Goal: Task Accomplishment & Management: Complete application form

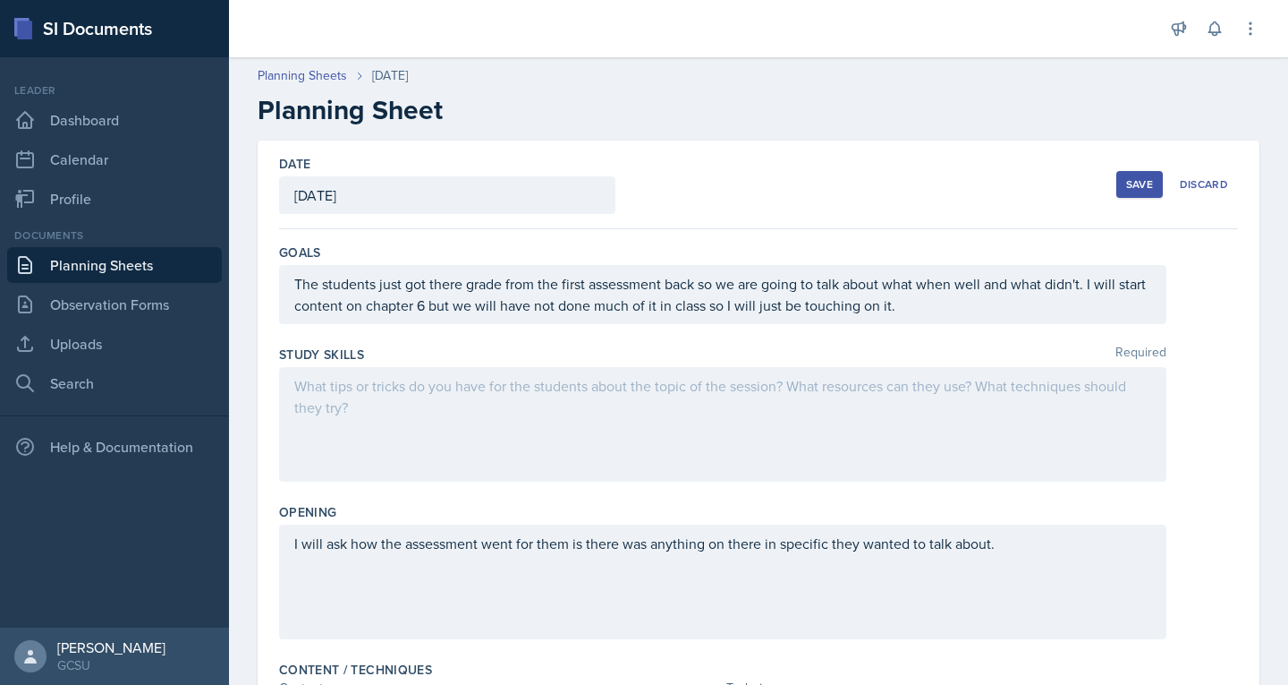
scroll to position [383, 0]
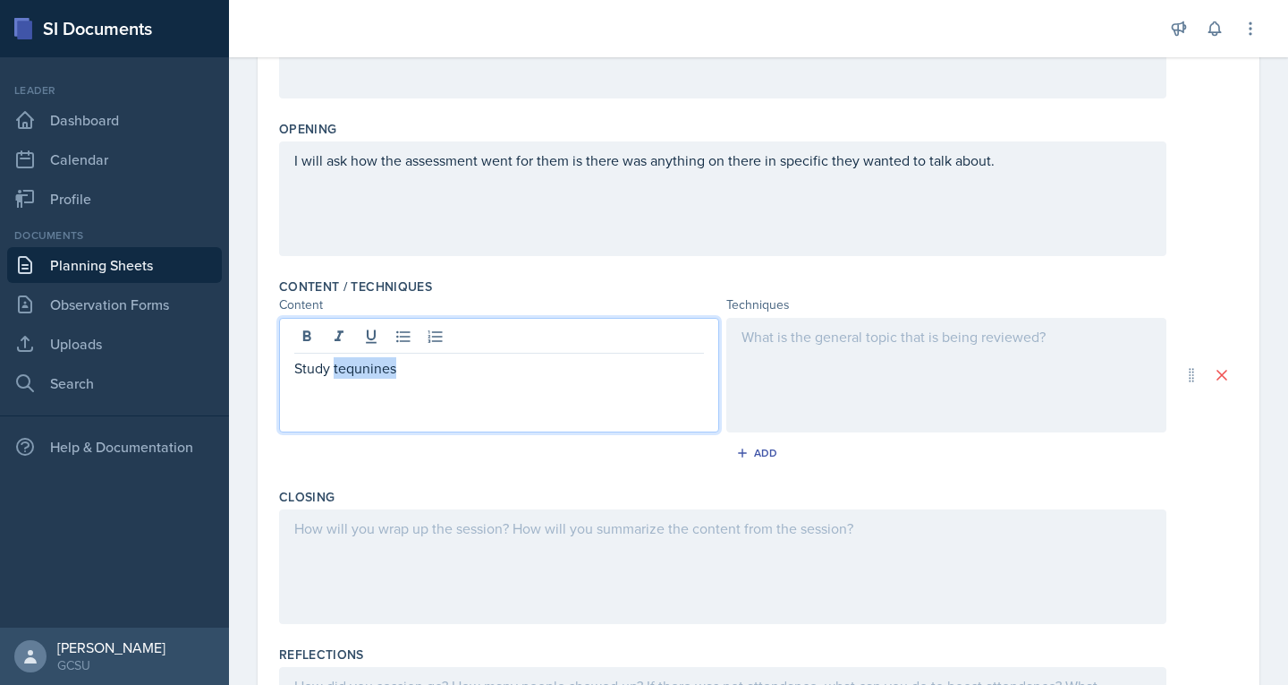
drag, startPoint x: 379, startPoint y: 368, endPoint x: 344, endPoint y: 361, distance: 35.6
click at [344, 361] on p "Study tequnines" at bounding box center [499, 367] width 410 height 21
click at [401, 368] on p "Study tequnines" at bounding box center [499, 367] width 410 height 21
drag, startPoint x: 363, startPoint y: 370, endPoint x: 359, endPoint y: 379, distance: 10.8
click at [359, 379] on div "Study tecqnines" at bounding box center [499, 375] width 440 height 115
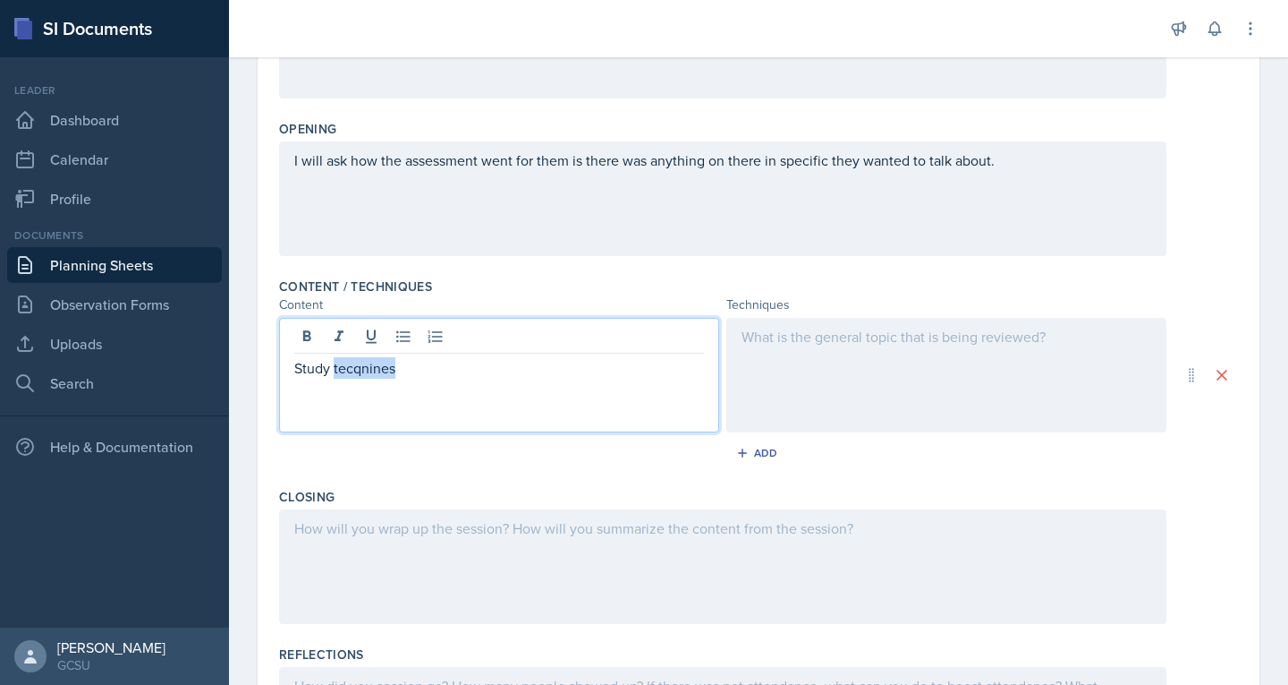
click at [354, 371] on p "Study tecqnines" at bounding box center [499, 367] width 410 height 21
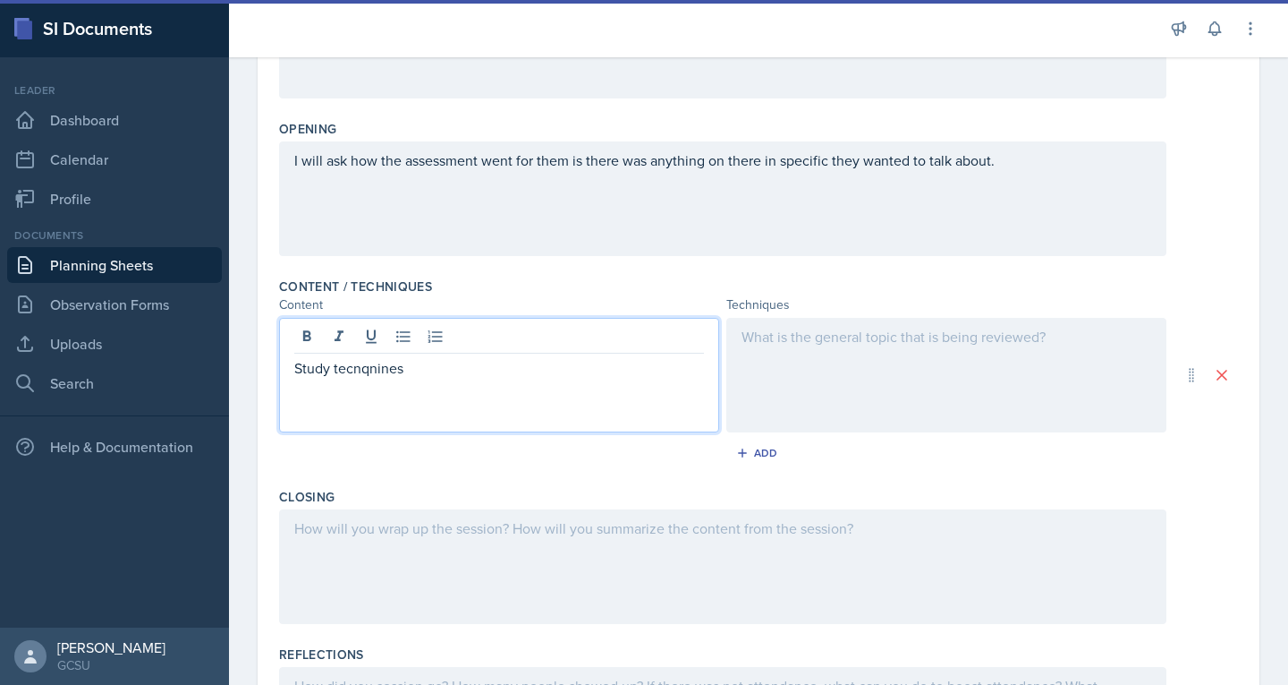
click at [378, 369] on p "Study tecnqnines" at bounding box center [499, 367] width 410 height 21
drag, startPoint x: 357, startPoint y: 364, endPoint x: 335, endPoint y: 358, distance: 23.2
click at [335, 358] on p "Study tecnines" at bounding box center [499, 367] width 410 height 21
click at [346, 370] on p "Study tecnines" at bounding box center [499, 367] width 410 height 21
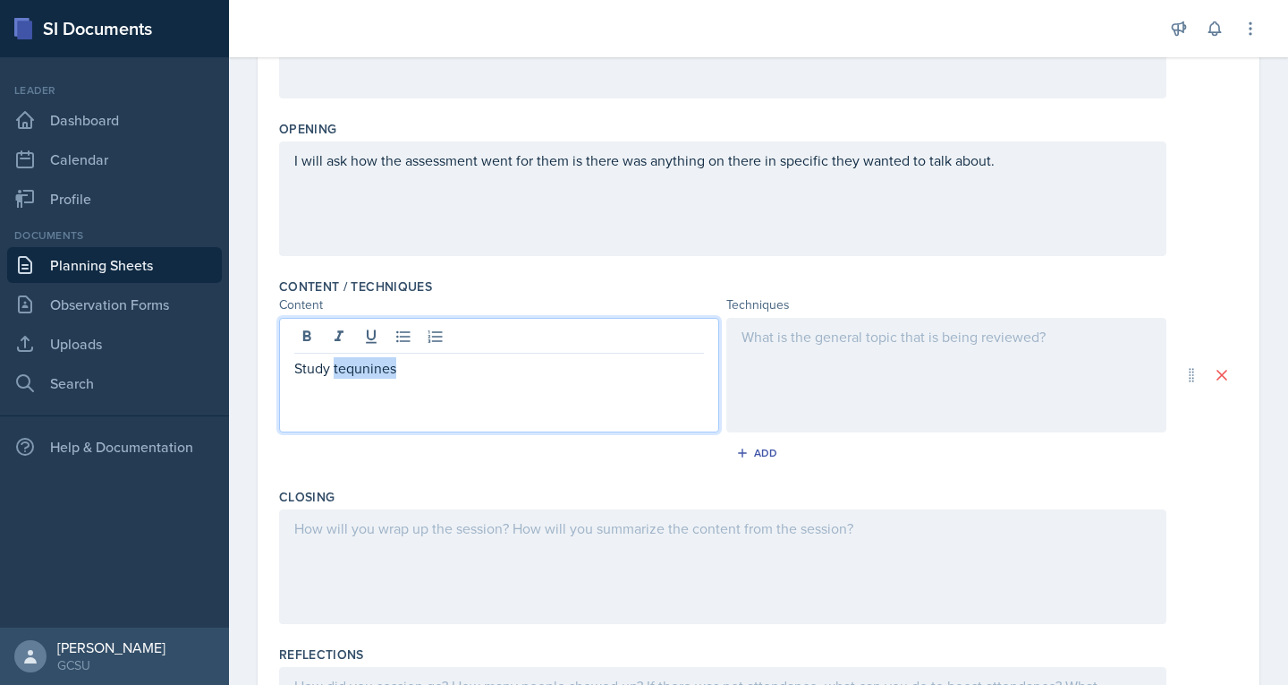
drag, startPoint x: 363, startPoint y: 369, endPoint x: 352, endPoint y: 374, distance: 12.8
click at [352, 374] on p "Study tequnines" at bounding box center [499, 367] width 410 height 21
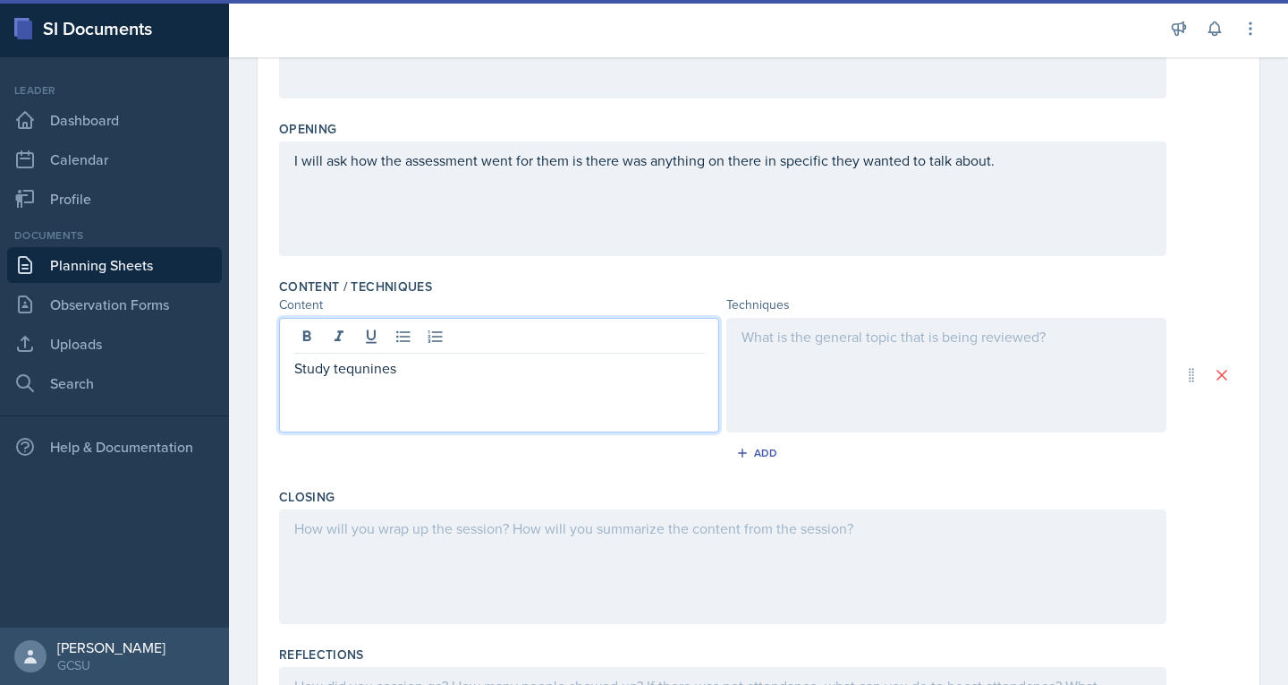
click at [440, 372] on p "Study tequnines" at bounding box center [499, 367] width 410 height 21
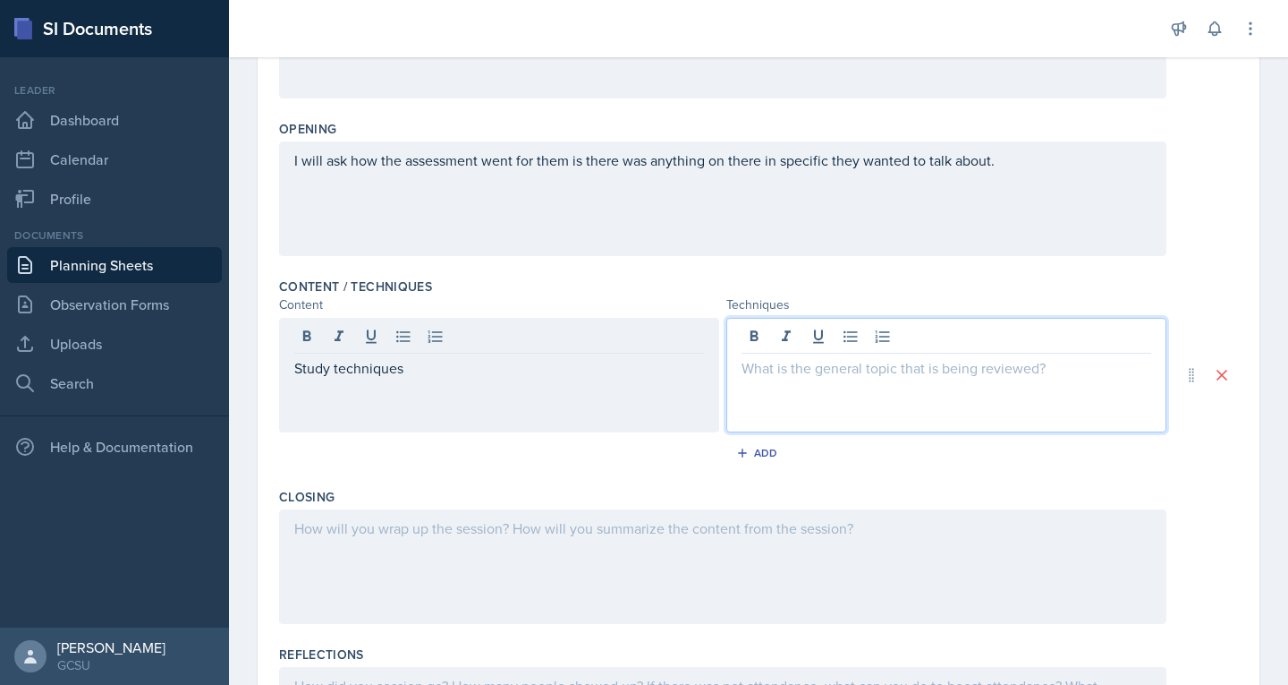
click at [840, 345] on div at bounding box center [947, 375] width 440 height 115
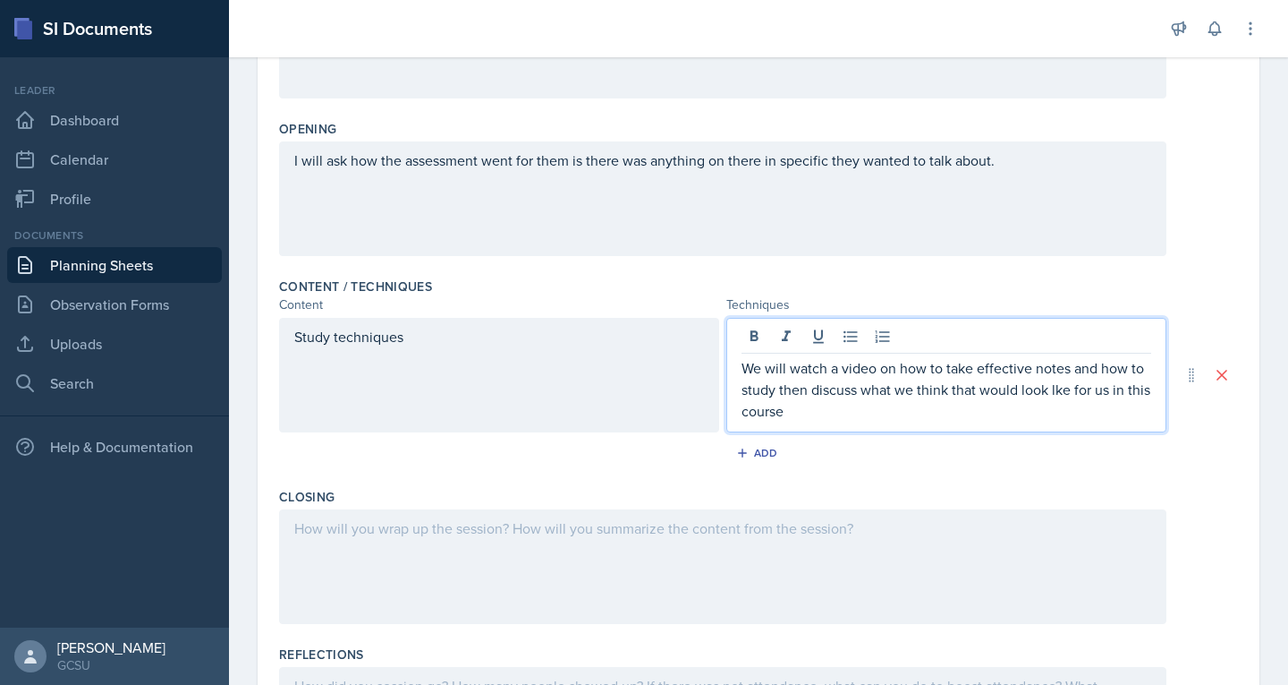
click at [1047, 389] on p "We will watch a video on how to take effective notes and how to study then disc…" at bounding box center [947, 389] width 410 height 64
click at [961, 403] on p "We will watch a video on how to take effective notes and how to study then disc…" at bounding box center [947, 389] width 410 height 64
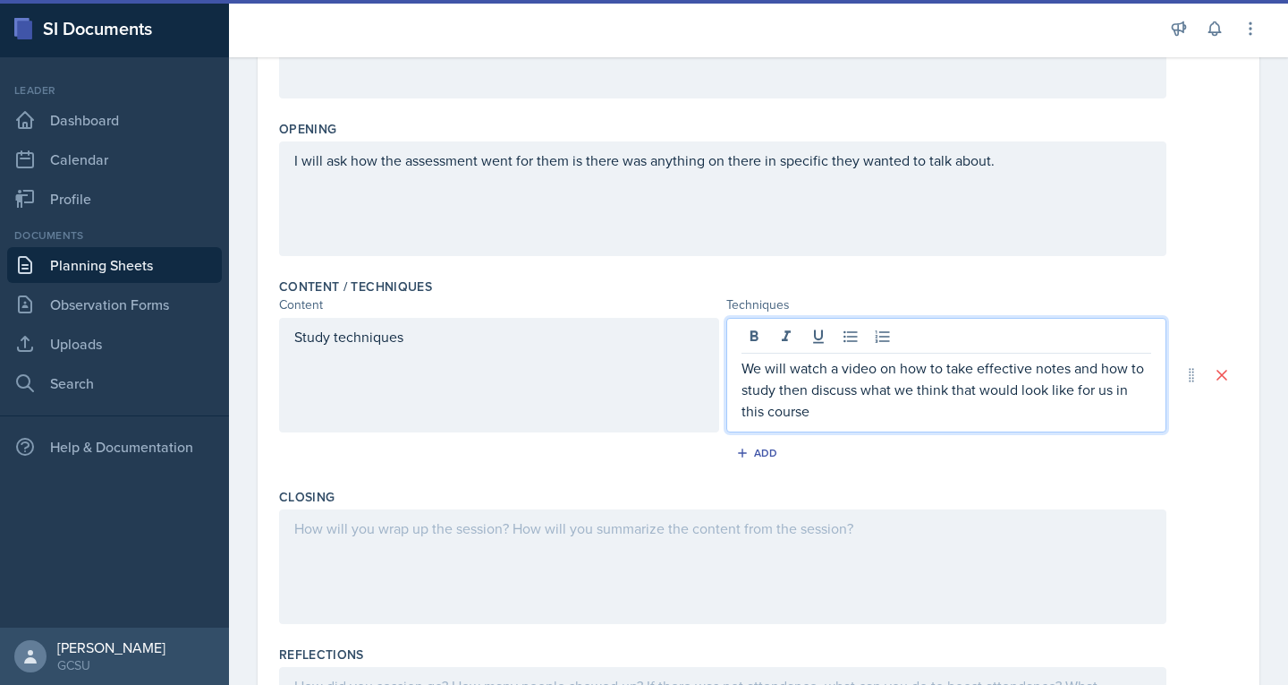
click at [969, 389] on p "We will watch a video on how to take effective notes and how to study then disc…" at bounding box center [947, 389] width 410 height 64
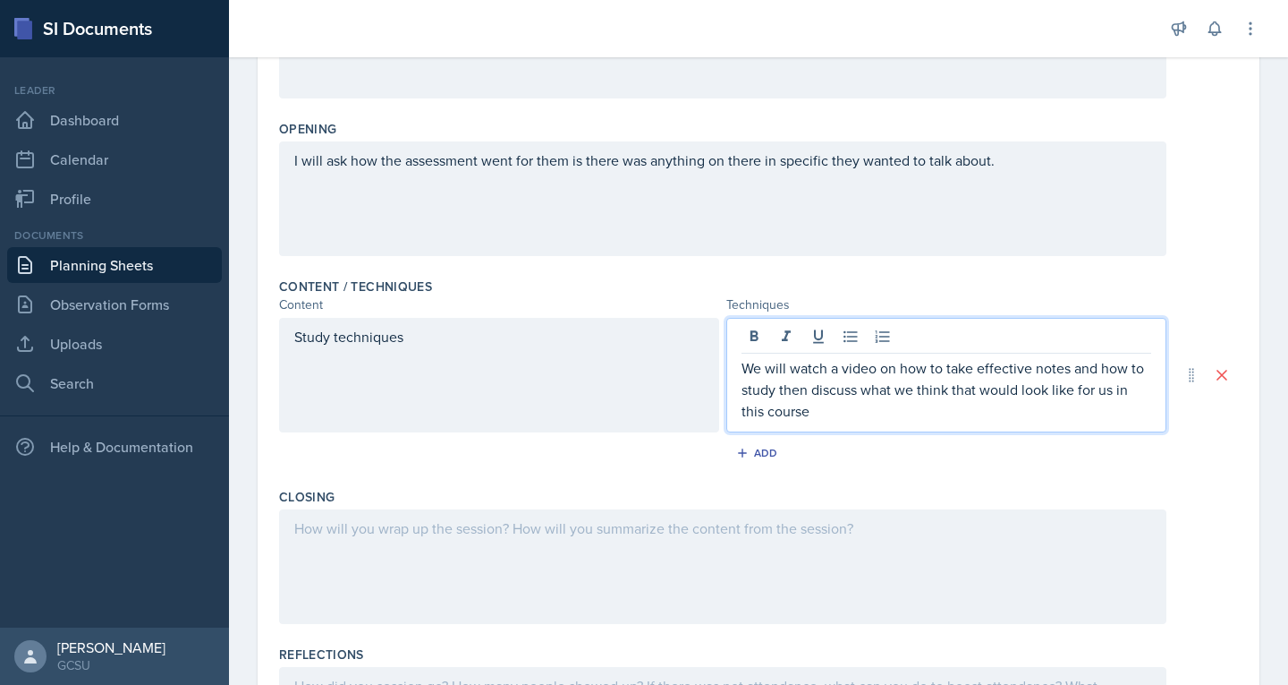
click at [884, 408] on p "We will watch a video on how to take effective notes and how to study then disc…" at bounding box center [947, 389] width 410 height 64
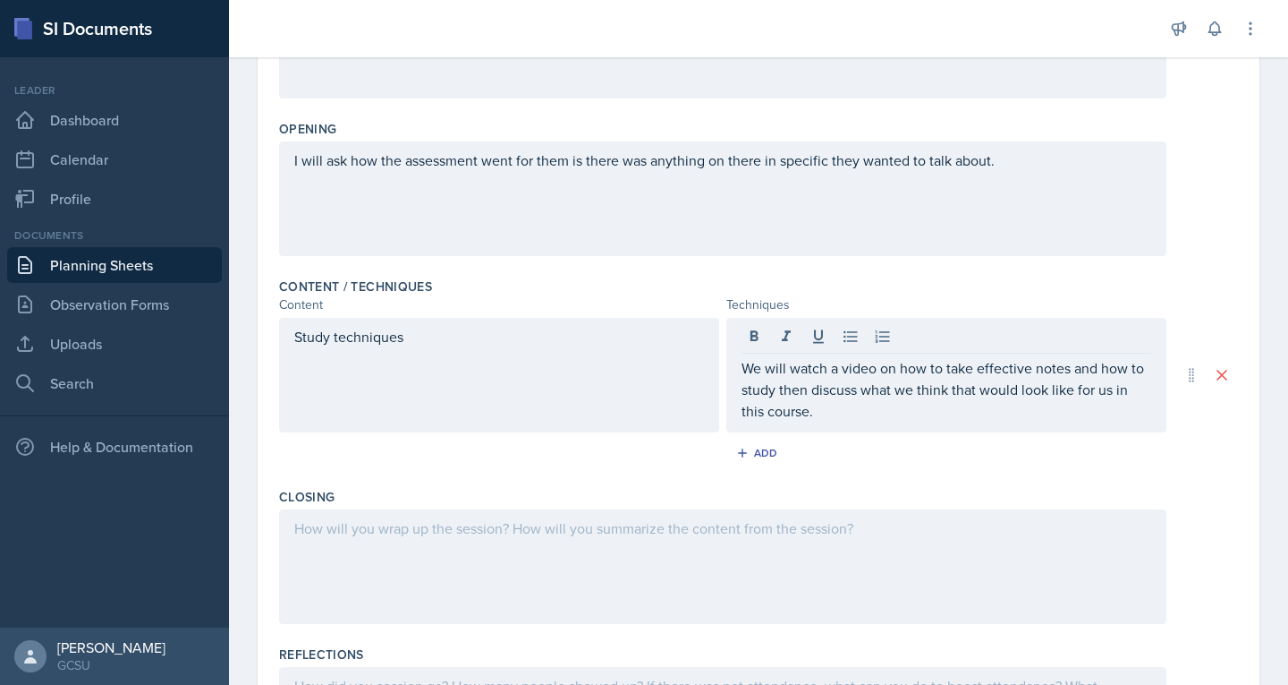
click at [342, 359] on div "Study techniques" at bounding box center [499, 375] width 440 height 115
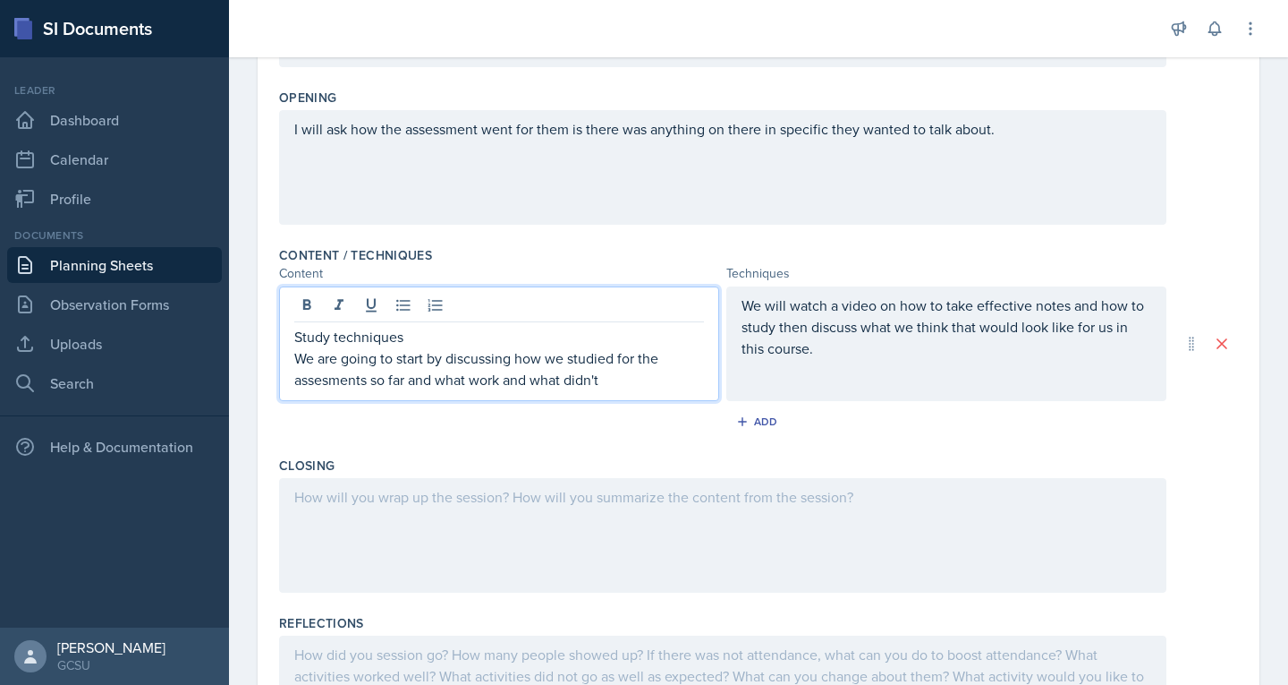
click at [332, 378] on p "We are going to start by discussing how we studied for the assesments so far an…" at bounding box center [499, 368] width 410 height 43
click at [626, 383] on p "We are going to start by discussing how we studied for the assessments so far a…" at bounding box center [499, 368] width 410 height 43
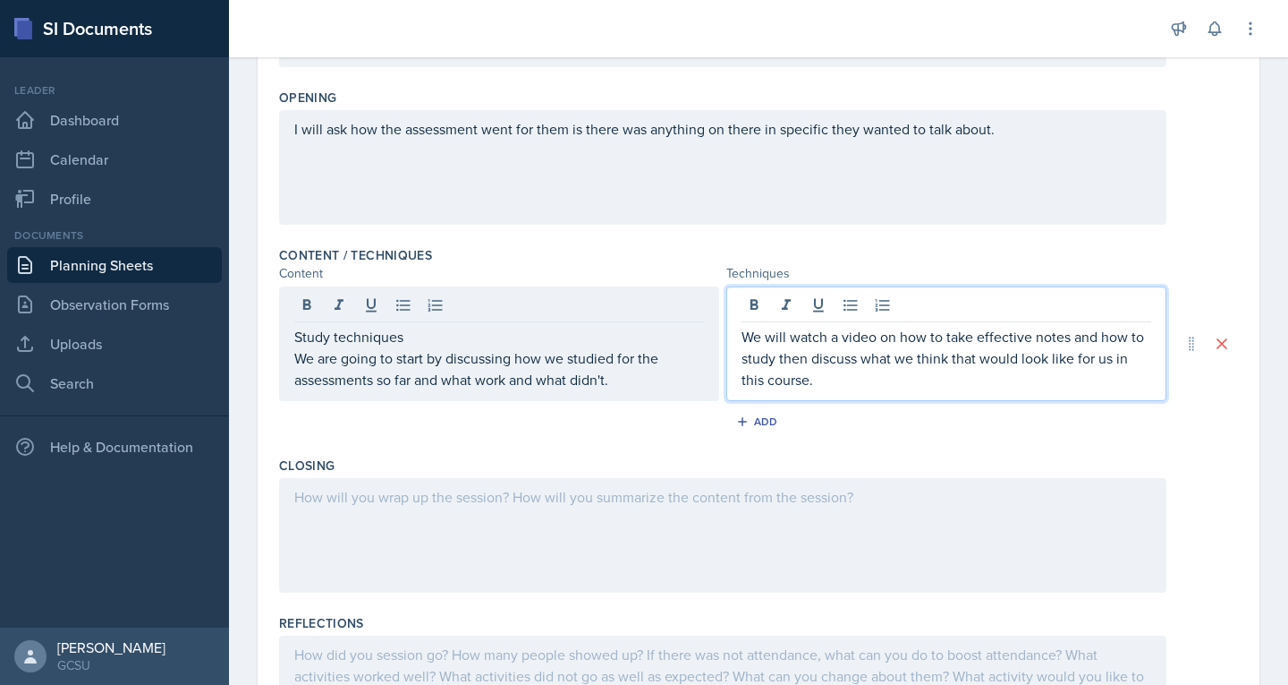
click at [890, 346] on p "We will watch a video on how to take effective notes and how to study then disc…" at bounding box center [947, 358] width 410 height 64
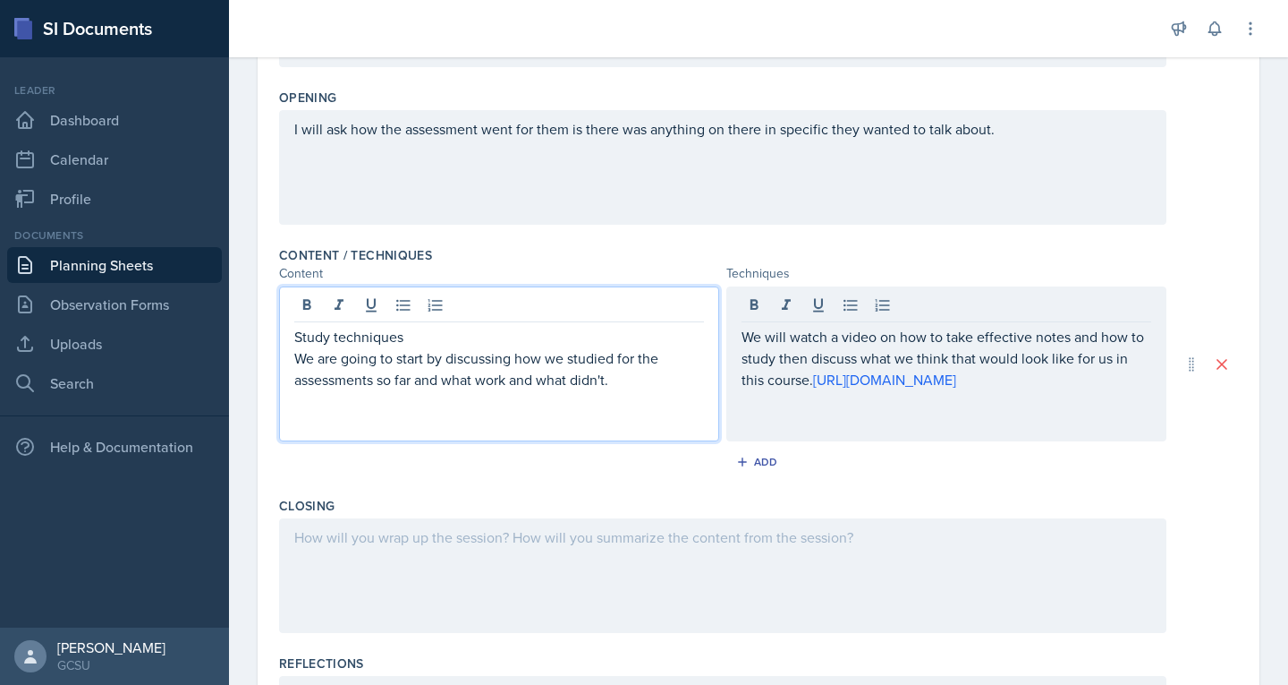
click at [650, 354] on p "We are going to start by discussing how we studied for the assessments so far a…" at bounding box center [499, 368] width 410 height 43
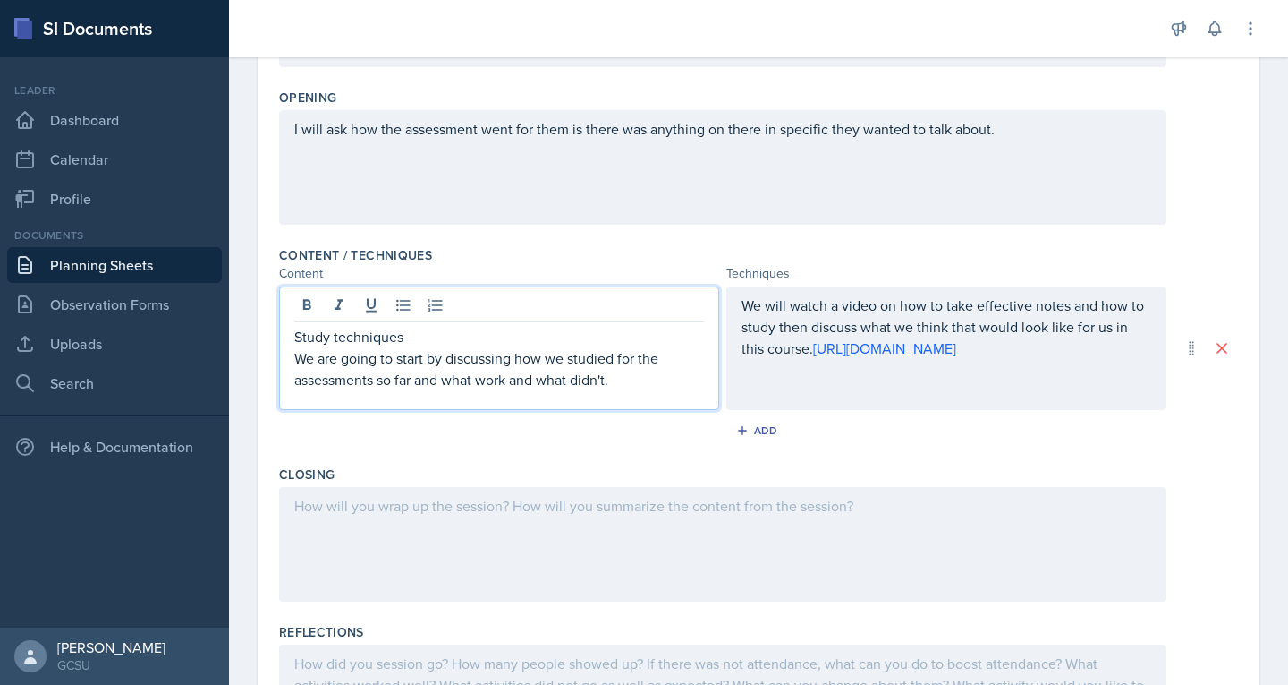
click at [644, 383] on p "We are going to start by discussing how we studied for the assessments so far a…" at bounding box center [499, 368] width 410 height 43
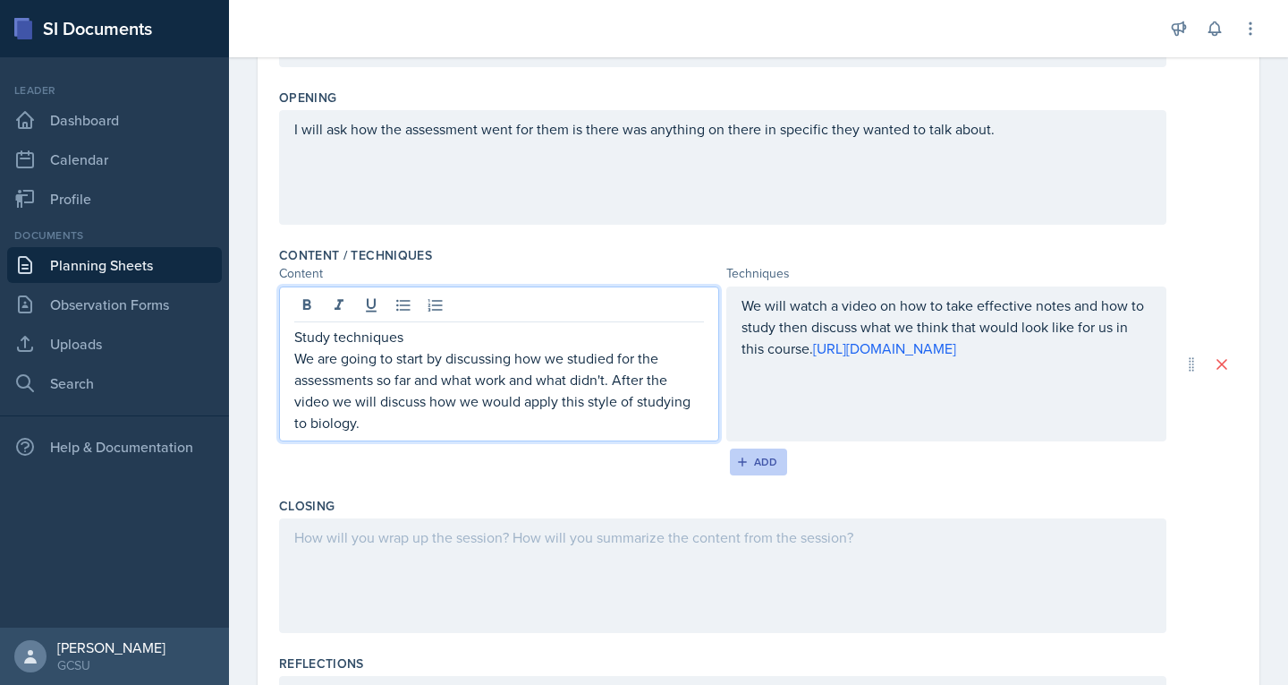
click at [740, 458] on icon "button" at bounding box center [742, 461] width 13 height 13
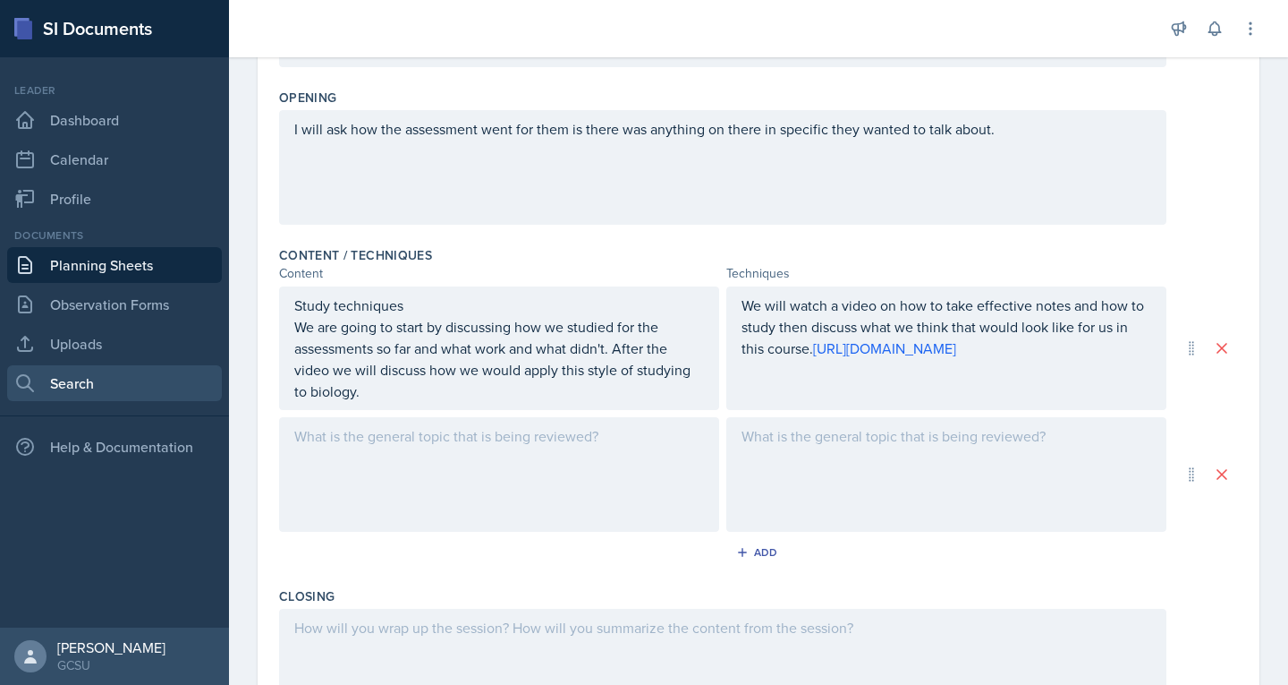
click at [72, 376] on link "Search" at bounding box center [114, 383] width 215 height 36
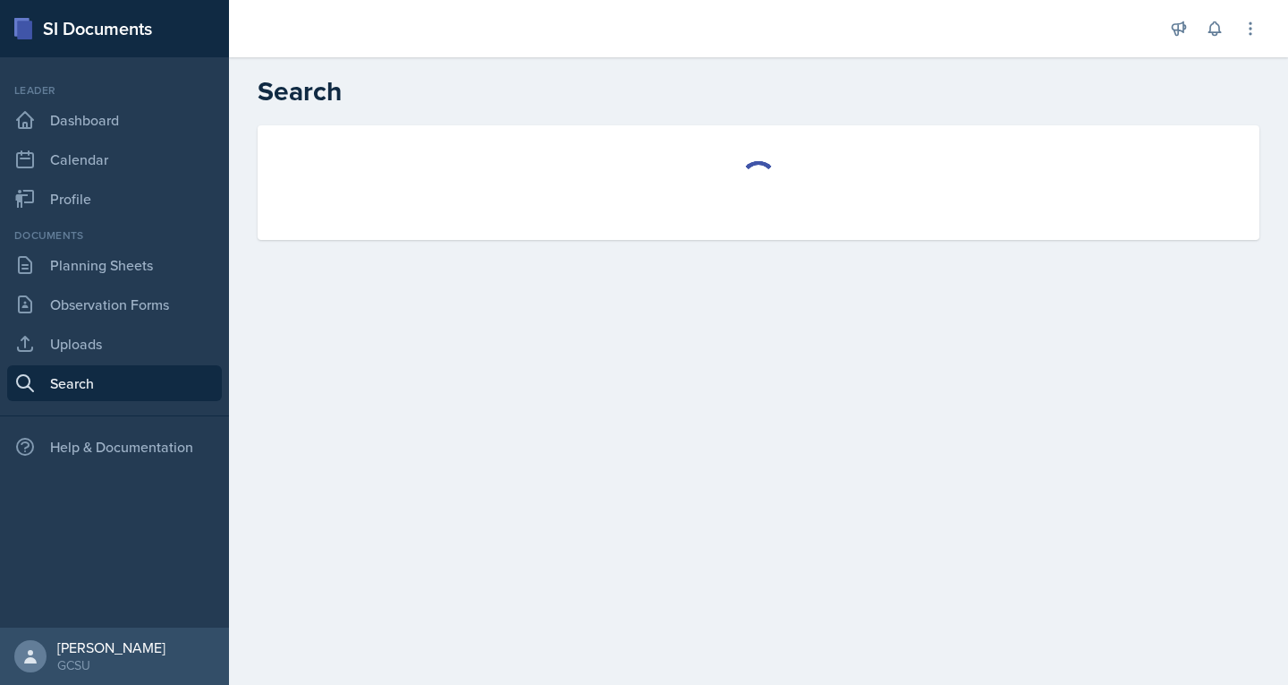
select select "all"
select select "1"
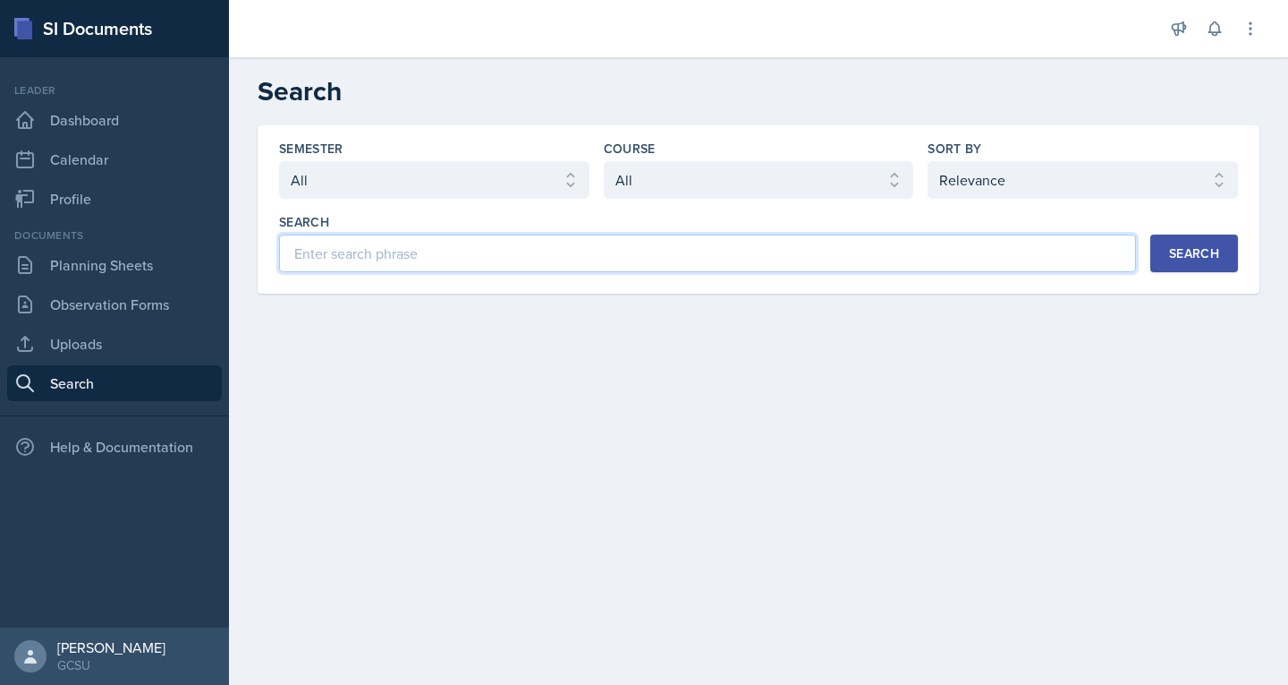
click at [422, 265] on input at bounding box center [707, 253] width 857 height 38
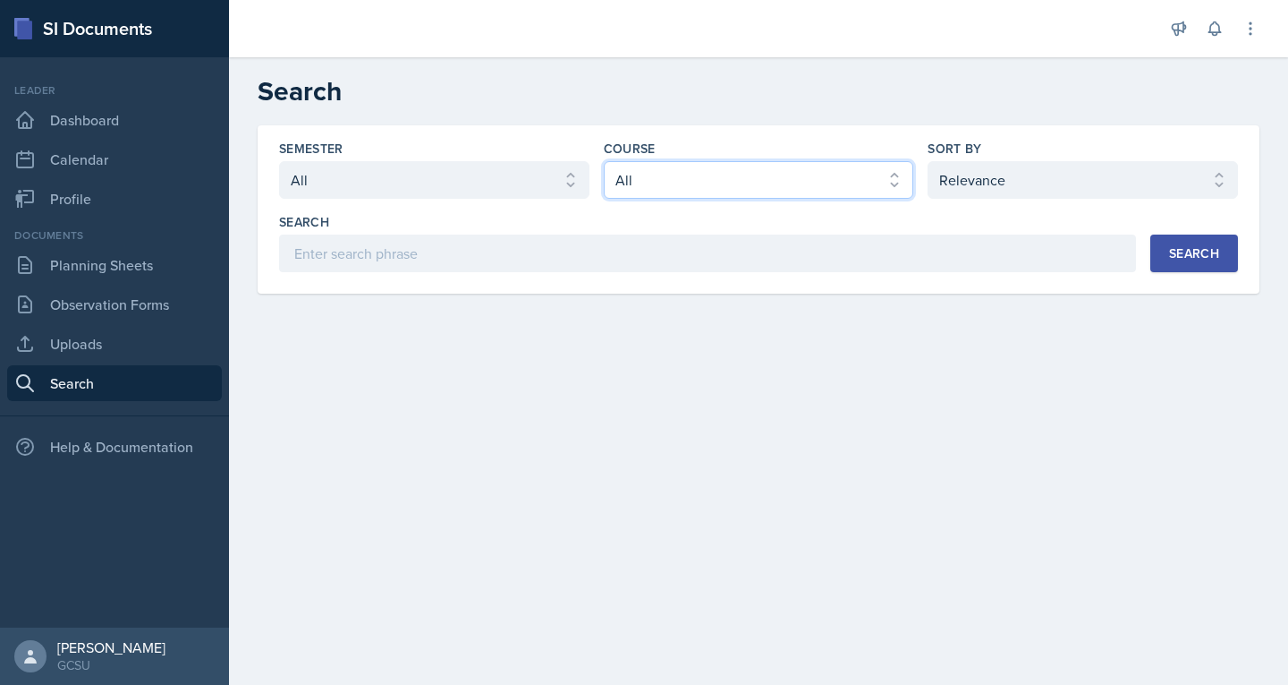
click at [731, 191] on select "Select course All ACCT 3101 ACCT 3102 ASTR 1000 BIOL 1100 BIOL 1107 BIOL 1108 B…" at bounding box center [759, 180] width 310 height 38
select select "6d02d006-d2ce-4ab3-bc11-53b48f3c94ca"
click at [604, 161] on select "Select course All ACCT 3101 ACCT 3102 ASTR 1000 BIOL 1100 BIOL 1107 BIOL 1108 B…" at bounding box center [759, 180] width 310 height 38
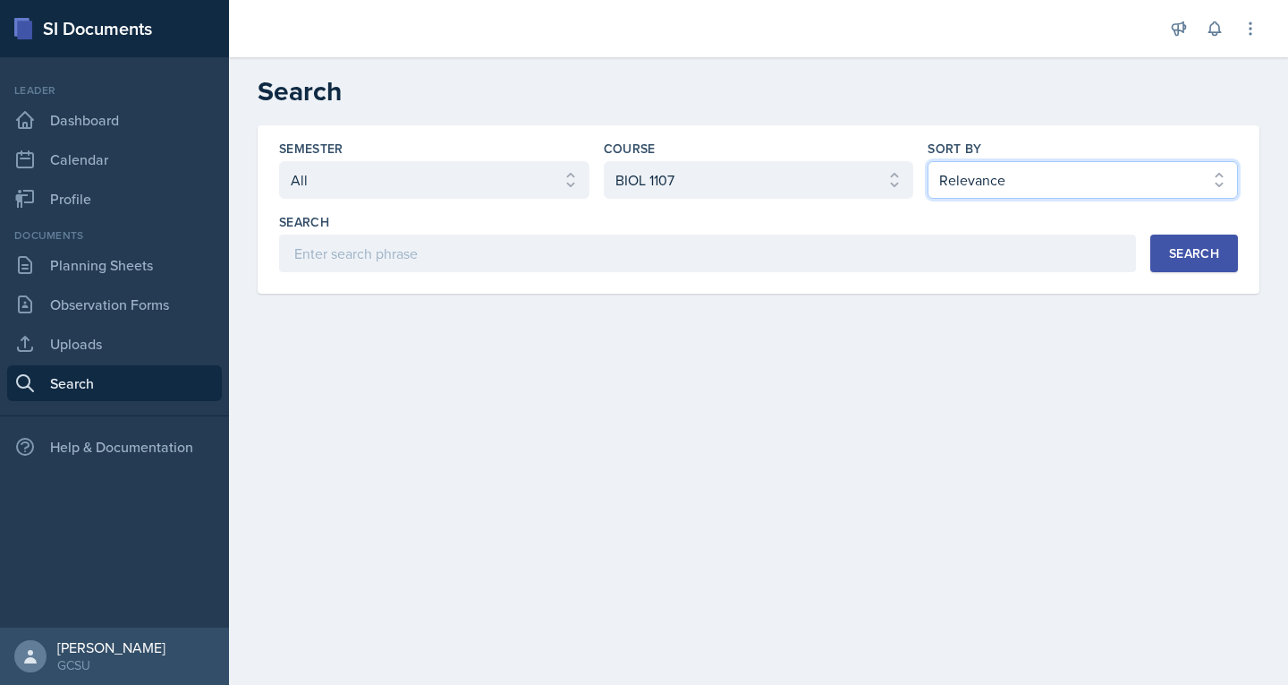
click at [1145, 178] on select "Select sort by Relevance Document Date (Asc) Document Date (Desc)" at bounding box center [1083, 180] width 310 height 38
click at [928, 161] on select "Select sort by Relevance Document Date (Asc) Document Date (Desc)" at bounding box center [1083, 180] width 310 height 38
click at [1205, 241] on button "Search" at bounding box center [1195, 253] width 88 height 38
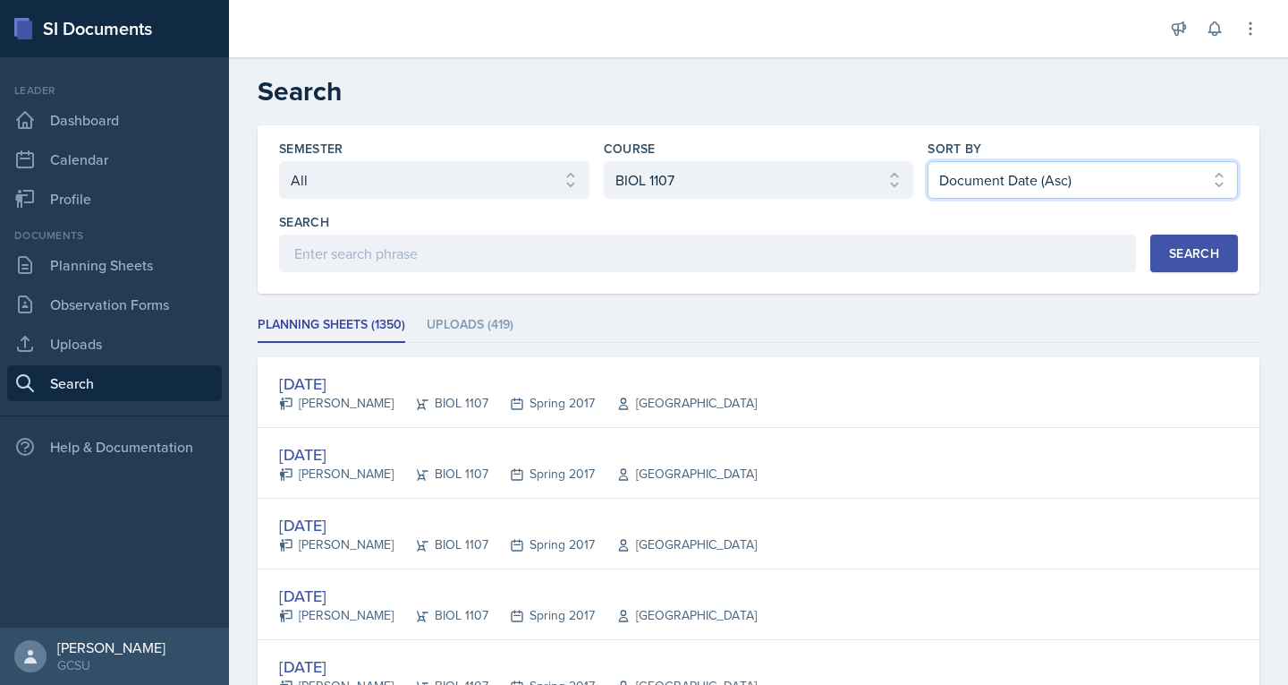
click at [1113, 185] on select "Select sort by Relevance Document Date (Asc) Document Date (Desc)" at bounding box center [1083, 180] width 310 height 38
select select "3"
click at [928, 161] on select "Select sort by Relevance Document Date (Asc) Document Date (Desc)" at bounding box center [1083, 180] width 310 height 38
click at [1186, 241] on button "Search" at bounding box center [1195, 253] width 88 height 38
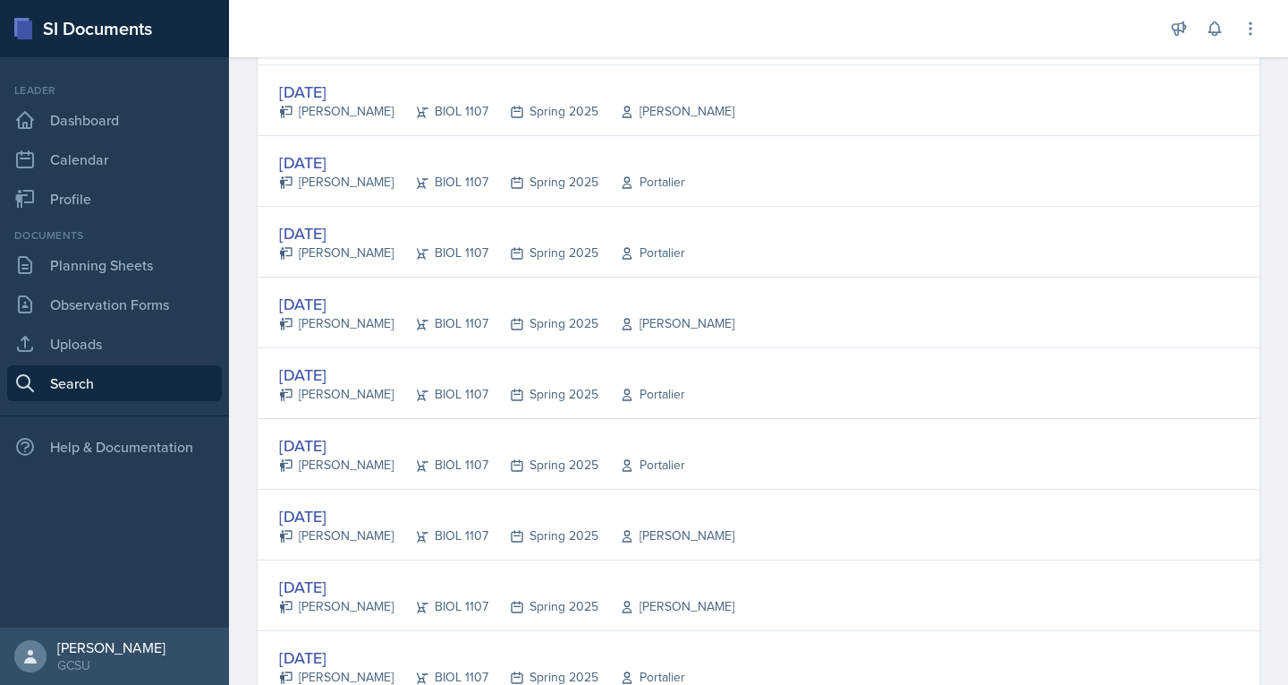
scroll to position [3320, 0]
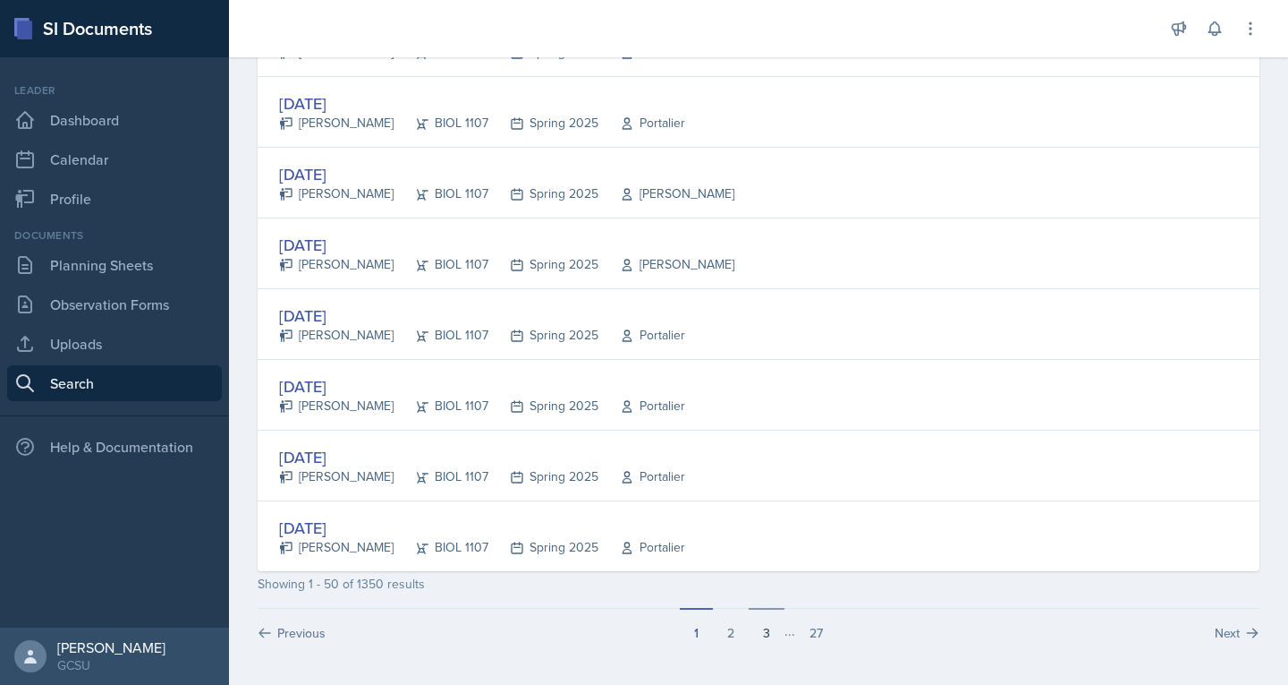
click at [753, 631] on button "3" at bounding box center [767, 625] width 36 height 34
click at [782, 640] on button "4" at bounding box center [785, 625] width 36 height 34
click at [777, 639] on button "5" at bounding box center [790, 625] width 36 height 34
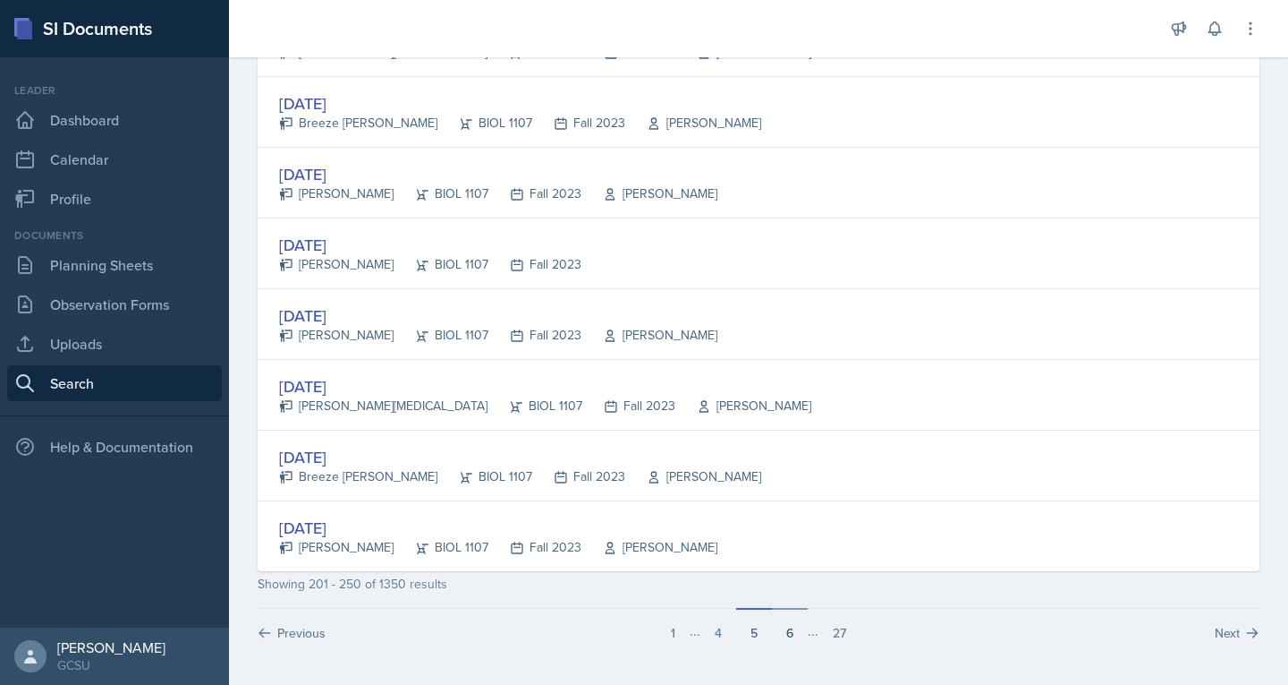
click at [784, 633] on button "6" at bounding box center [790, 625] width 36 height 34
click at [779, 628] on button "7" at bounding box center [790, 625] width 35 height 34
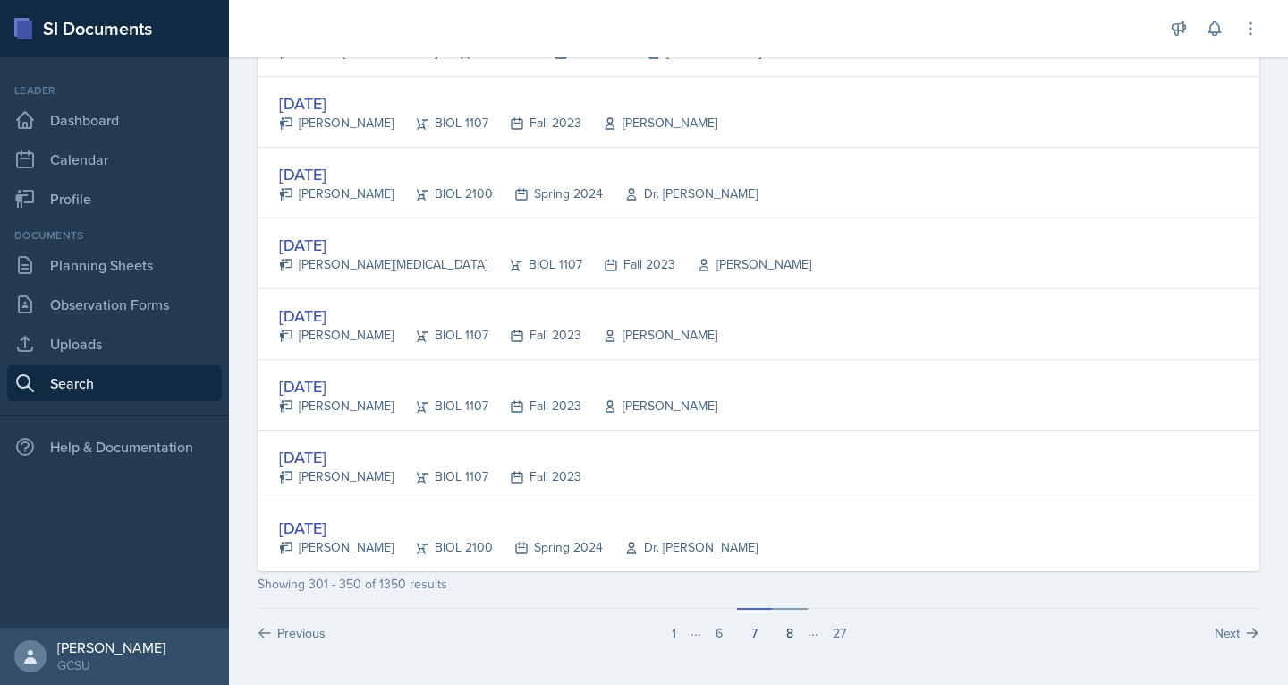
click at [785, 634] on button "8" at bounding box center [790, 625] width 36 height 34
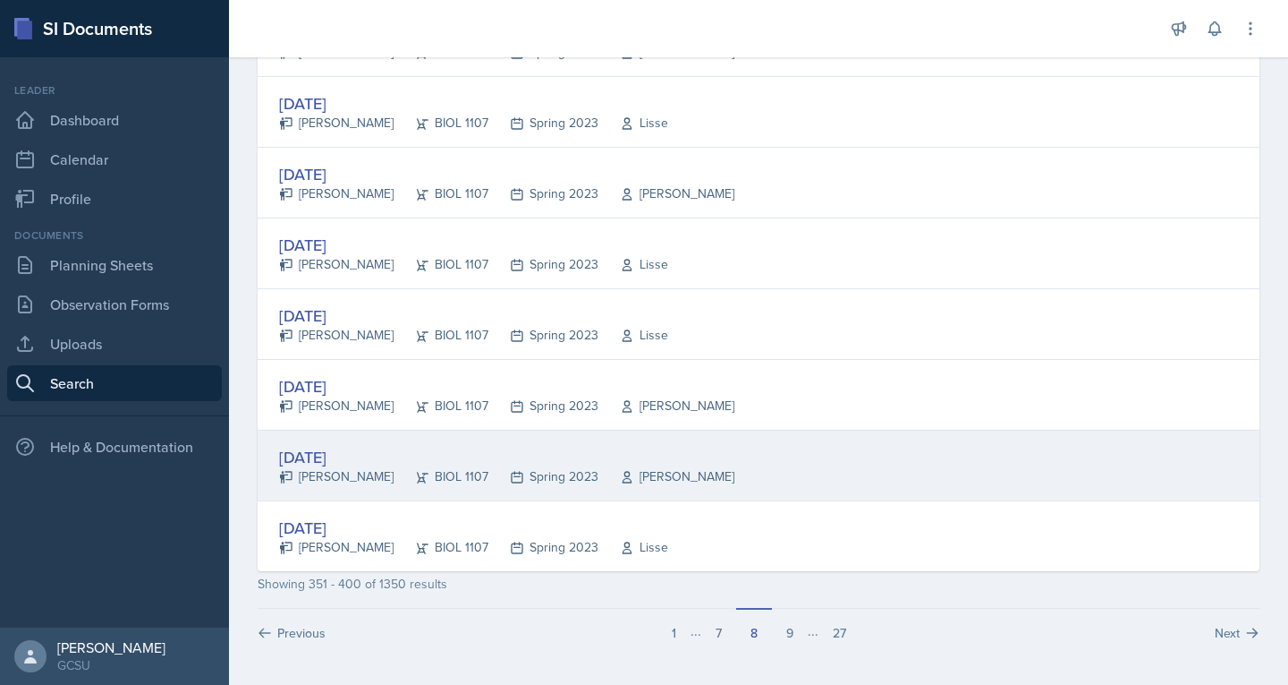
click at [336, 459] on div "[DATE]" at bounding box center [506, 457] width 455 height 24
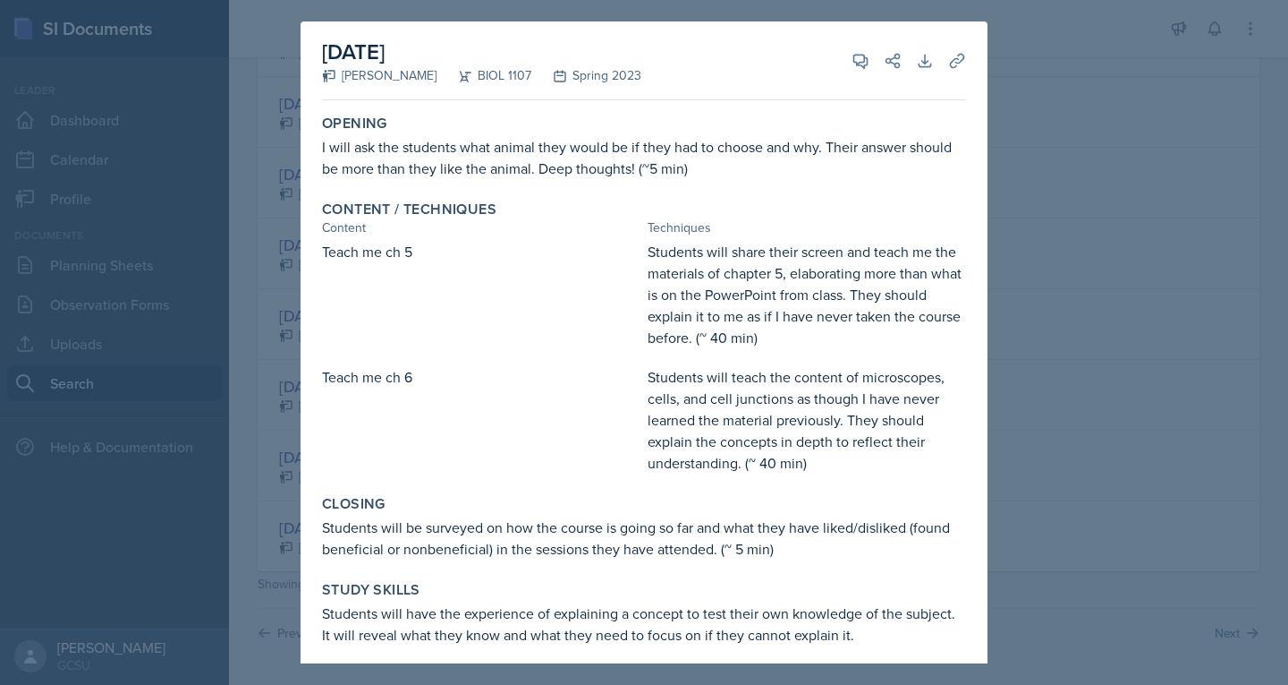
click at [1031, 143] on div at bounding box center [644, 342] width 1288 height 685
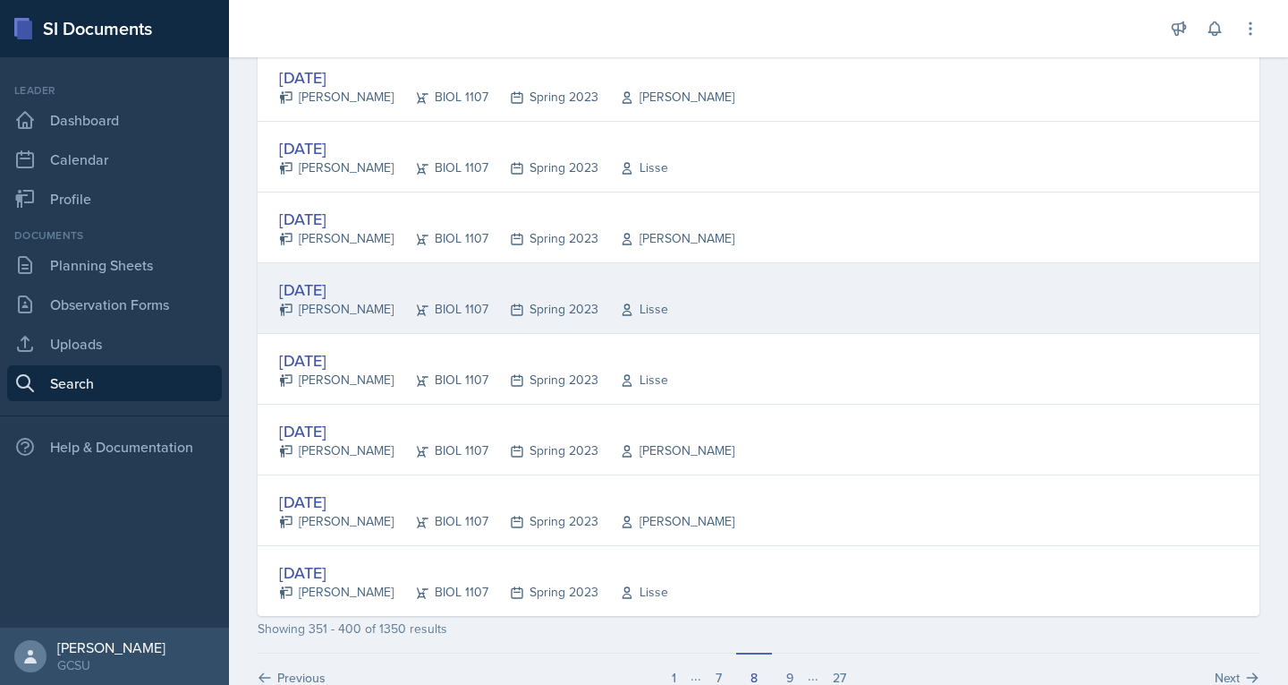
scroll to position [3260, 0]
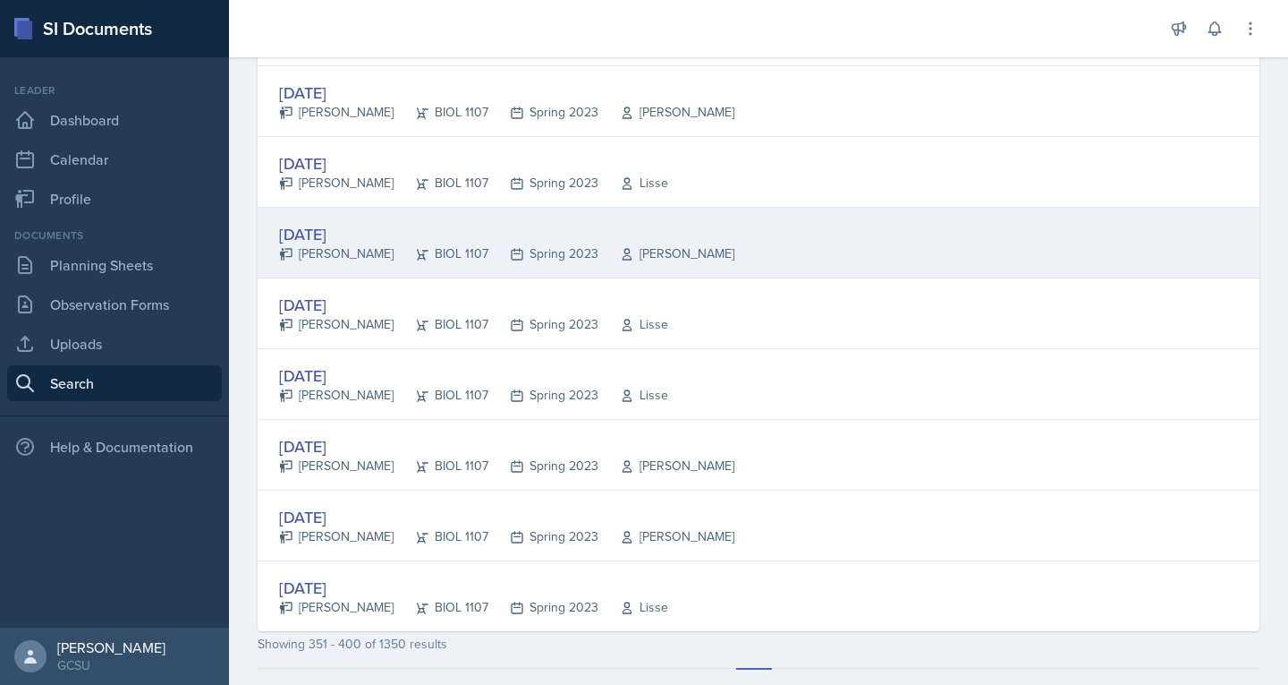
click at [397, 260] on div "BIOL 1107" at bounding box center [441, 253] width 95 height 19
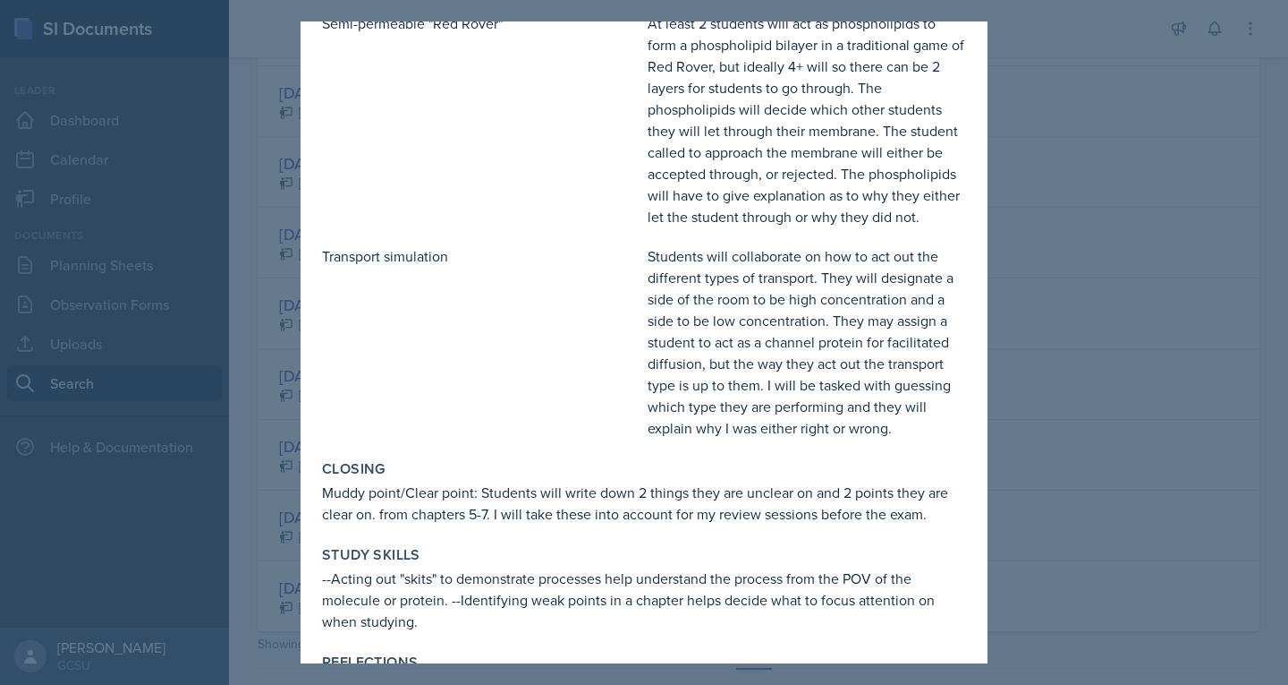
scroll to position [458, 0]
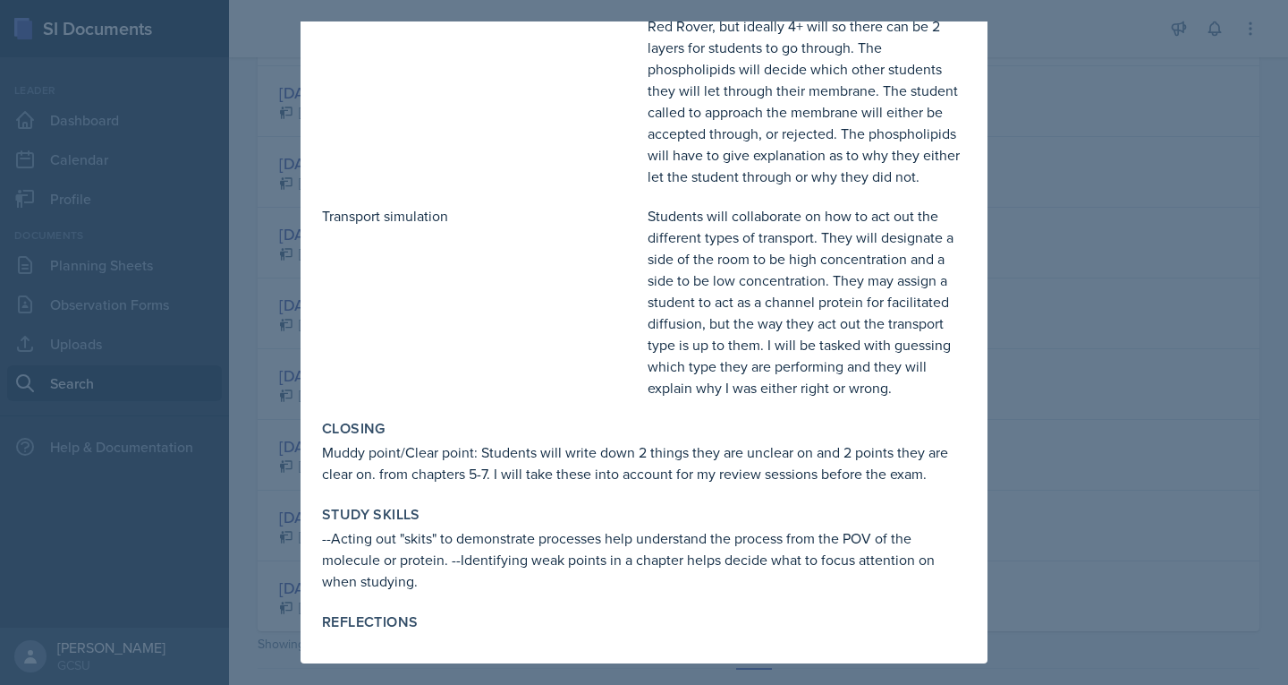
click at [1069, 304] on div at bounding box center [644, 342] width 1288 height 685
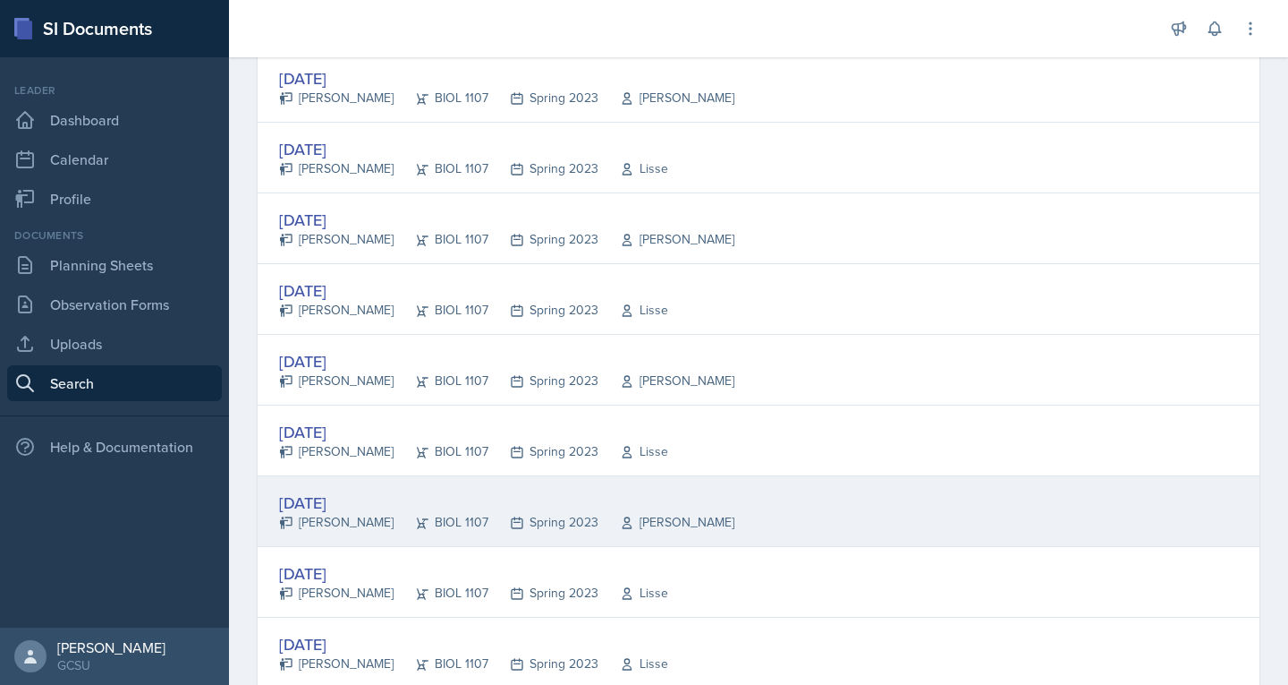
scroll to position [2989, 0]
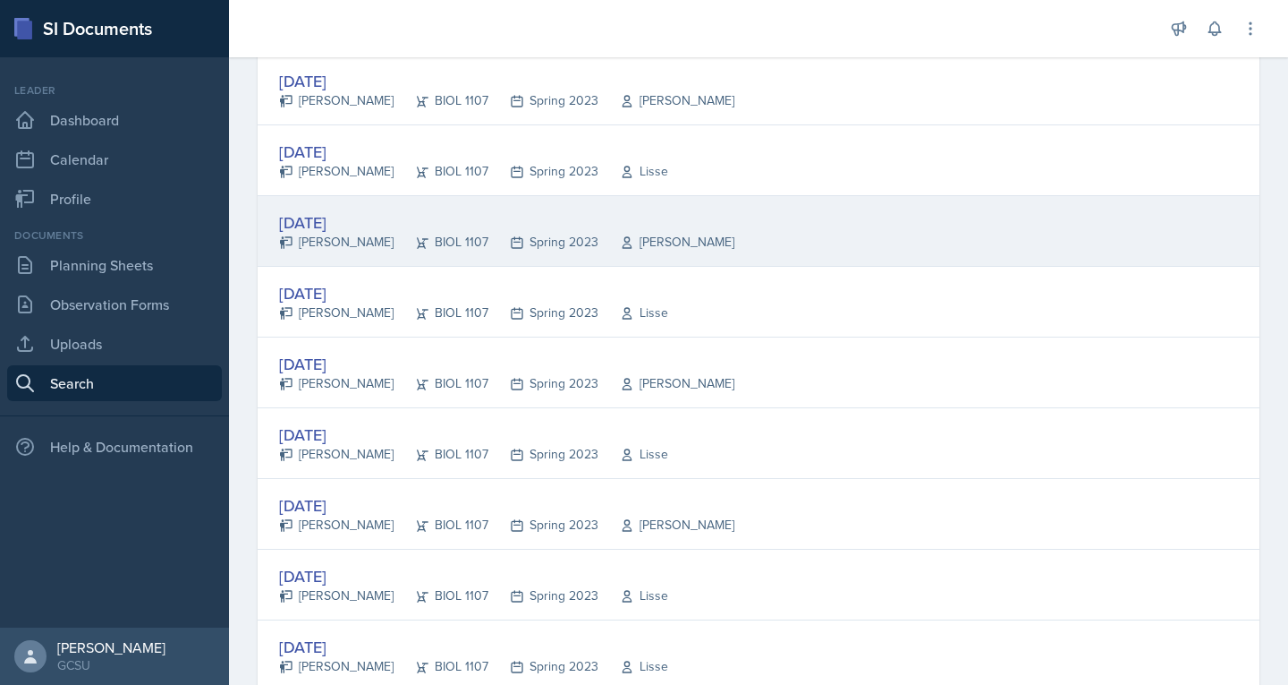
click at [659, 222] on div "[DATE]" at bounding box center [506, 222] width 455 height 24
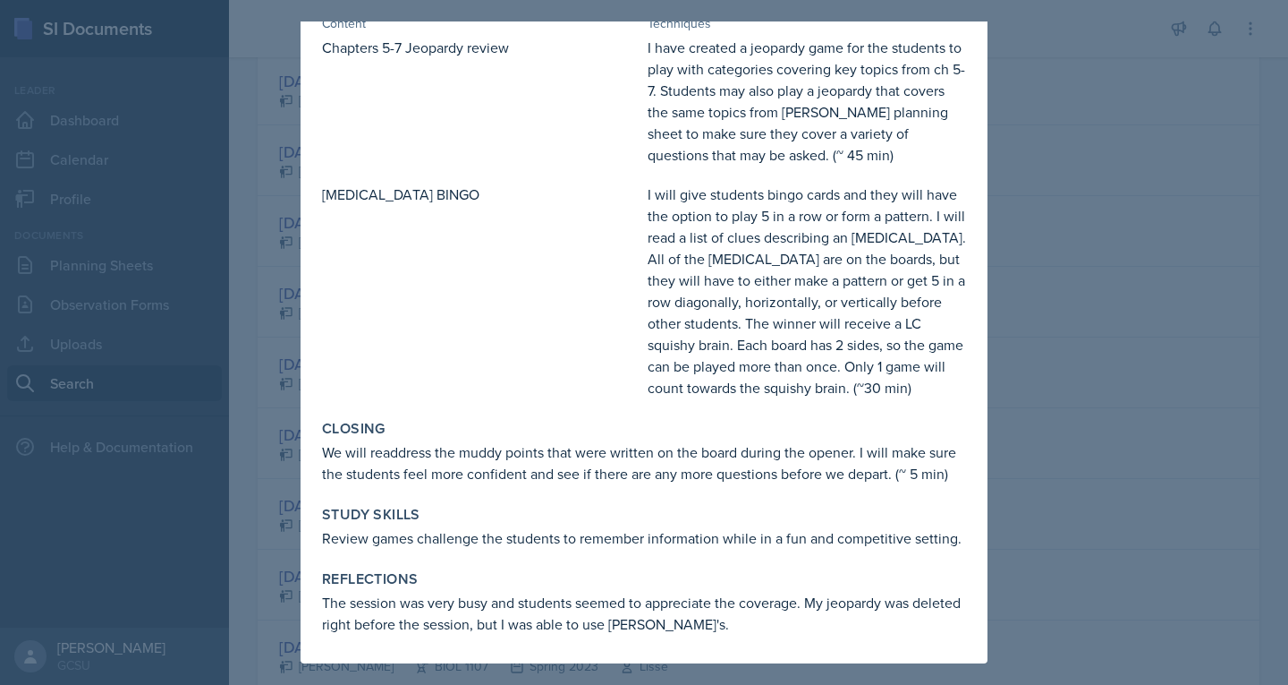
scroll to position [0, 0]
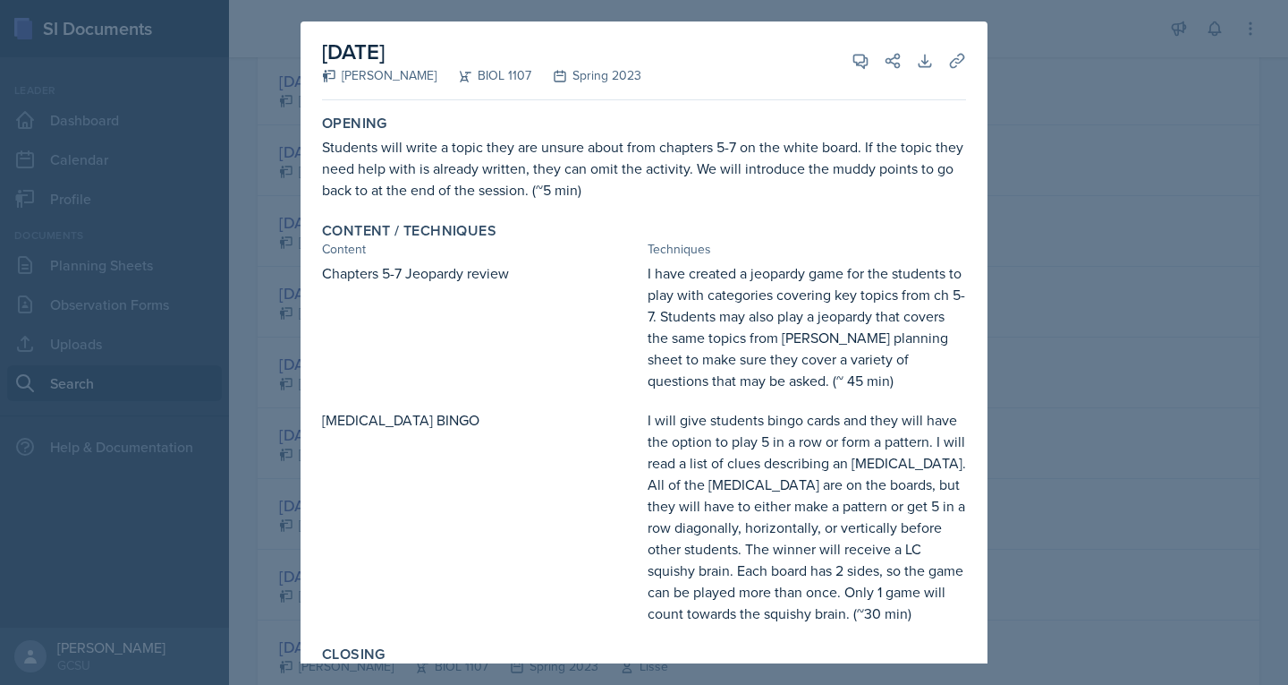
click at [1042, 85] on div at bounding box center [644, 342] width 1288 height 685
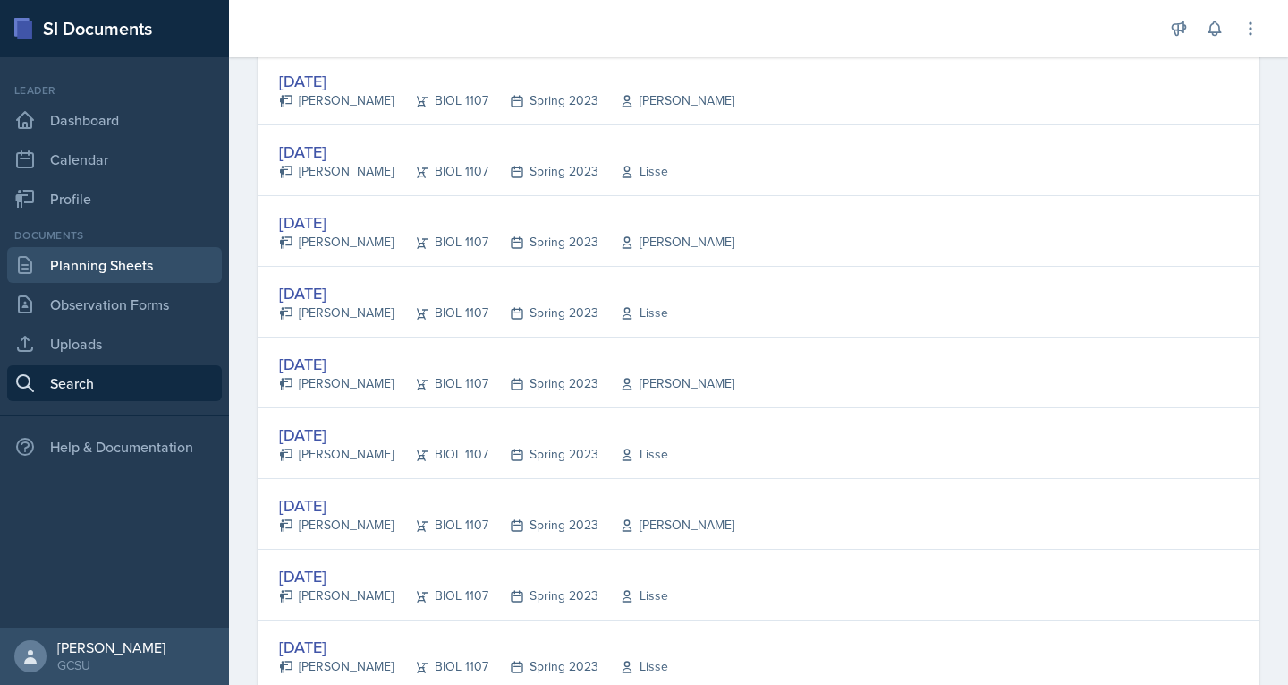
click at [68, 262] on link "Planning Sheets" at bounding box center [114, 265] width 215 height 36
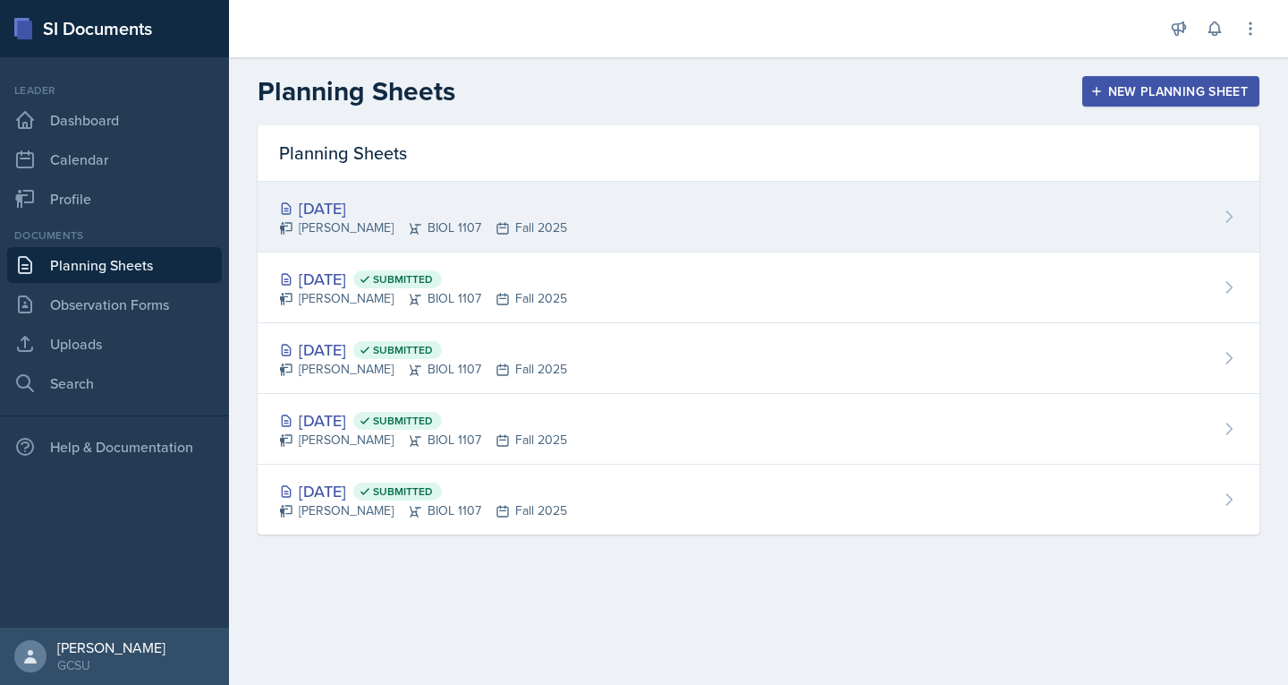
click at [358, 214] on div "[DATE]" at bounding box center [423, 208] width 288 height 24
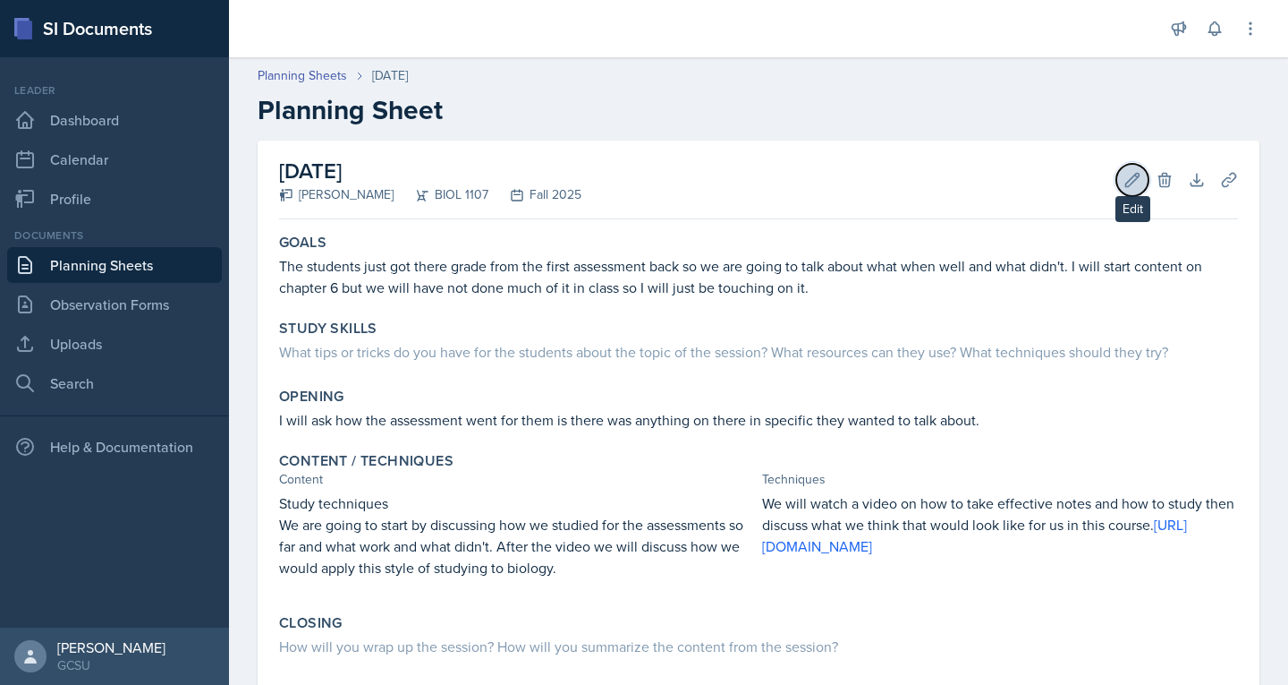
click at [1129, 179] on button "Edit" at bounding box center [1133, 180] width 32 height 32
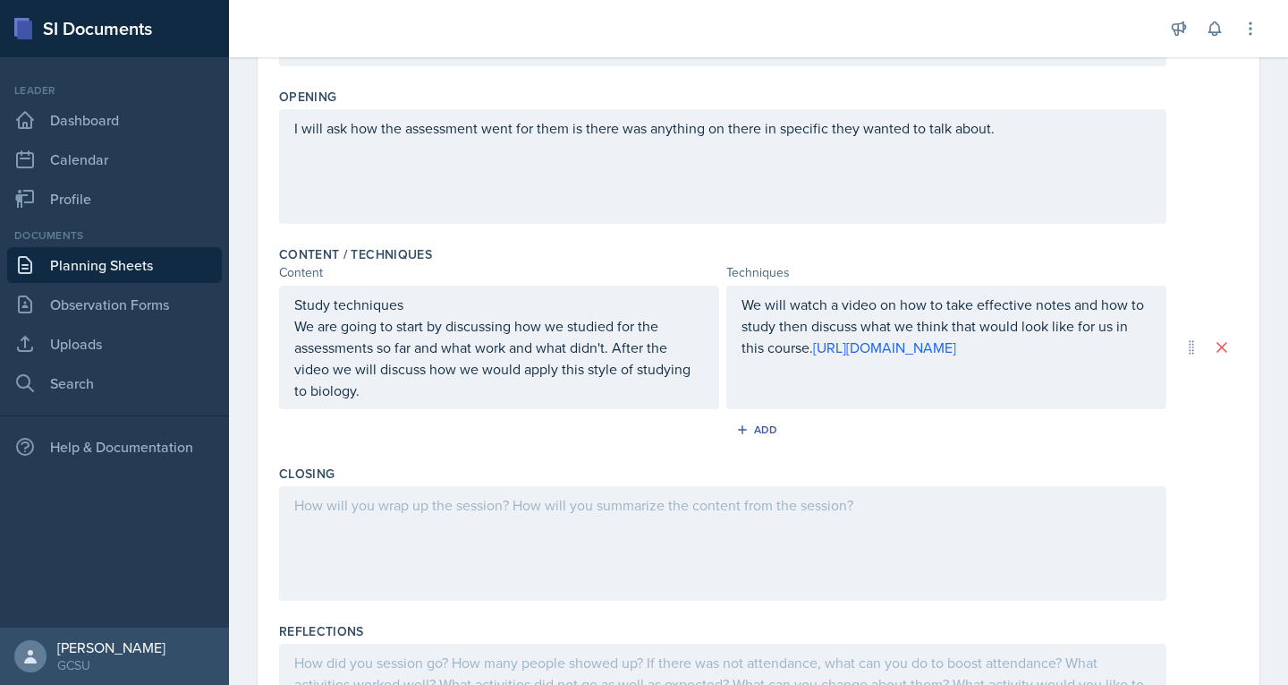
scroll to position [582, 0]
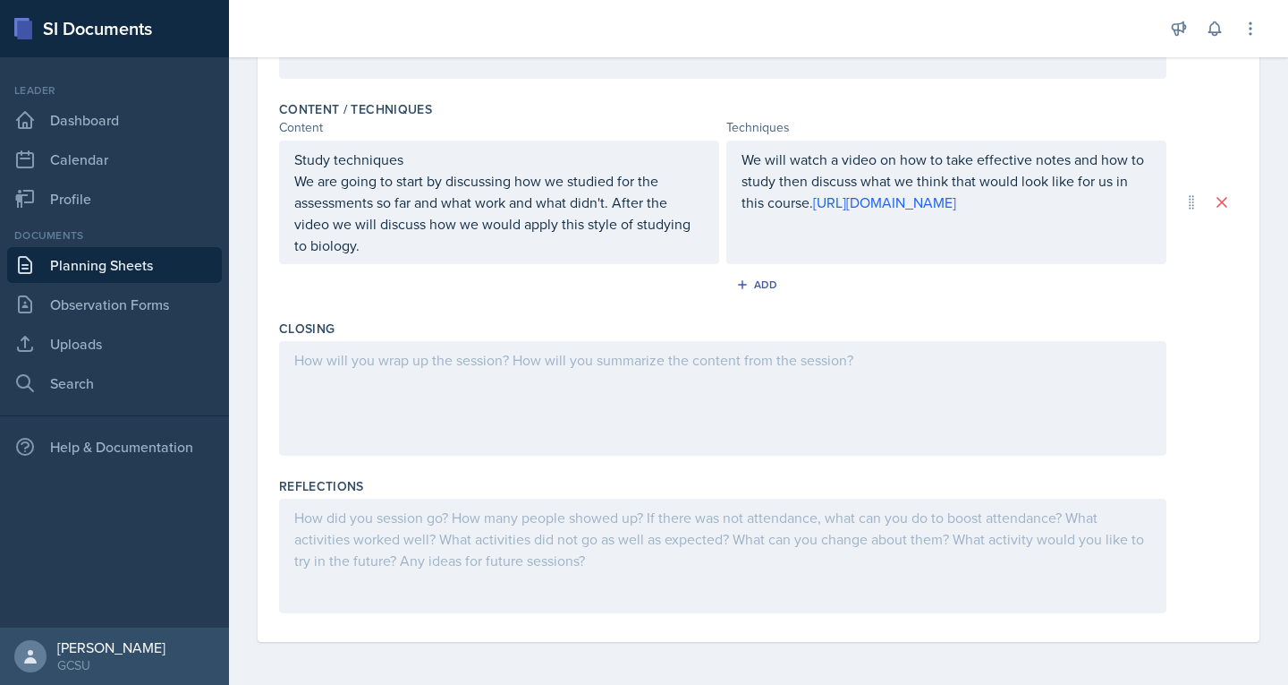
click at [515, 359] on div at bounding box center [723, 398] width 888 height 115
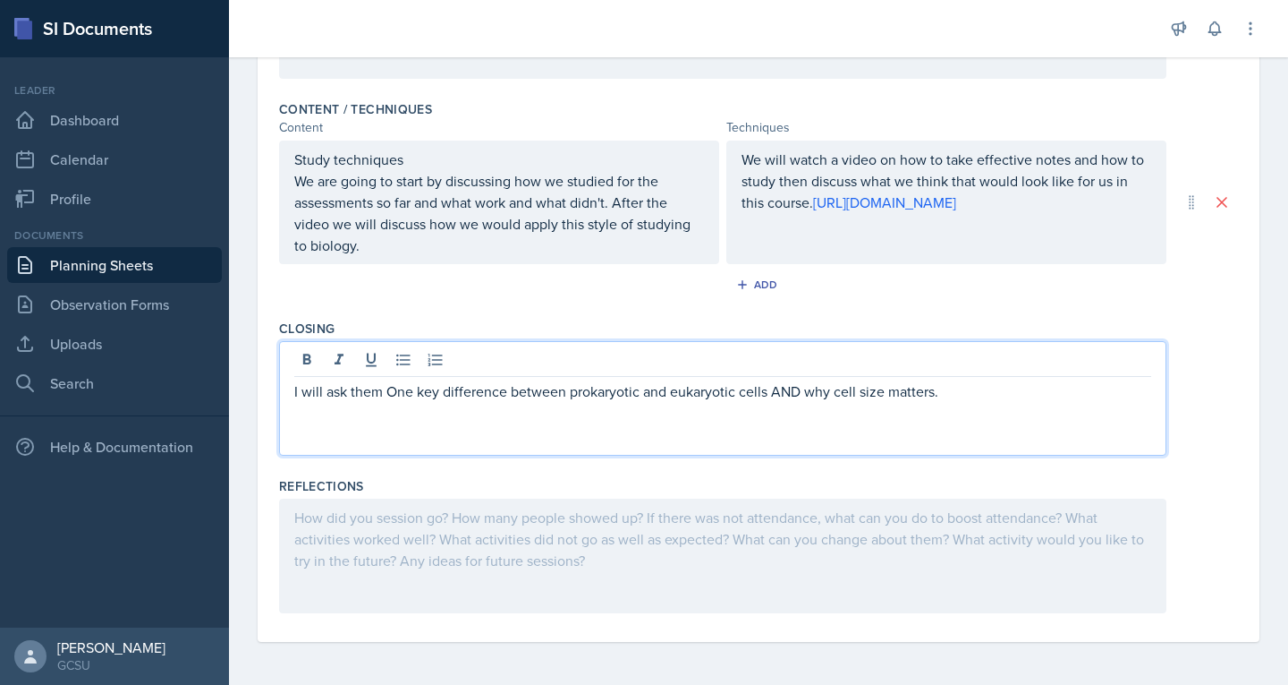
click at [397, 394] on p "I will ask them One key difference between prokaryotic and eukaryotic cells AND…" at bounding box center [722, 390] width 857 height 21
click at [1041, 389] on p "I will ask them to give me one key difference between prokaryotic and eukaryoti…" at bounding box center [722, 390] width 857 height 21
click at [867, 395] on p "I will ask them to give me one key difference between prokaryotic and eukaryoti…" at bounding box center [722, 390] width 857 height 21
click at [738, 279] on icon "button" at bounding box center [742, 284] width 13 height 13
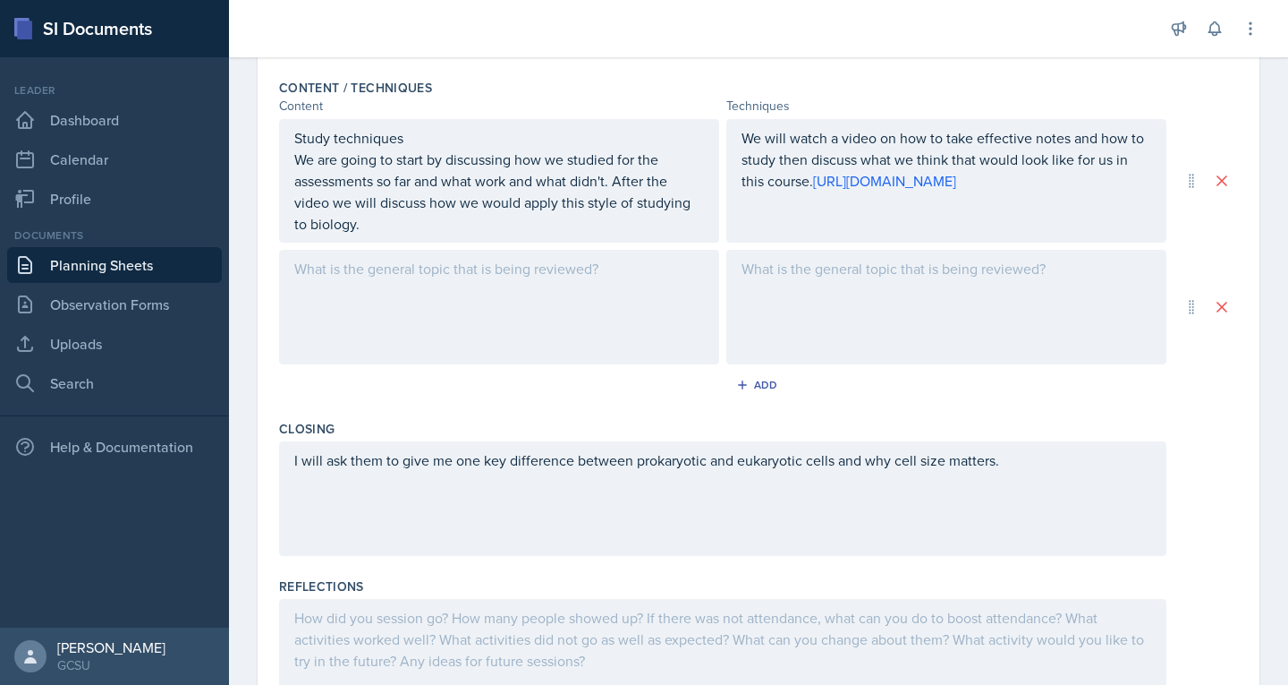
click at [499, 310] on div at bounding box center [499, 307] width 440 height 115
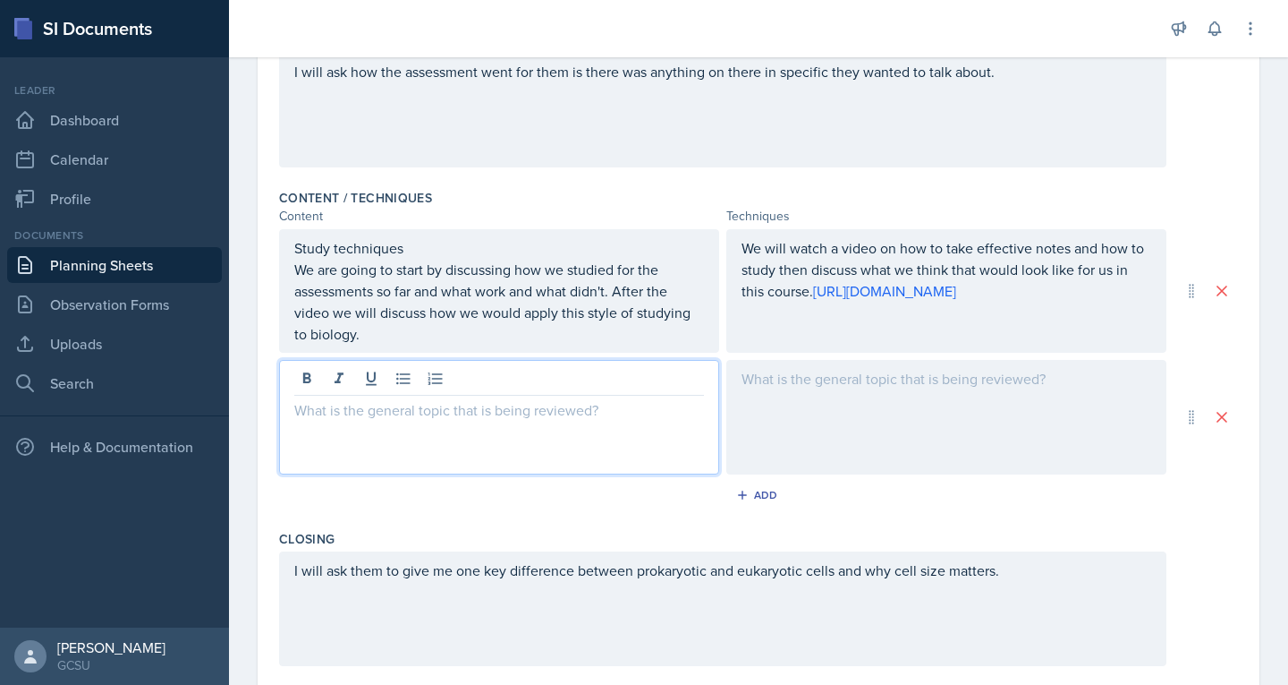
scroll to position [468, 0]
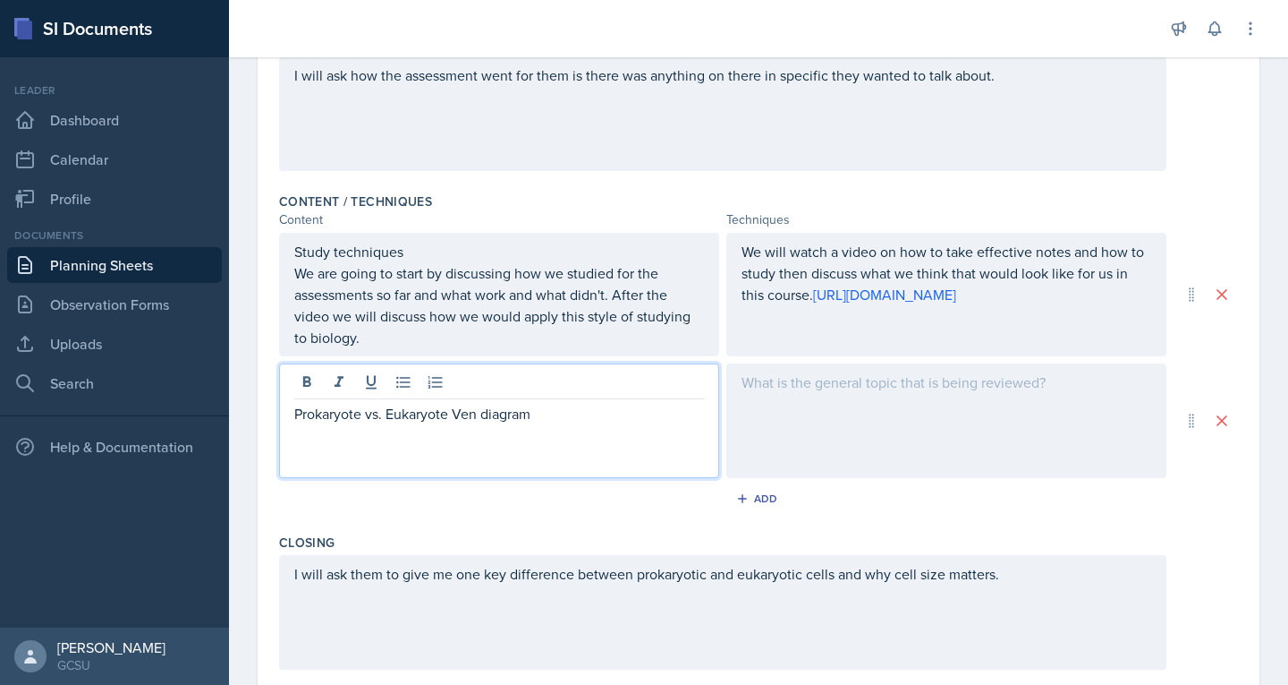
click at [480, 424] on p "Prokaryote vs. Eukaryote Ven diagram" at bounding box center [499, 413] width 410 height 21
click at [602, 424] on p "Prokaryote vs. Eukaryote Venn diagram" at bounding box center [499, 413] width 410 height 21
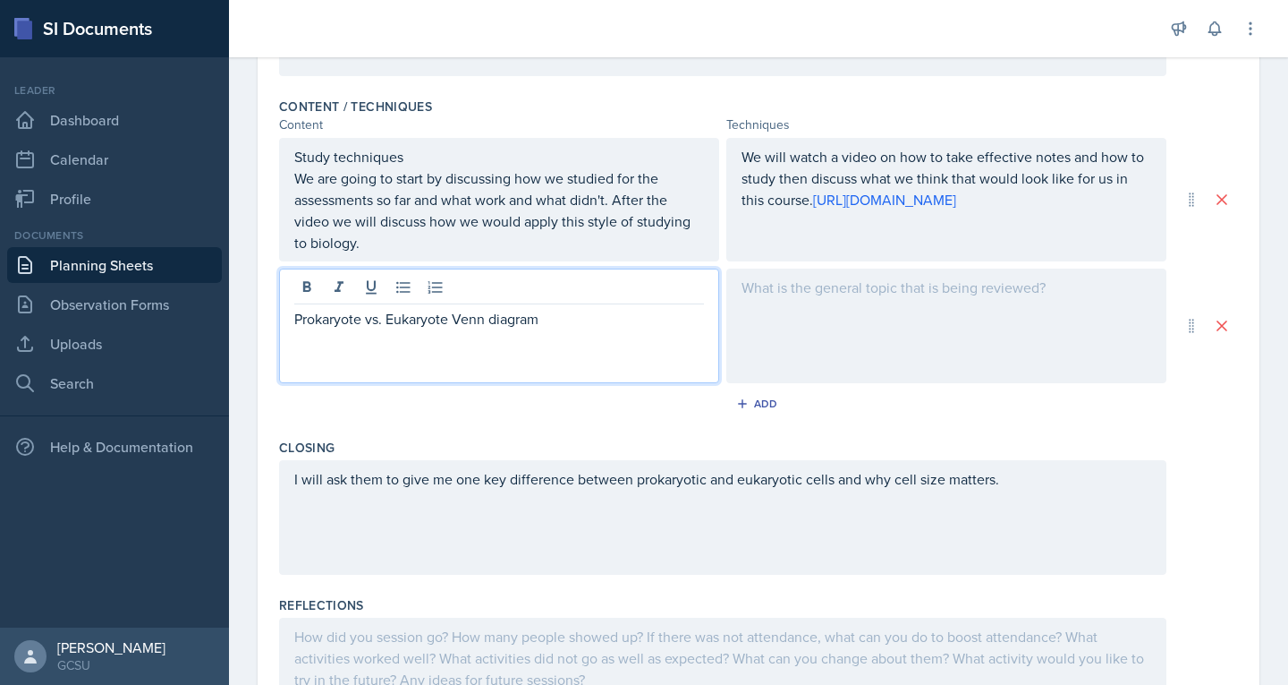
scroll to position [568, 0]
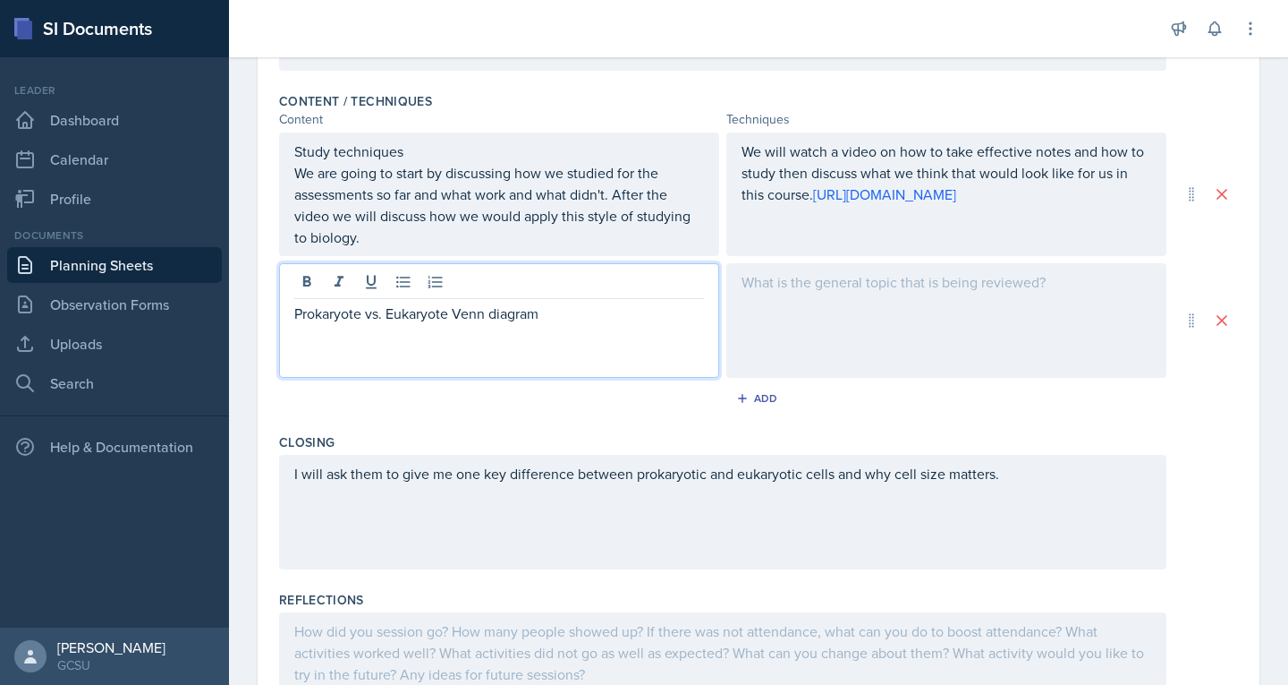
click at [506, 324] on p "Prokaryote vs. Eukaryote Venn diagram" at bounding box center [499, 312] width 410 height 21
copy p "Prokaryote vs. Eukaryote Venn diagram"
click at [828, 293] on p at bounding box center [947, 281] width 410 height 21
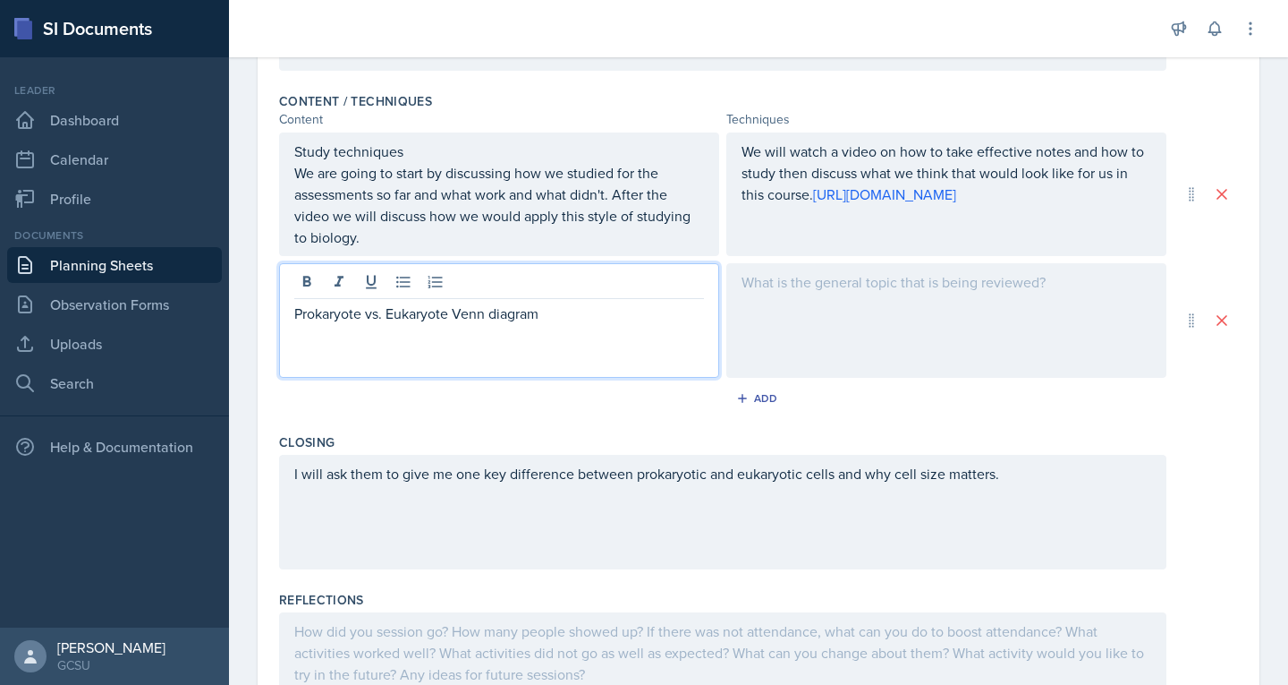
scroll to position [600, 0]
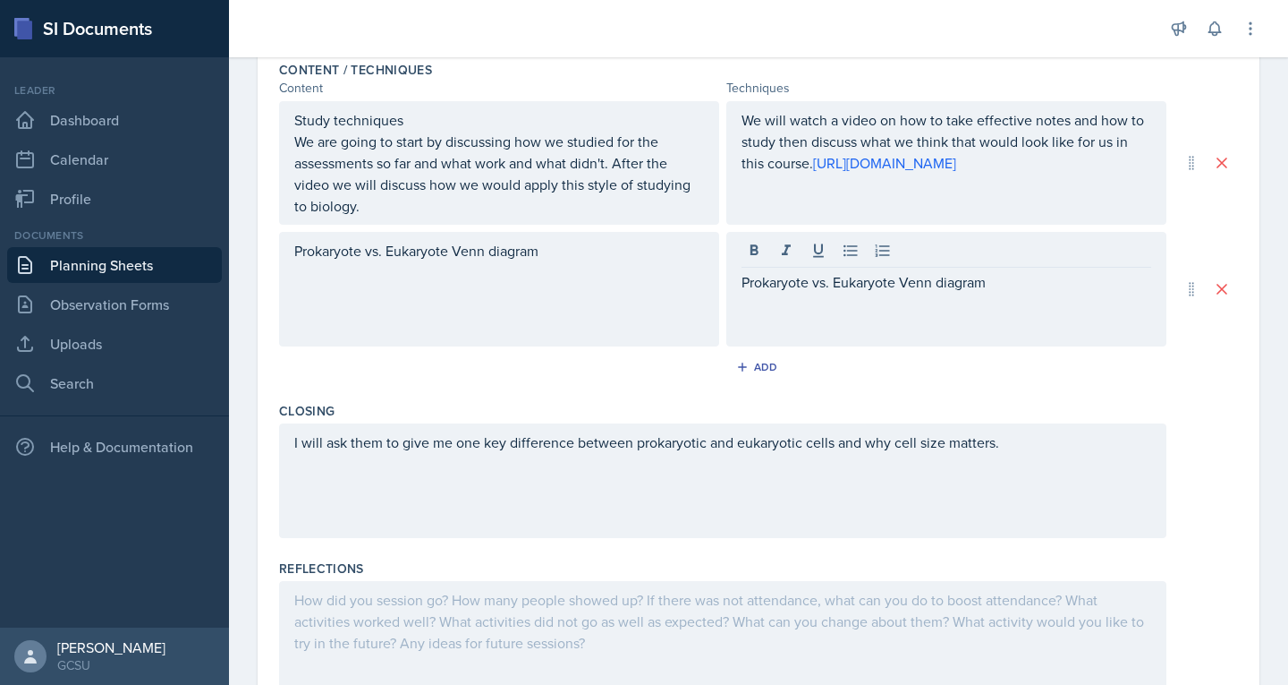
click at [342, 292] on div "Prokaryote vs. Eukaryote Venn diagram" at bounding box center [499, 289] width 440 height 115
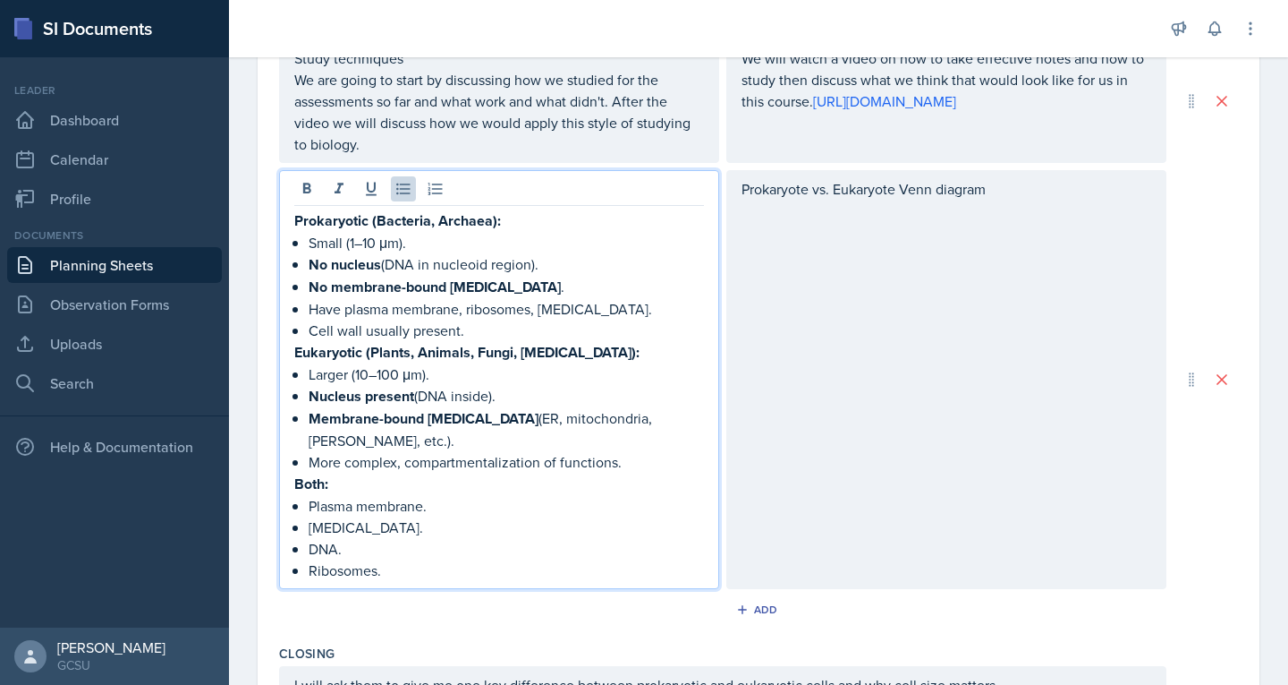
scroll to position [662, 0]
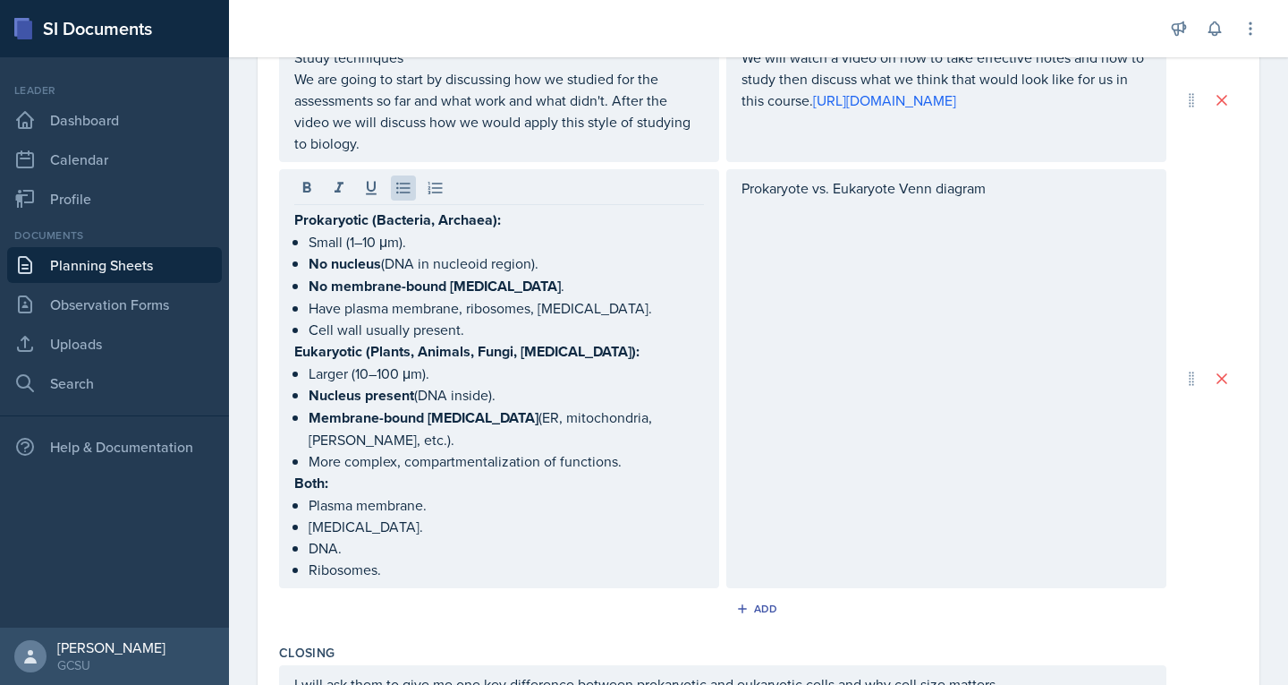
click at [881, 242] on div "Prokaryote vs. Eukaryote Venn diagram" at bounding box center [947, 378] width 440 height 419
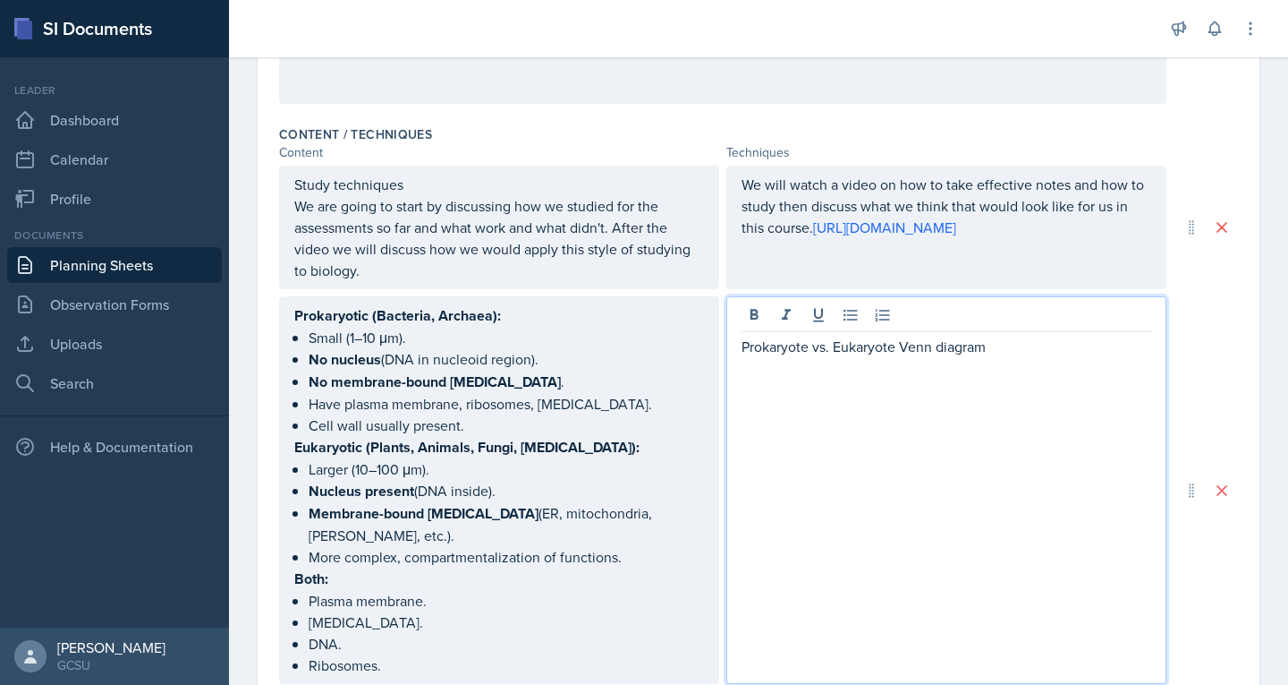
scroll to position [532, 0]
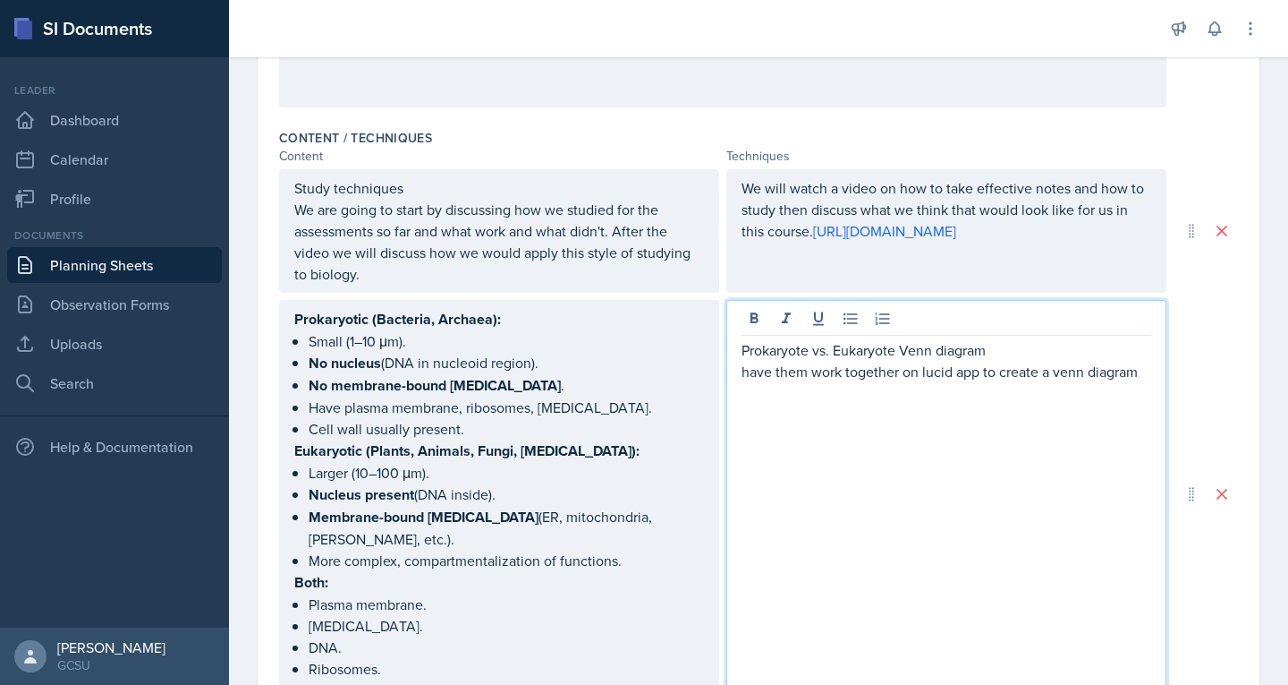
click at [1060, 382] on p "have them work together on lucid app to create a venn diagram" at bounding box center [947, 371] width 410 height 21
click at [741, 423] on div "Prokaryote vs. Eukaryote Venn diagram have them work together on lucid app to c…" at bounding box center [947, 493] width 440 height 387
click at [1138, 382] on p "have them work together on lucid app to create a Venn diagram" at bounding box center [947, 371] width 410 height 21
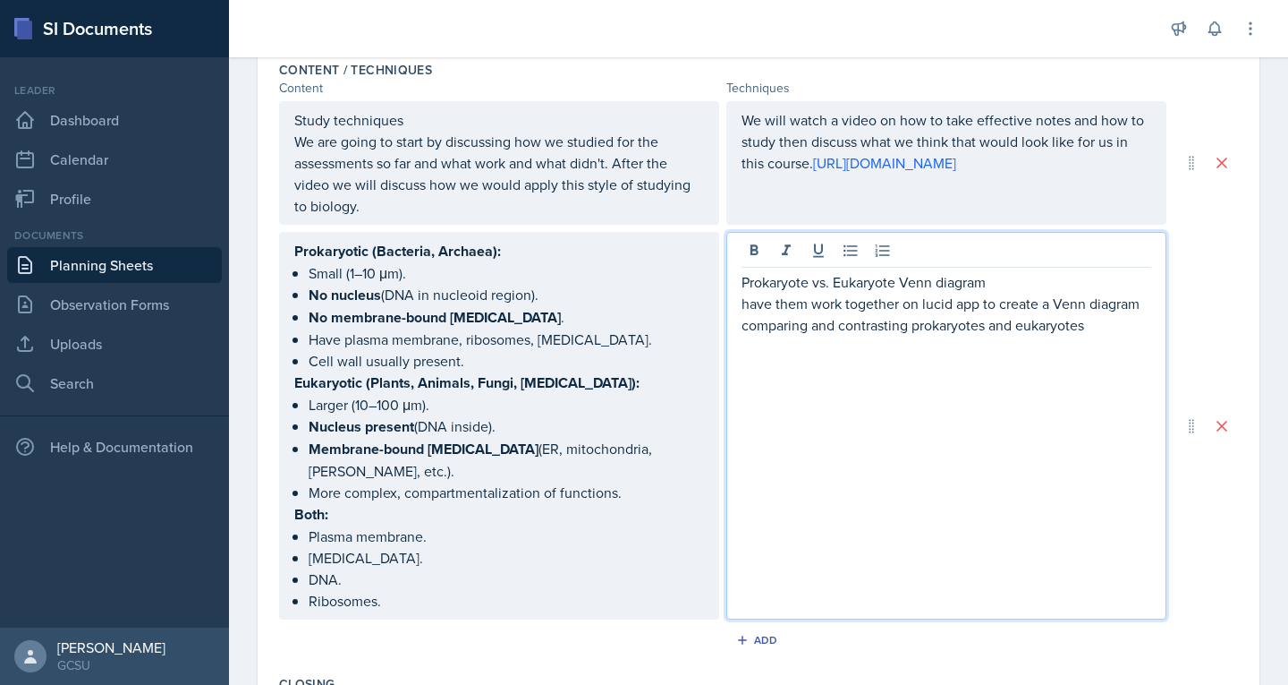
scroll to position [600, 0]
click at [1104, 335] on p "have them work together on lucid app to create a Venn diagram comparing and con…" at bounding box center [947, 313] width 410 height 43
click at [829, 378] on p "at the end ask Why are eukaryotes more complex?" at bounding box center [947, 366] width 410 height 21
click at [414, 603] on ul "Plasma membrane. [MEDICAL_DATA]. DNA. [GEOGRAPHIC_DATA]." at bounding box center [506, 567] width 395 height 86
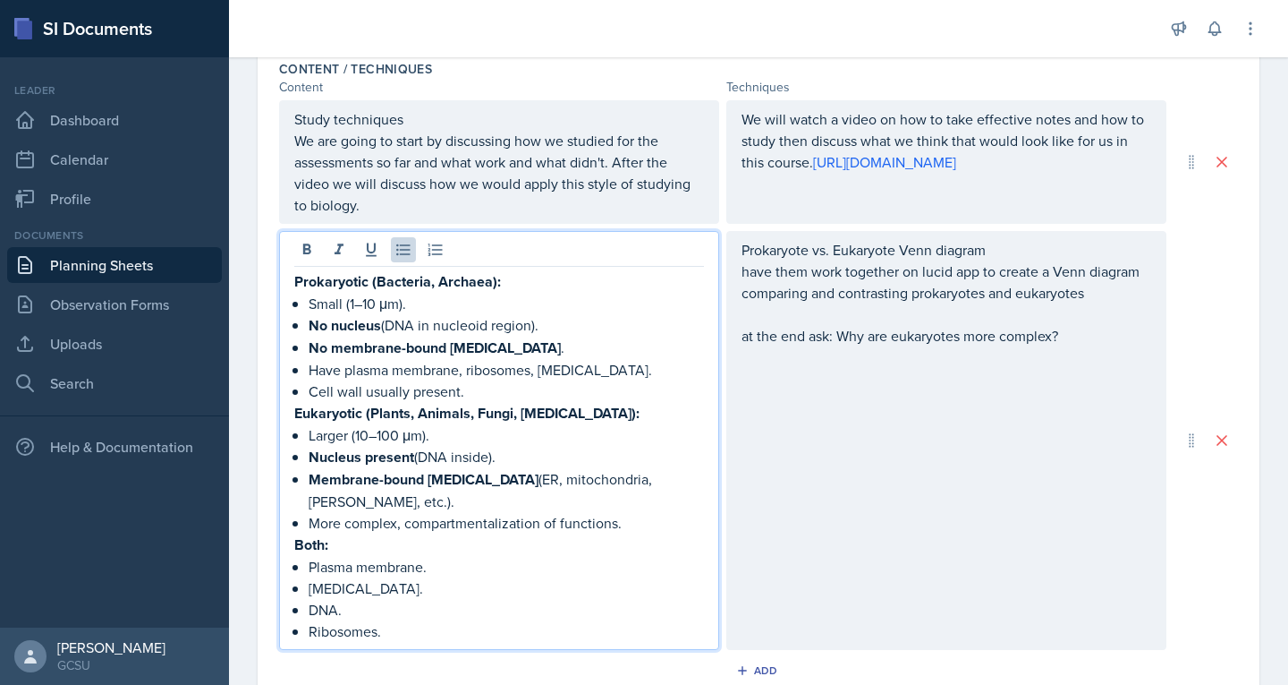
click at [414, 603] on p "DNA." at bounding box center [506, 609] width 395 height 21
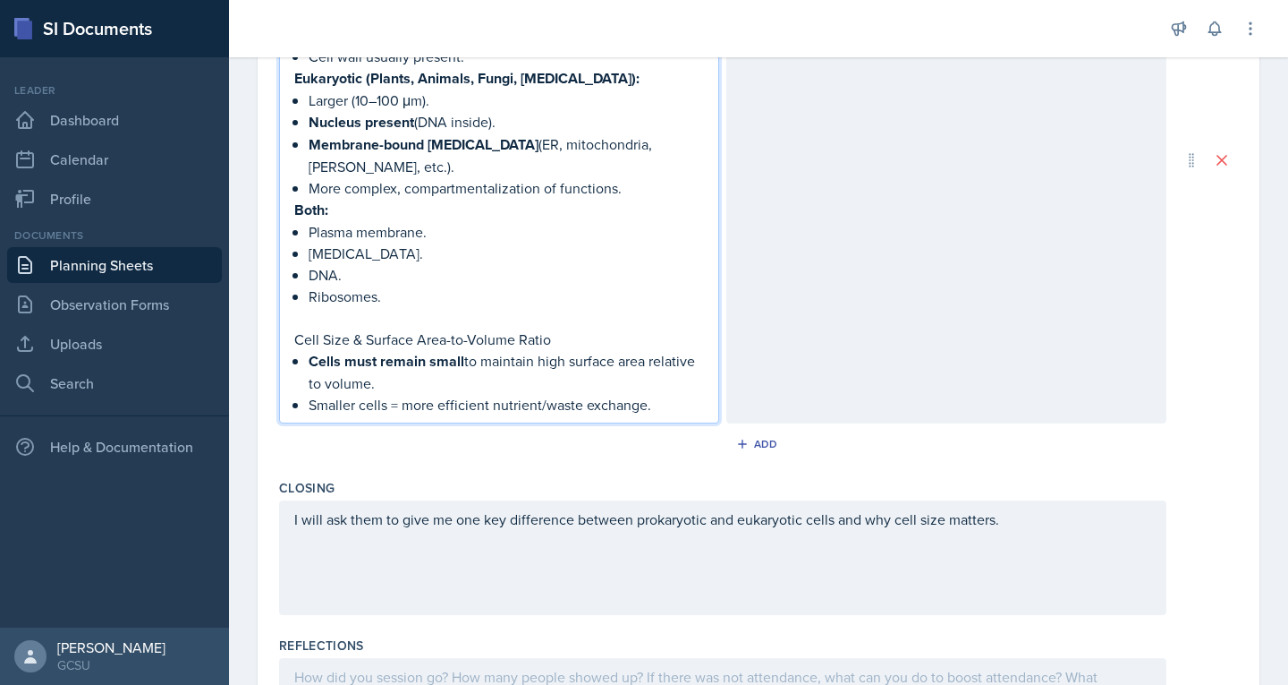
scroll to position [951, 0]
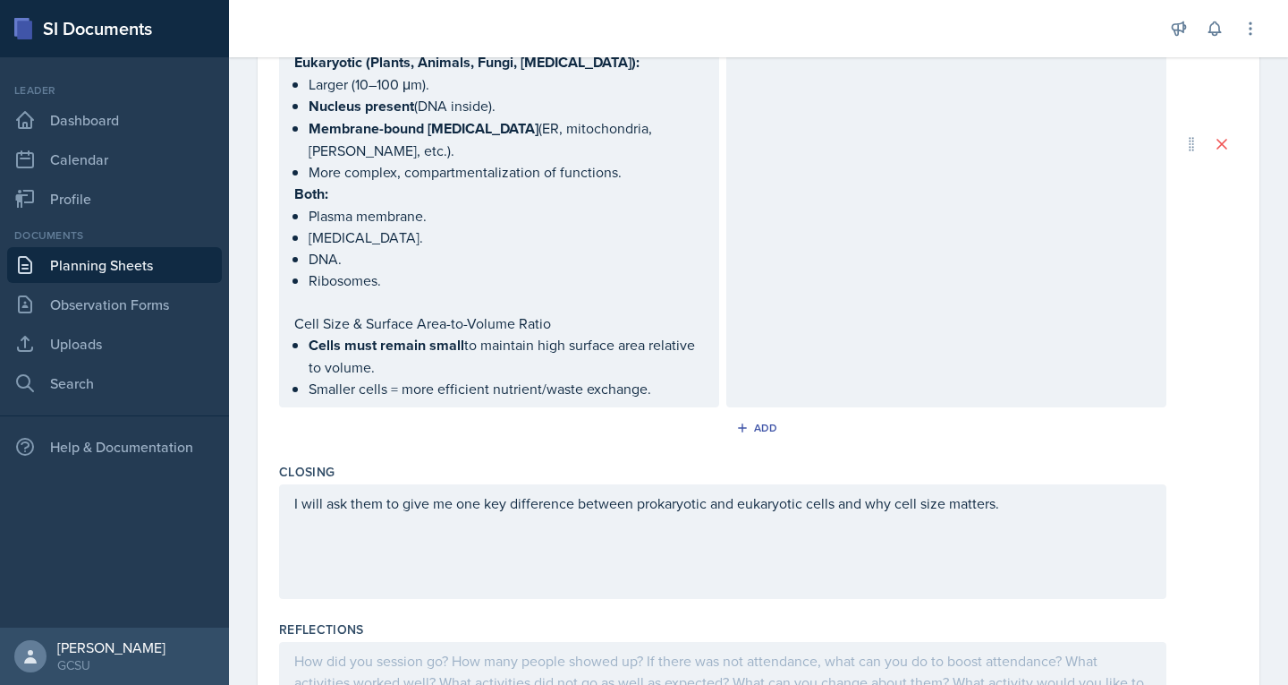
drag, startPoint x: 293, startPoint y: 319, endPoint x: 676, endPoint y: 372, distance: 385.7
click at [676, 372] on div "Prokaryotic (Bacteria, Archaea): Small (1–10 μm). No nucleus (DNA in nucleoid r…" at bounding box center [499, 143] width 440 height 527
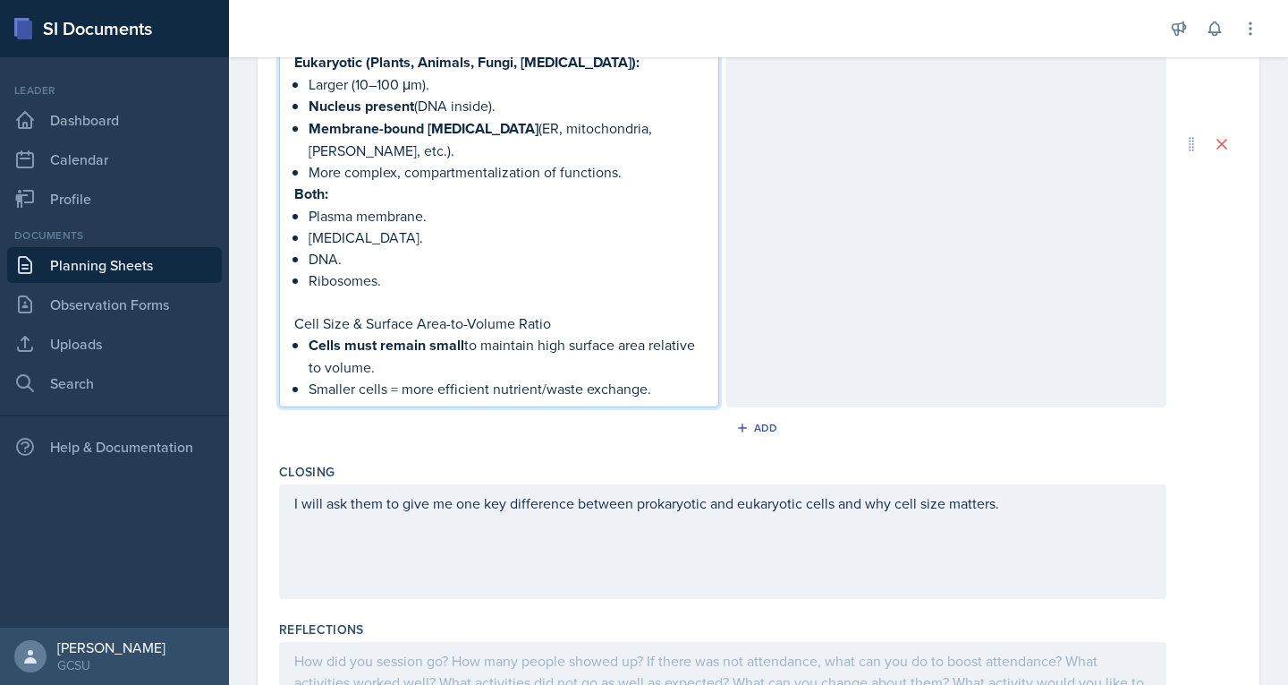
click at [651, 385] on p "Smaller cells = more efficient nutrient/waste exchange." at bounding box center [506, 388] width 395 height 21
click at [307, 321] on p "Cell Size & Surface Area-to-Volume Ratio" at bounding box center [499, 322] width 410 height 21
click at [291, 321] on div "Prokaryotic (Bacteria, Archaea): Small (1–10 μm). No nucleus (DNA in nucleoid r…" at bounding box center [499, 143] width 440 height 527
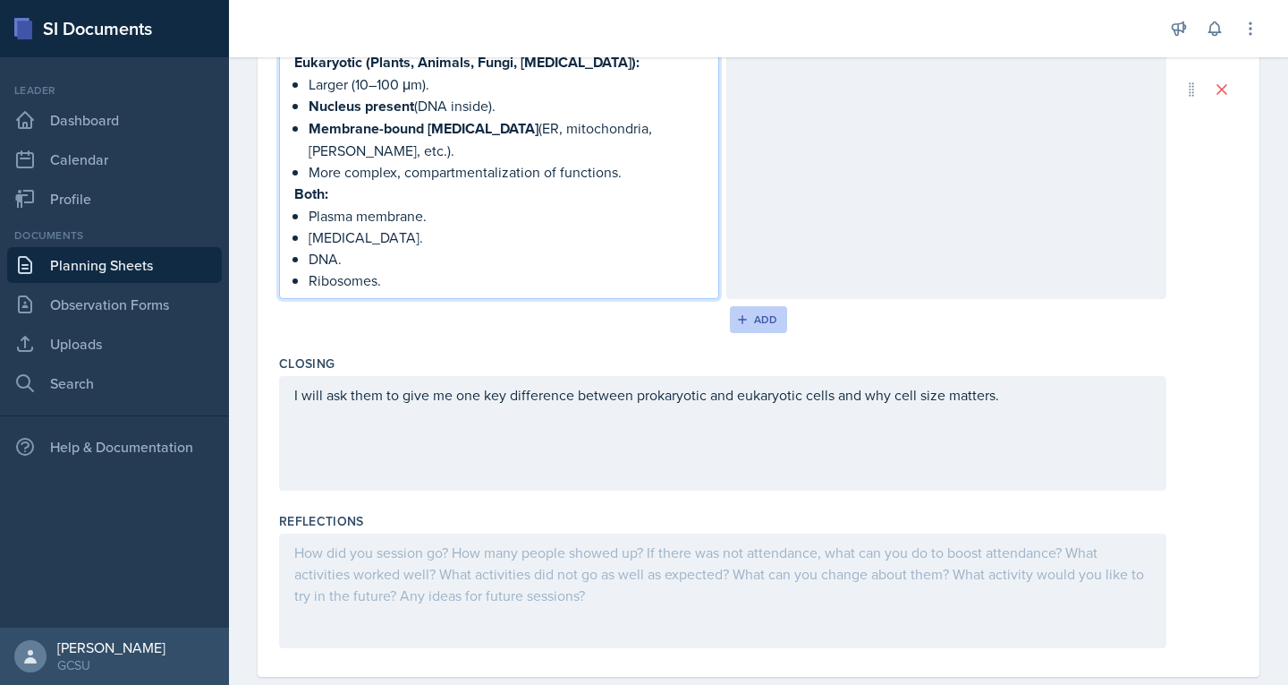
click at [750, 324] on button "Add" at bounding box center [759, 319] width 58 height 27
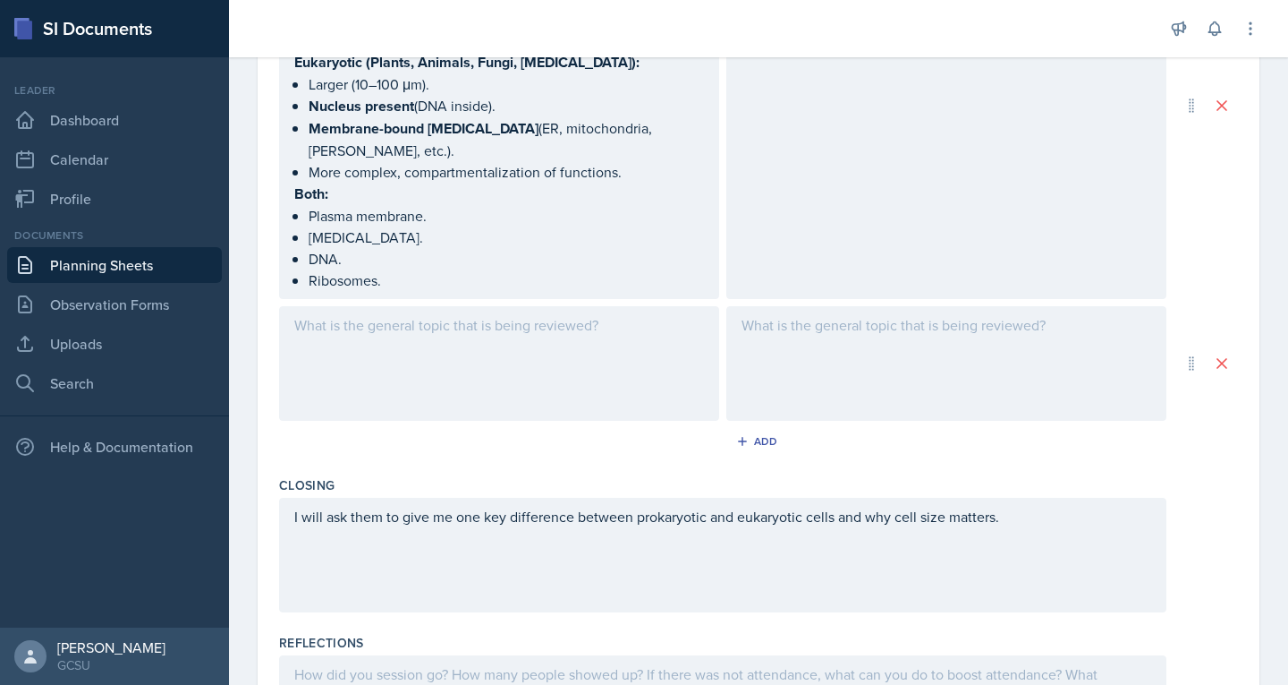
click at [380, 344] on div at bounding box center [499, 363] width 440 height 115
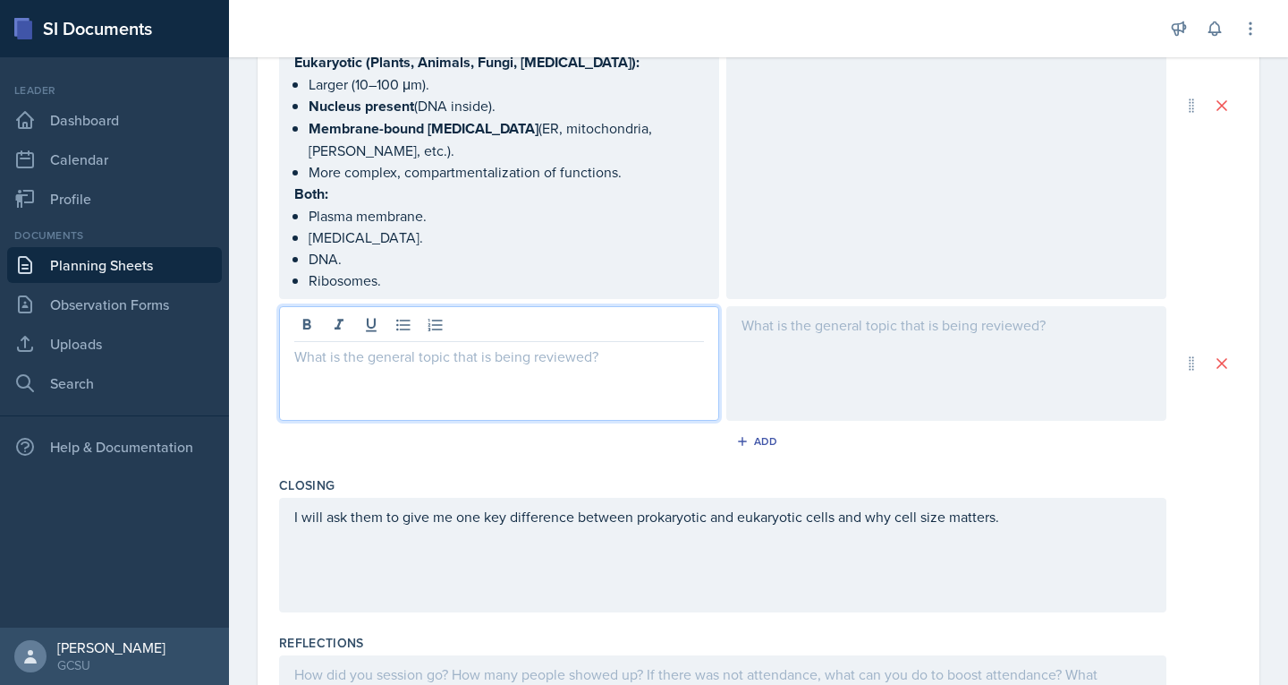
scroll to position [951, 0]
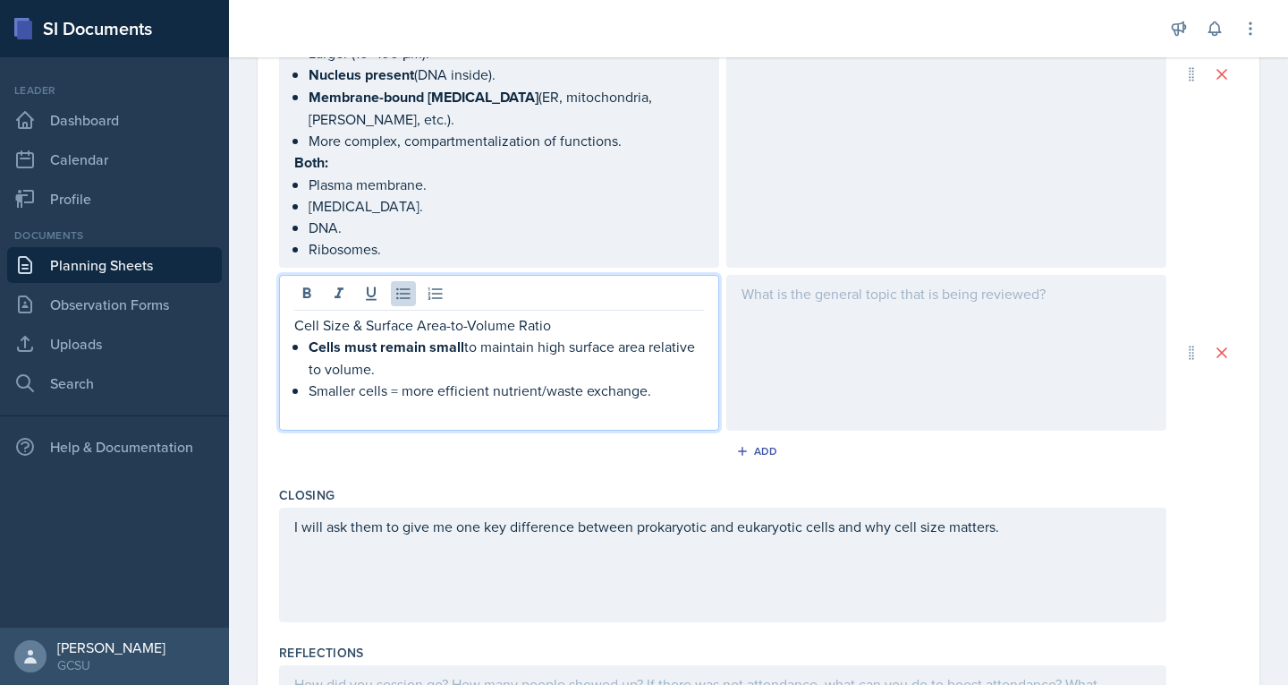
click at [831, 328] on div at bounding box center [947, 353] width 440 height 156
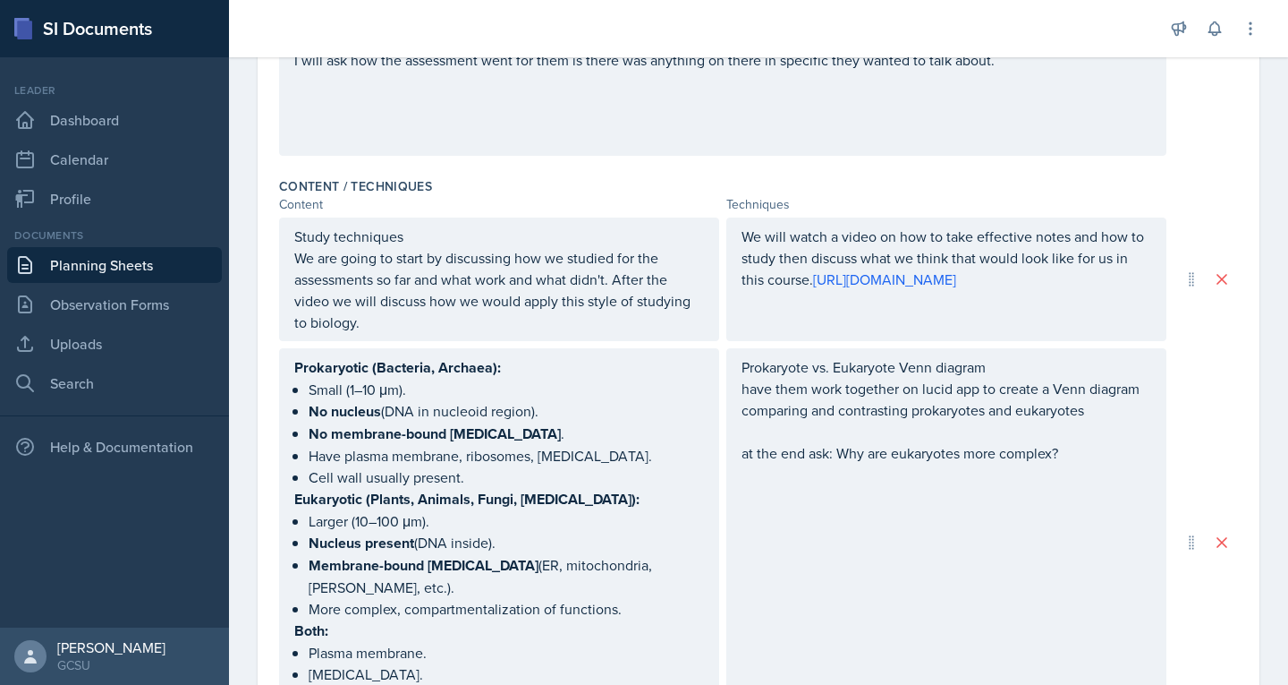
scroll to position [0, 0]
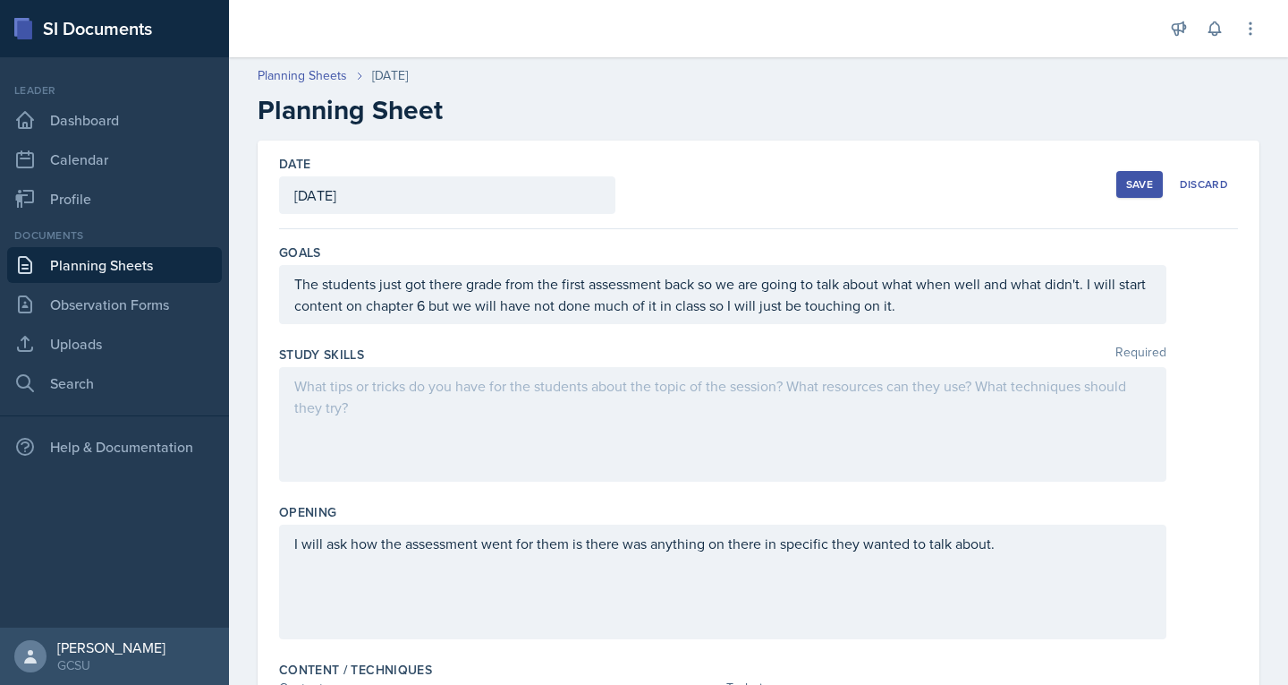
click at [357, 396] on div at bounding box center [723, 424] width 888 height 115
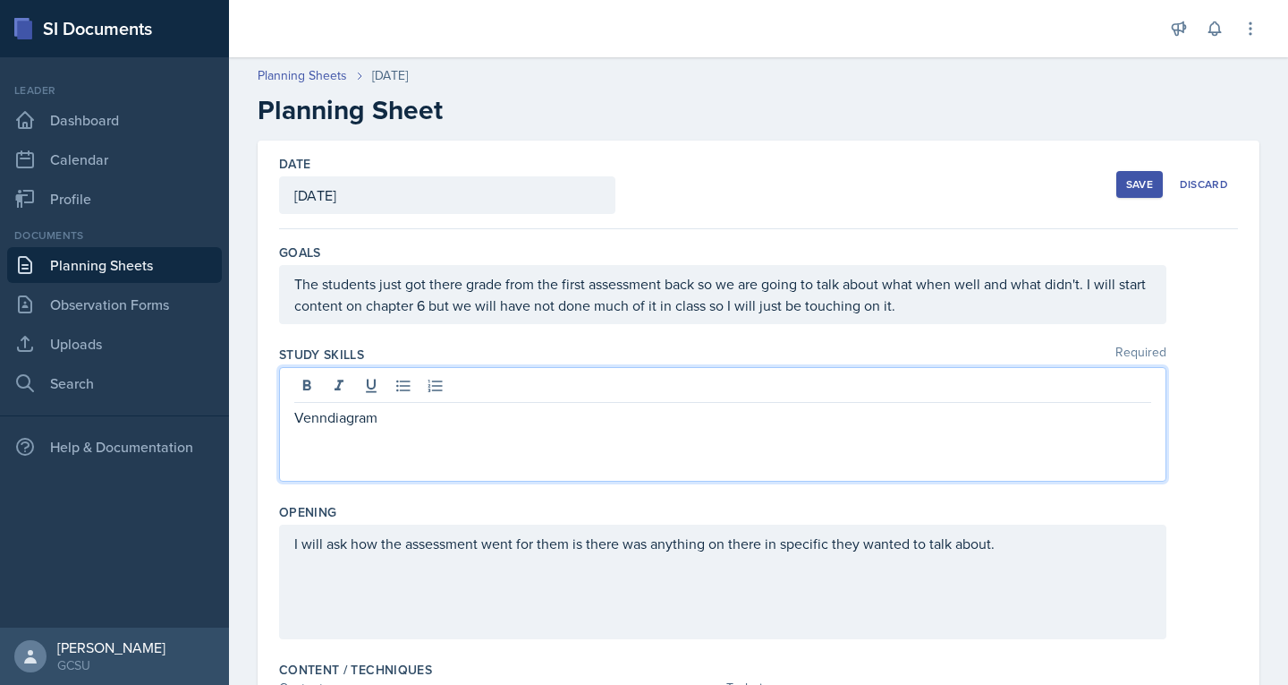
click at [327, 420] on p "Venndiagram" at bounding box center [722, 416] width 857 height 21
click at [423, 417] on p "Venn diagram" at bounding box center [722, 416] width 857 height 21
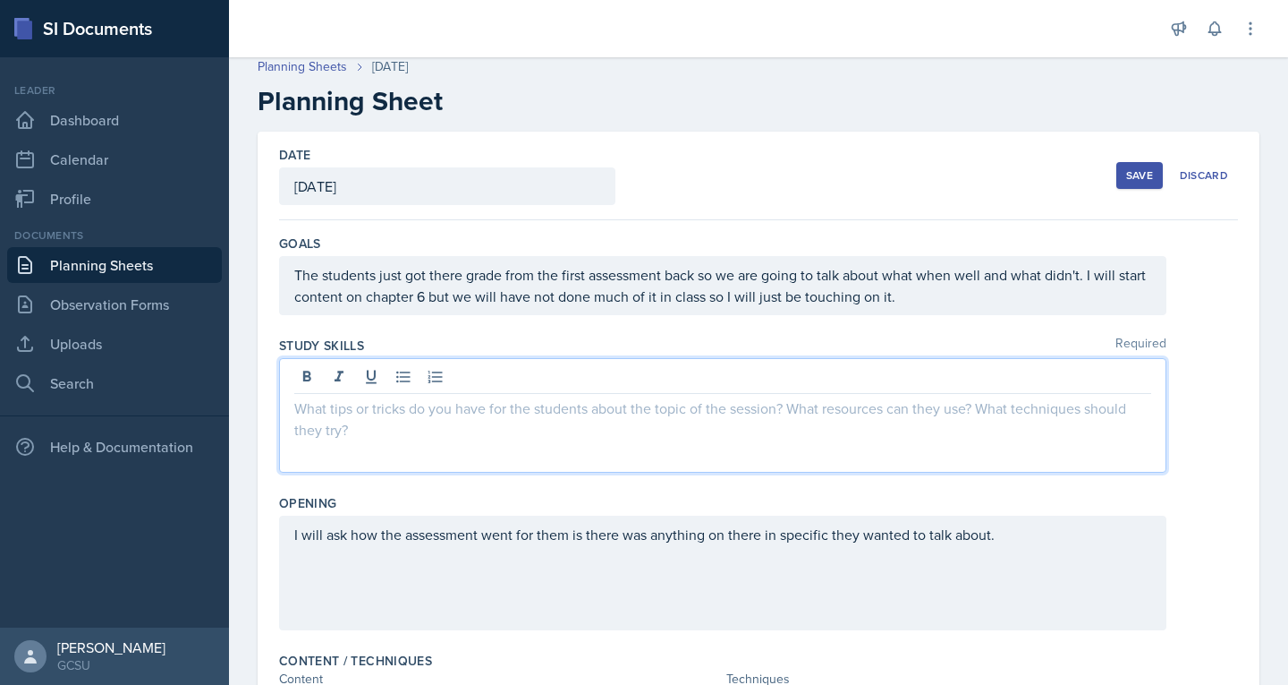
scroll to position [34, 0]
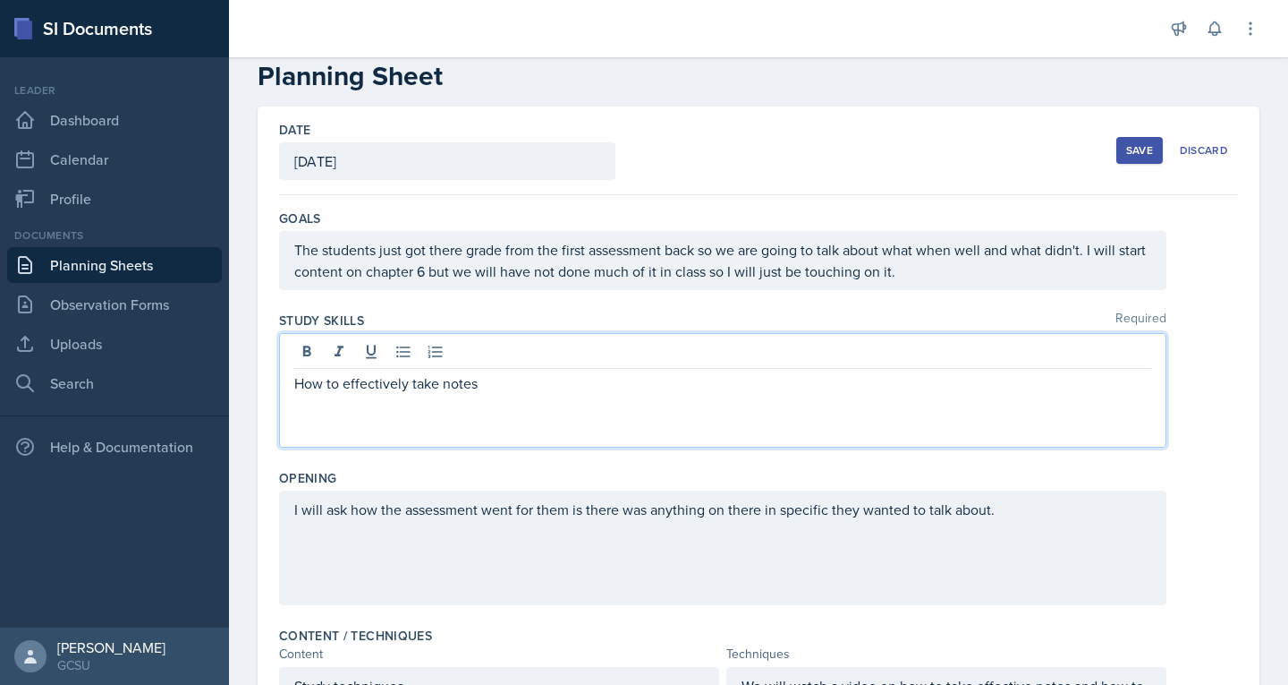
click at [505, 383] on p "How to effectively take notes" at bounding box center [722, 382] width 857 height 21
click at [507, 388] on p "How to effectively take notes. Conpare contrast" at bounding box center [722, 382] width 857 height 21
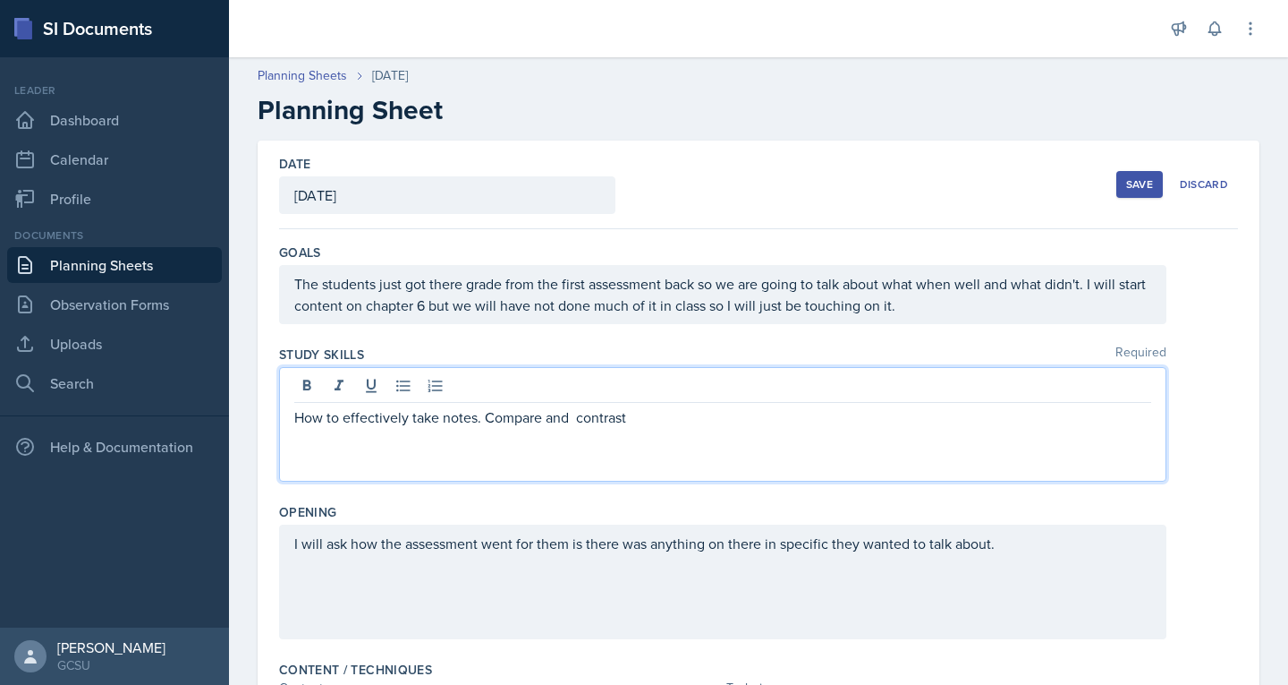
scroll to position [1, 0]
click at [1127, 176] on div "Save" at bounding box center [1140, 183] width 27 height 14
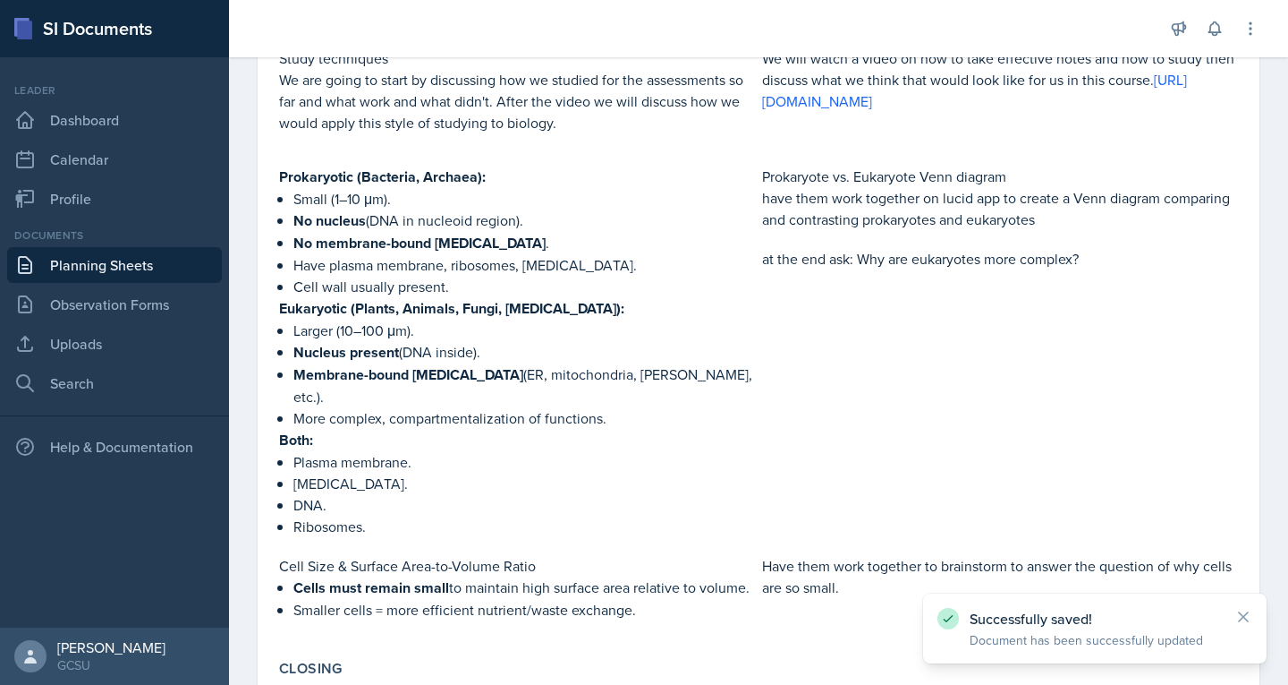
scroll to position [690, 0]
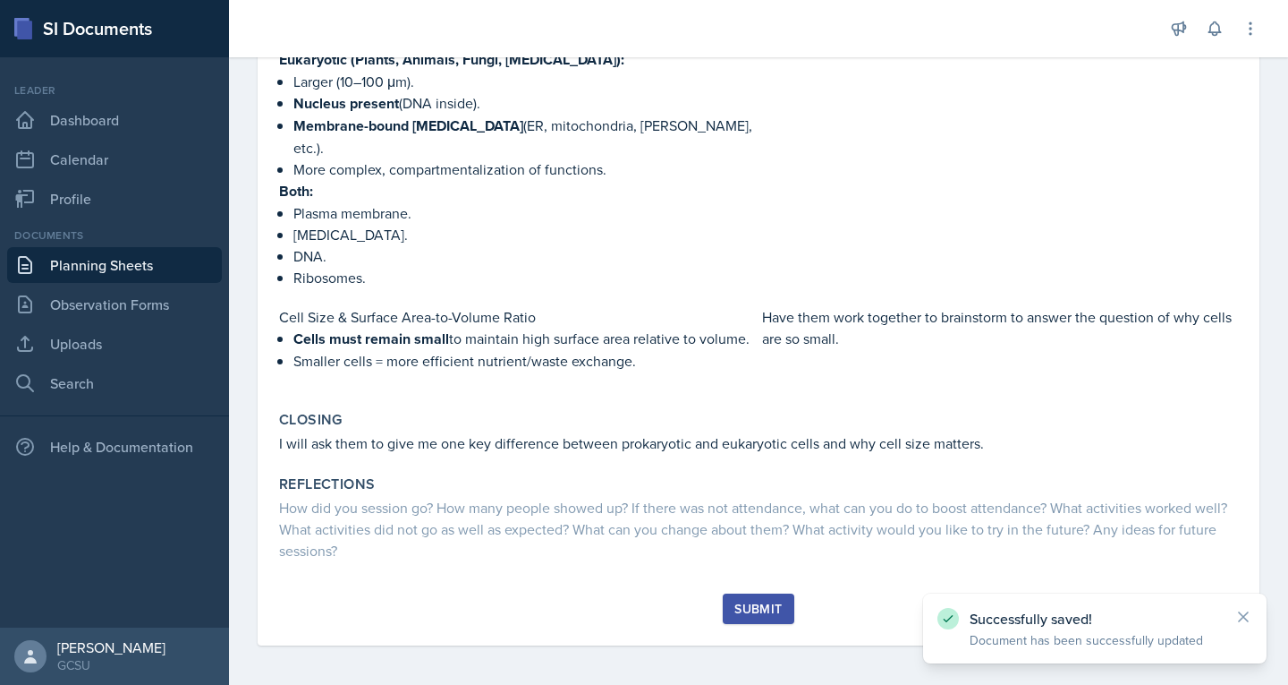
click at [773, 608] on div "Submit" at bounding box center [758, 608] width 47 height 14
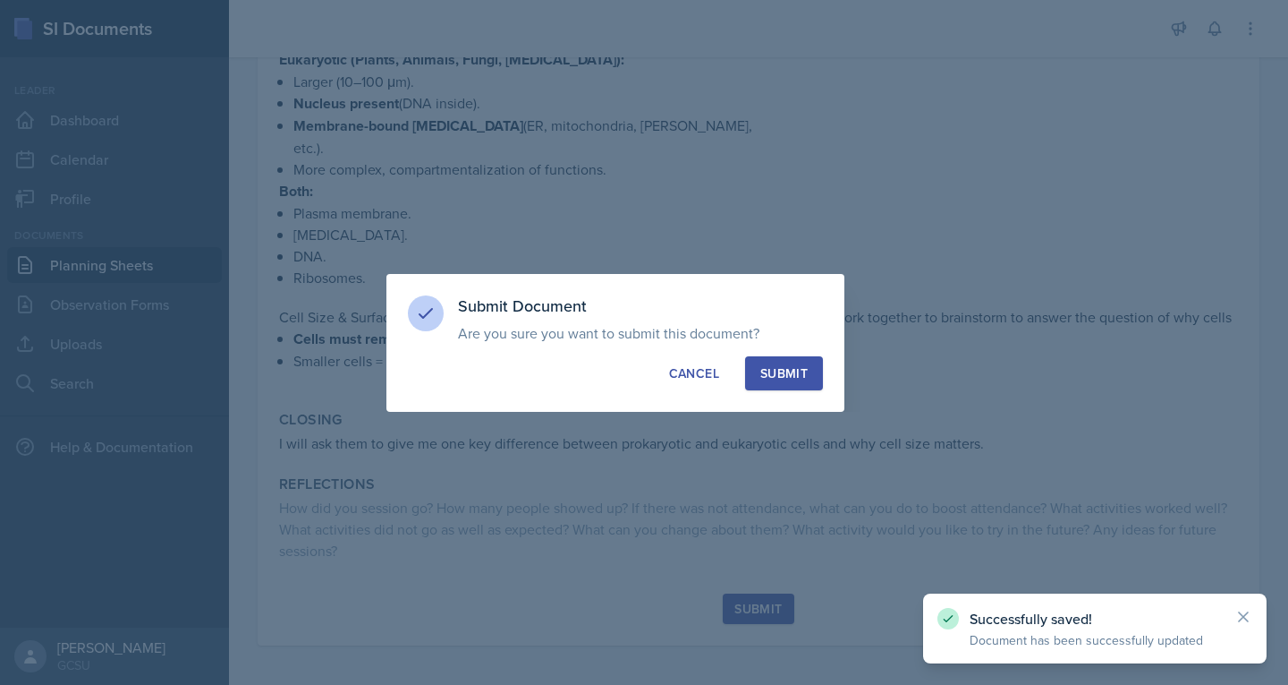
click at [778, 365] on div "Submit" at bounding box center [784, 373] width 47 height 18
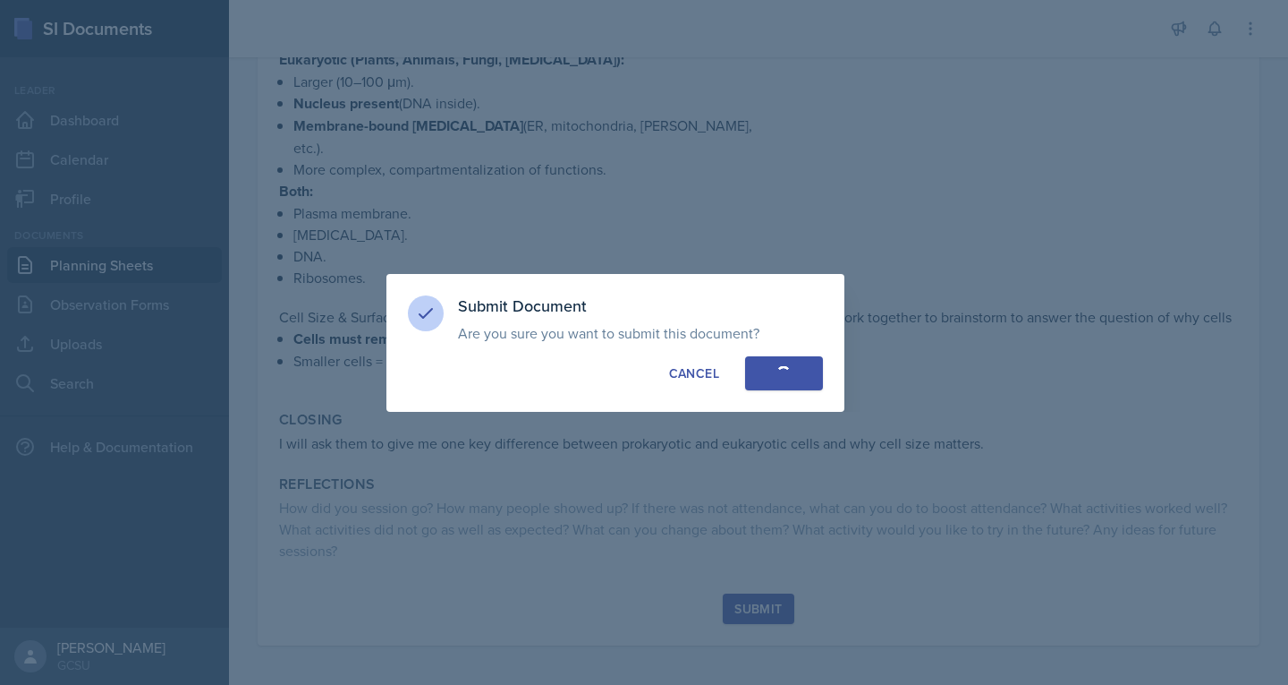
scroll to position [570, 0]
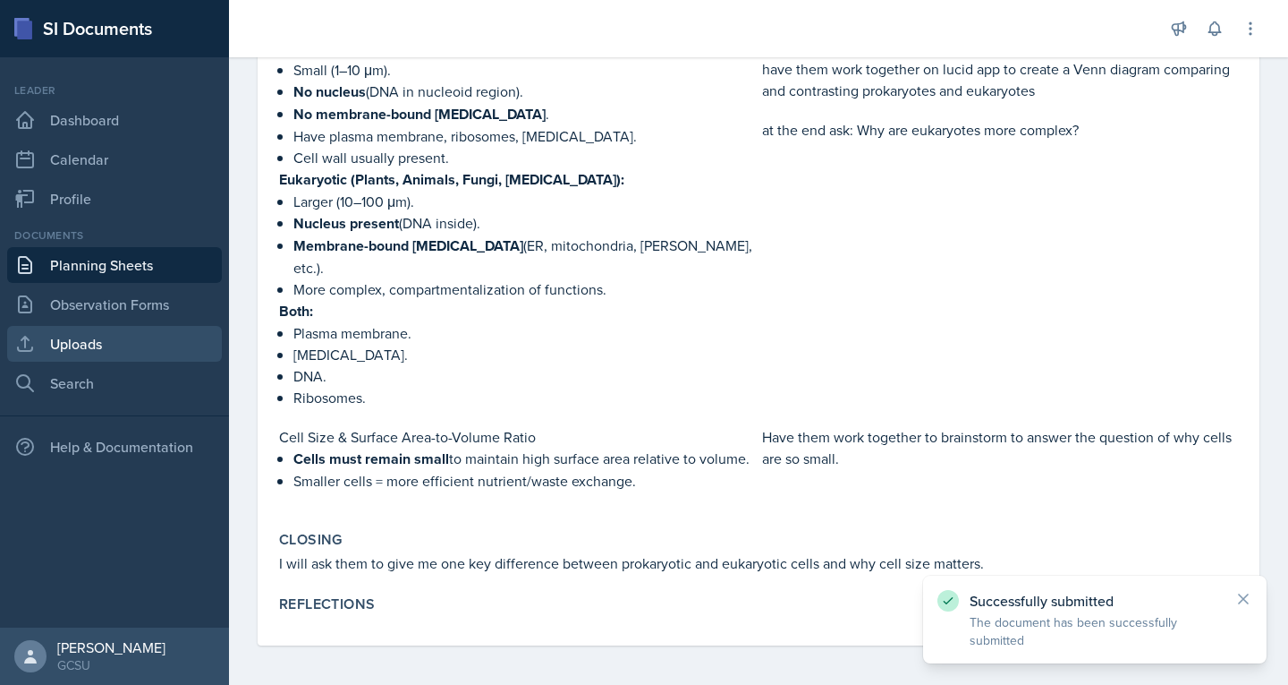
click at [89, 336] on link "Uploads" at bounding box center [114, 344] width 215 height 36
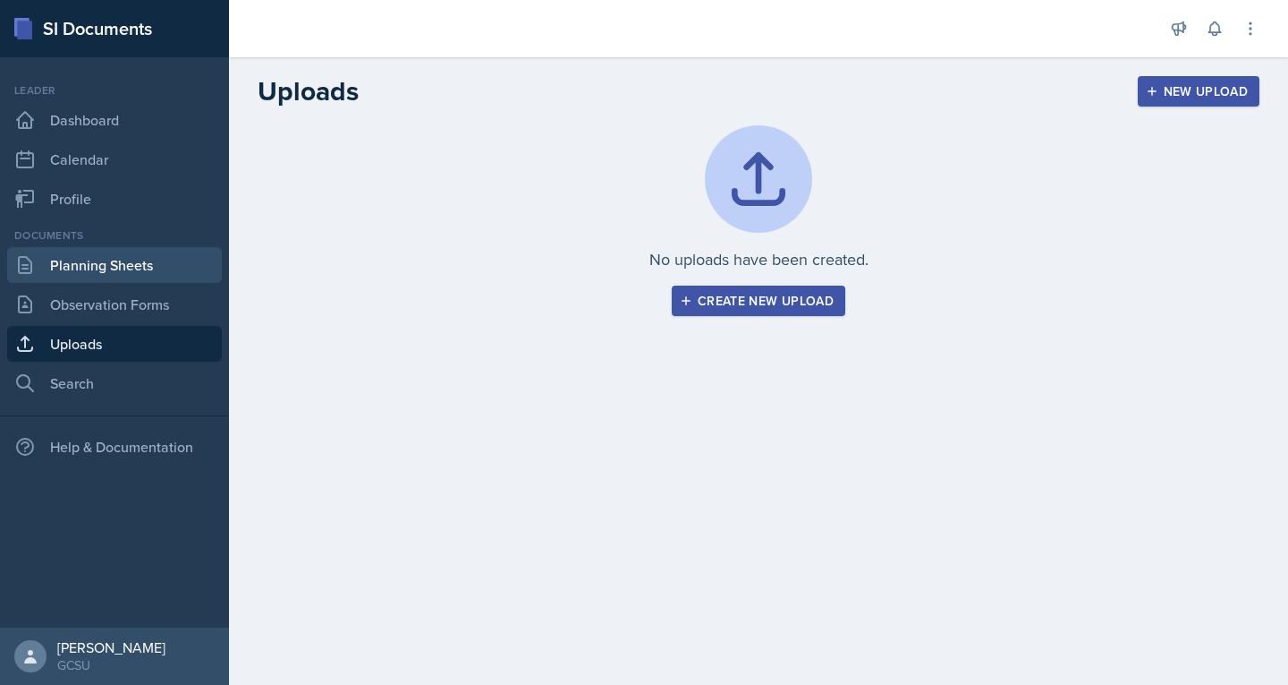
click at [105, 269] on link "Planning Sheets" at bounding box center [114, 265] width 215 height 36
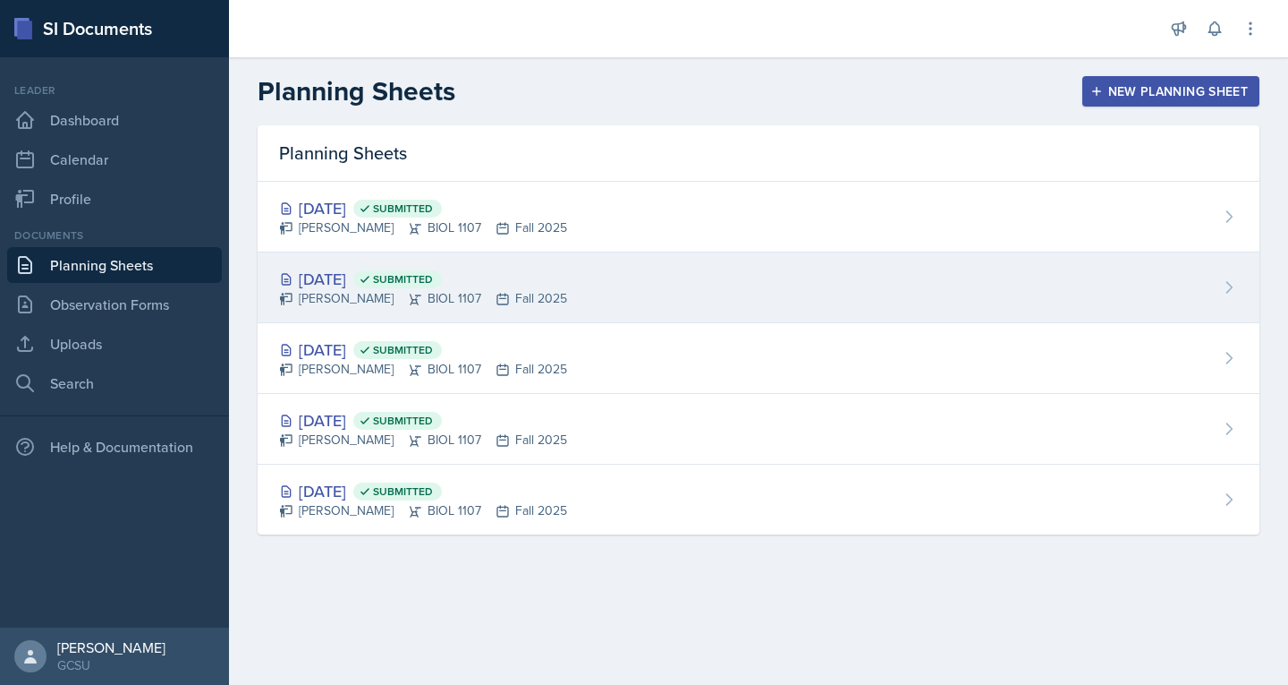
click at [342, 279] on div "[DATE] Submitted" at bounding box center [423, 279] width 288 height 24
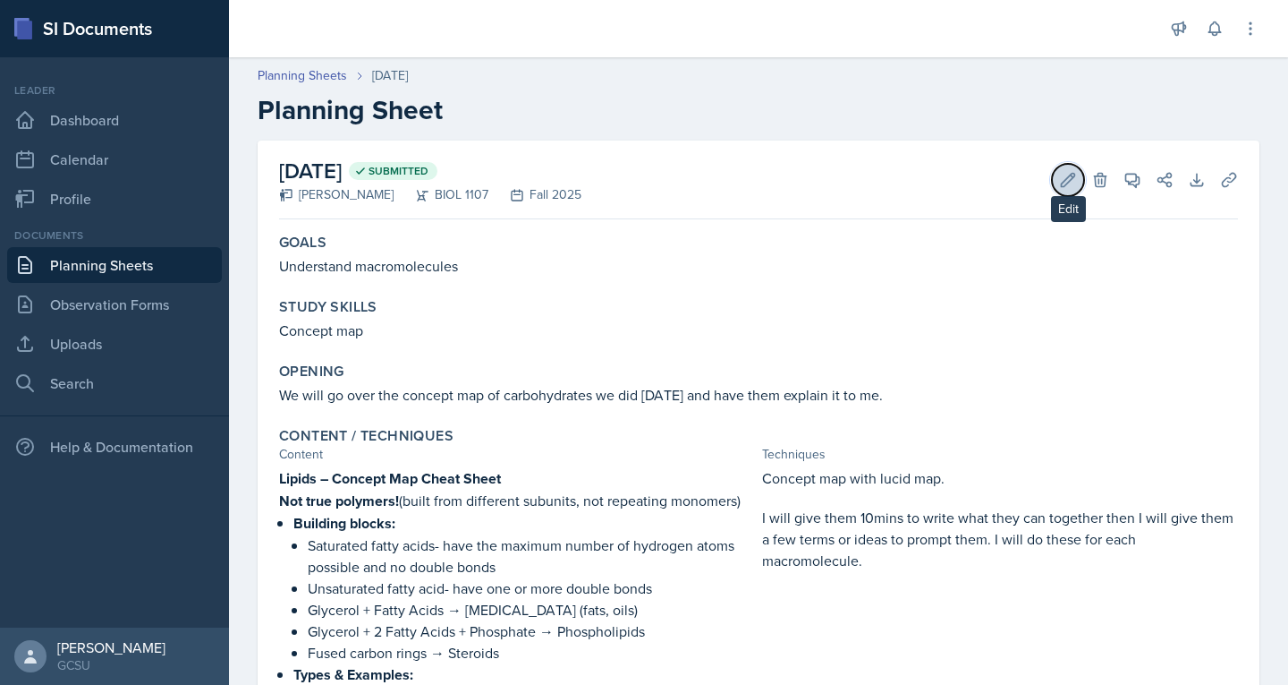
click at [1059, 181] on icon at bounding box center [1068, 180] width 18 height 18
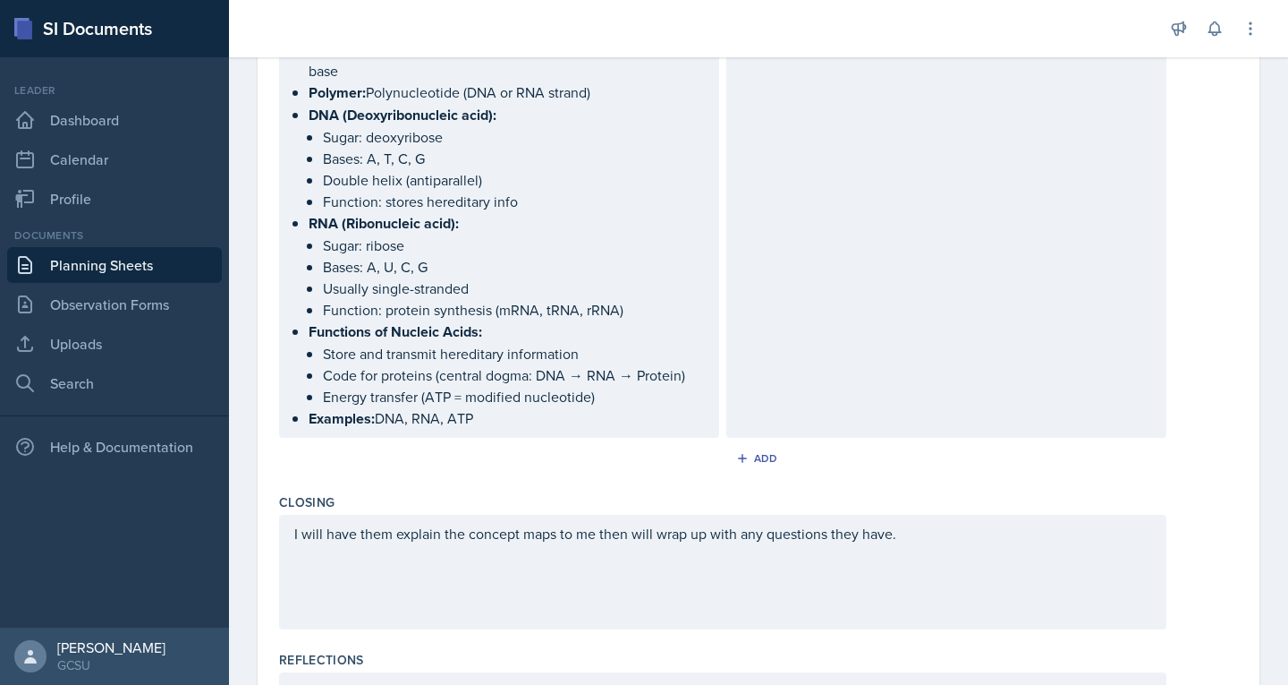
scroll to position [1880, 0]
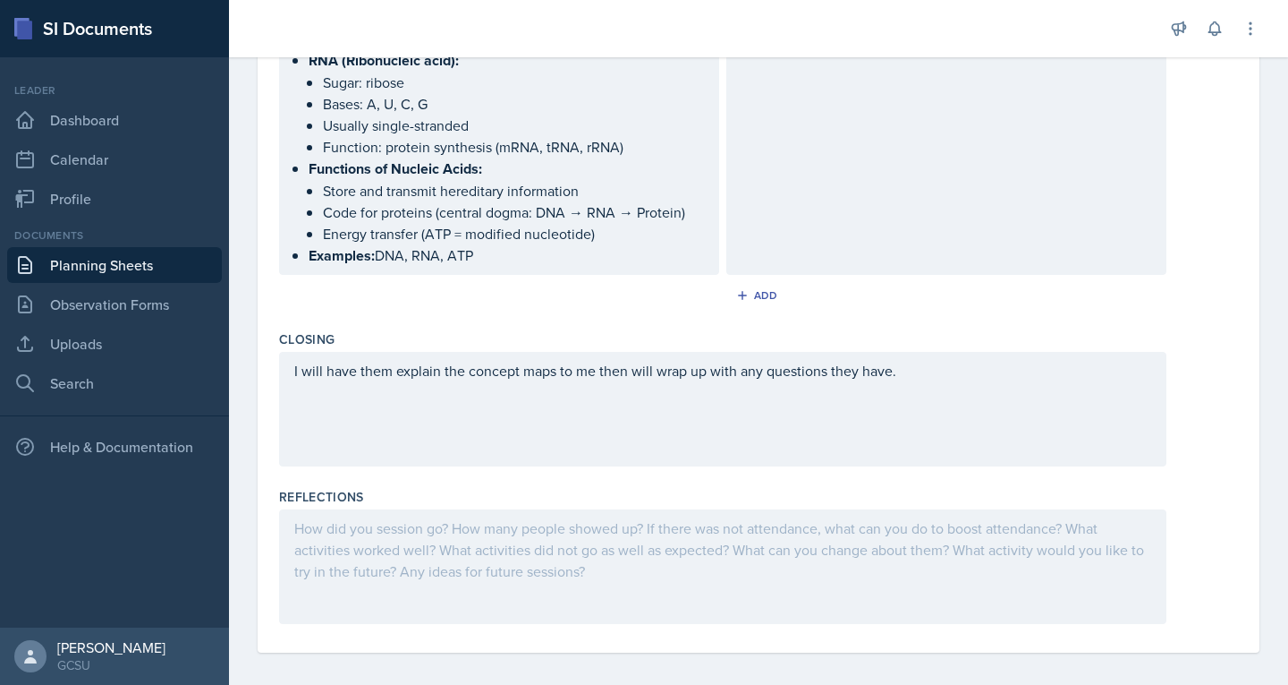
click at [344, 517] on div at bounding box center [723, 566] width 888 height 115
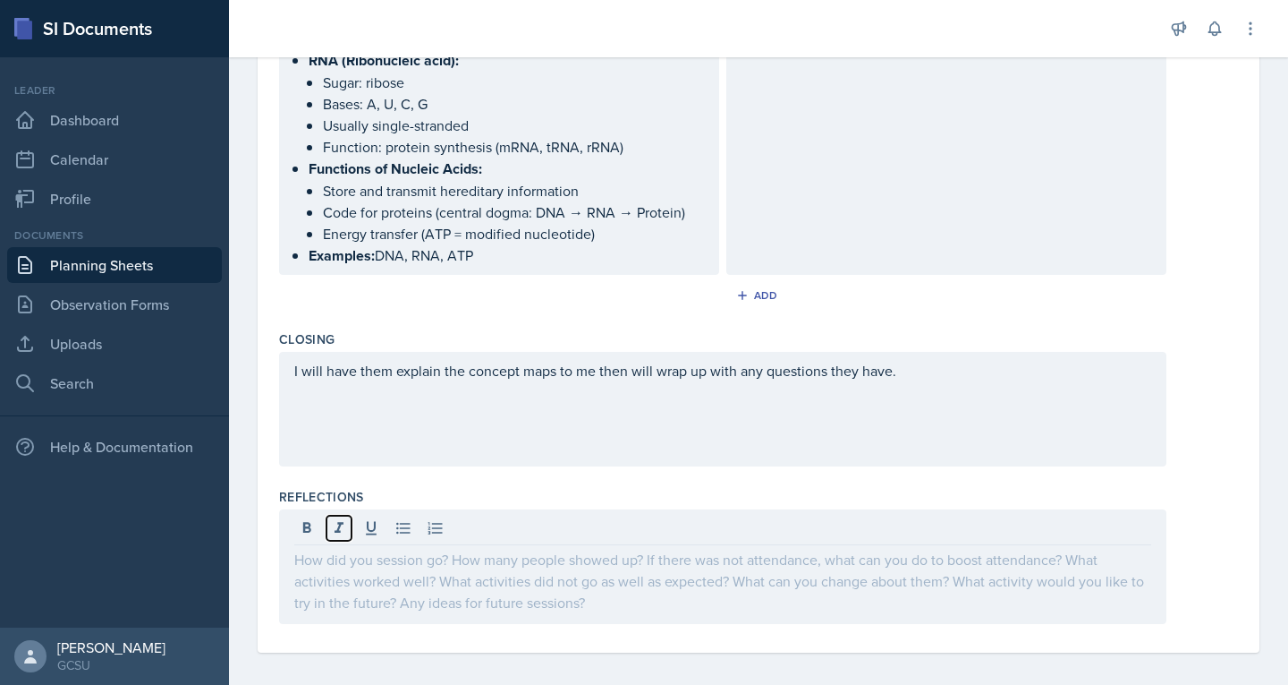
click at [344, 519] on icon at bounding box center [339, 528] width 18 height 18
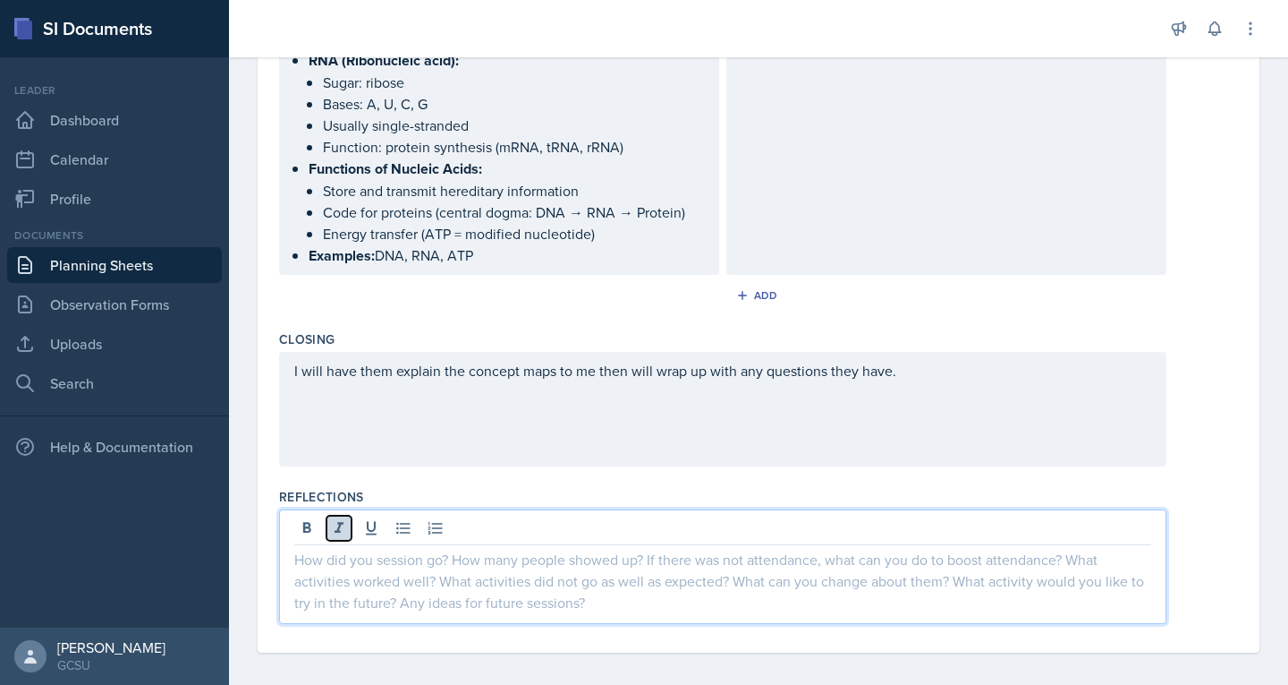
click at [344, 519] on icon at bounding box center [339, 528] width 18 height 18
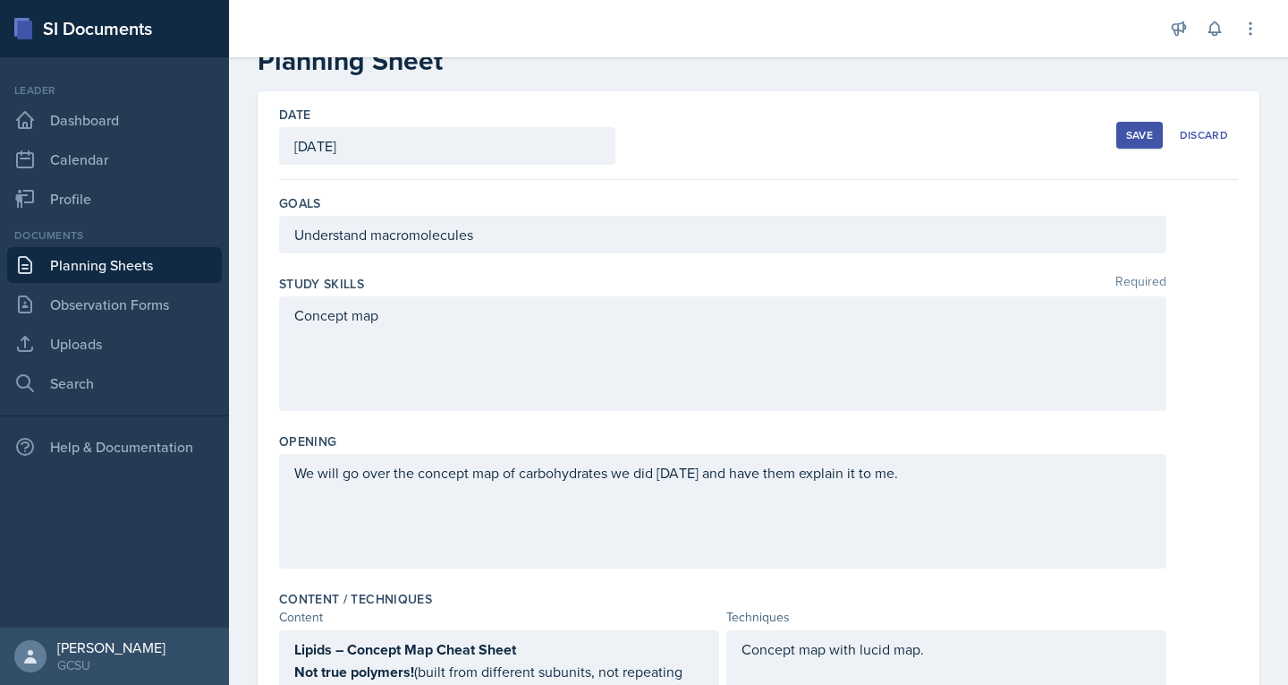
scroll to position [0, 0]
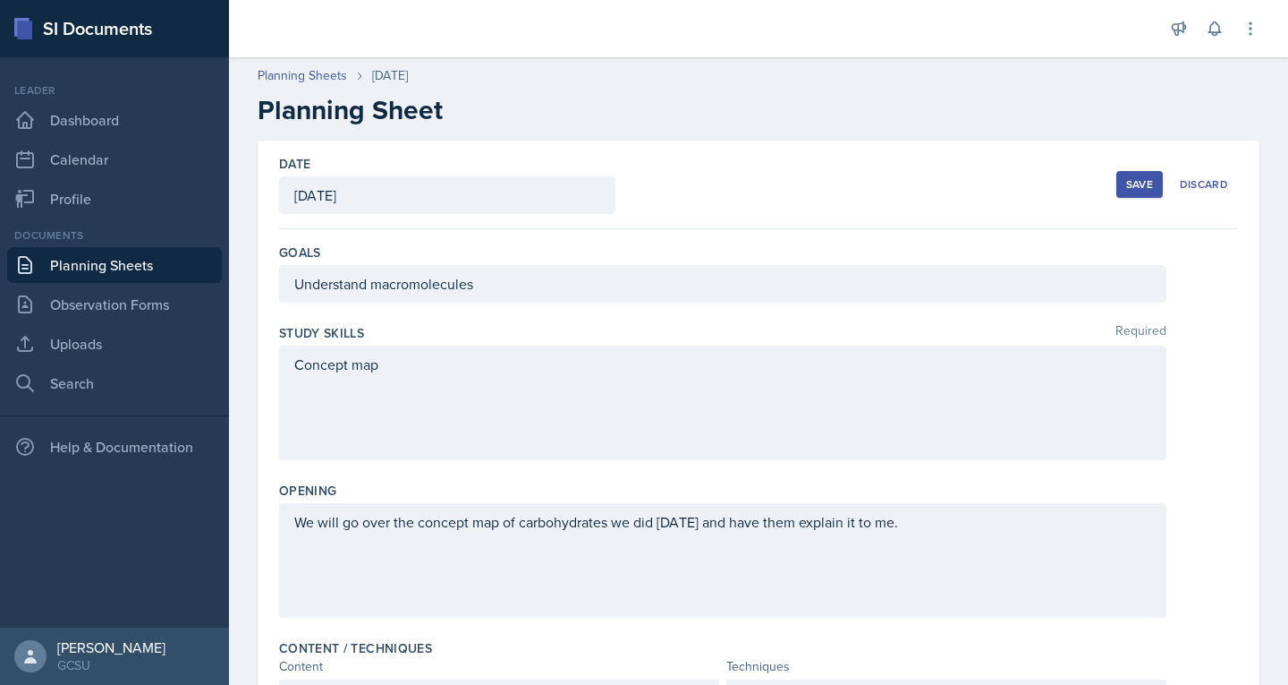
click at [1127, 183] on div "Save" at bounding box center [1140, 184] width 27 height 14
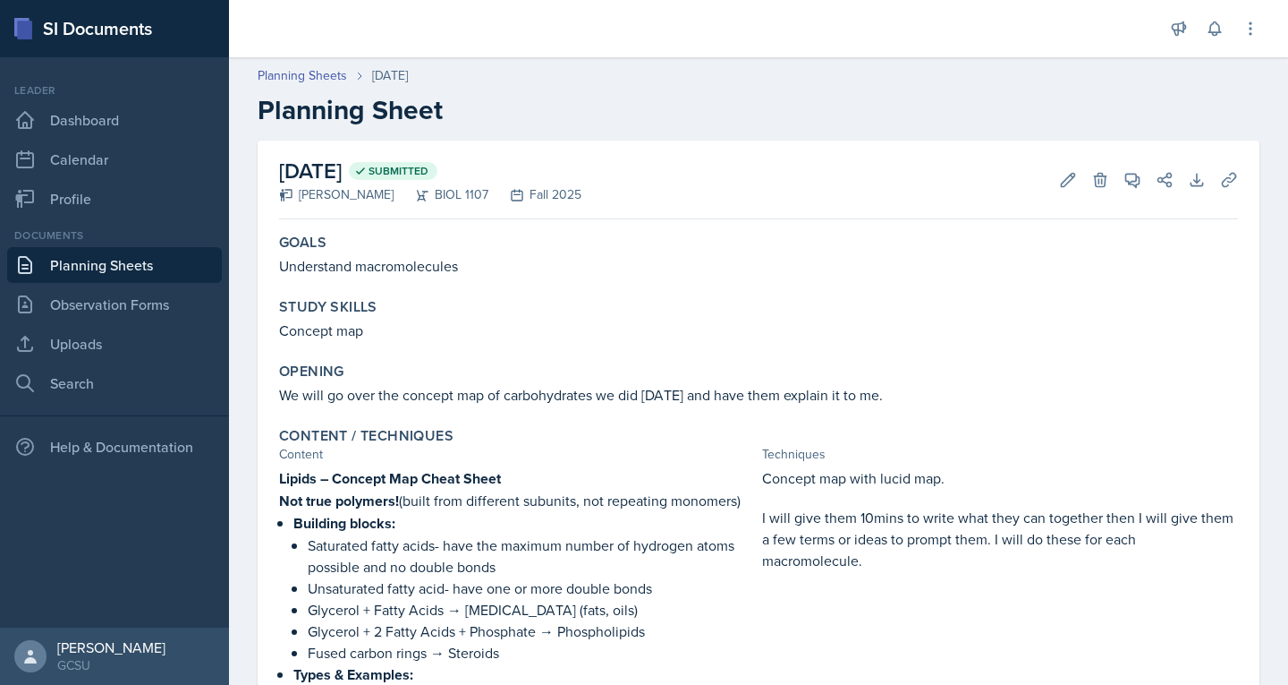
click at [102, 266] on link "Planning Sheets" at bounding box center [114, 265] width 215 height 36
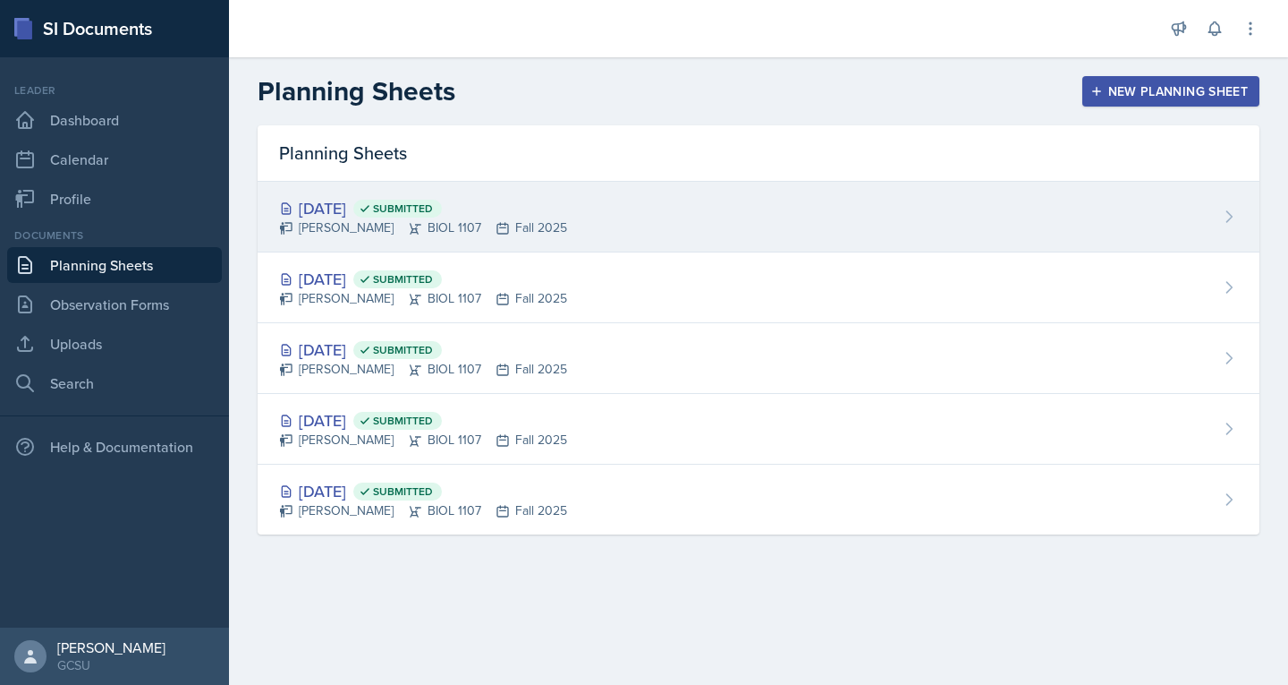
click at [387, 210] on div "[DATE] Submitted" at bounding box center [423, 208] width 288 height 24
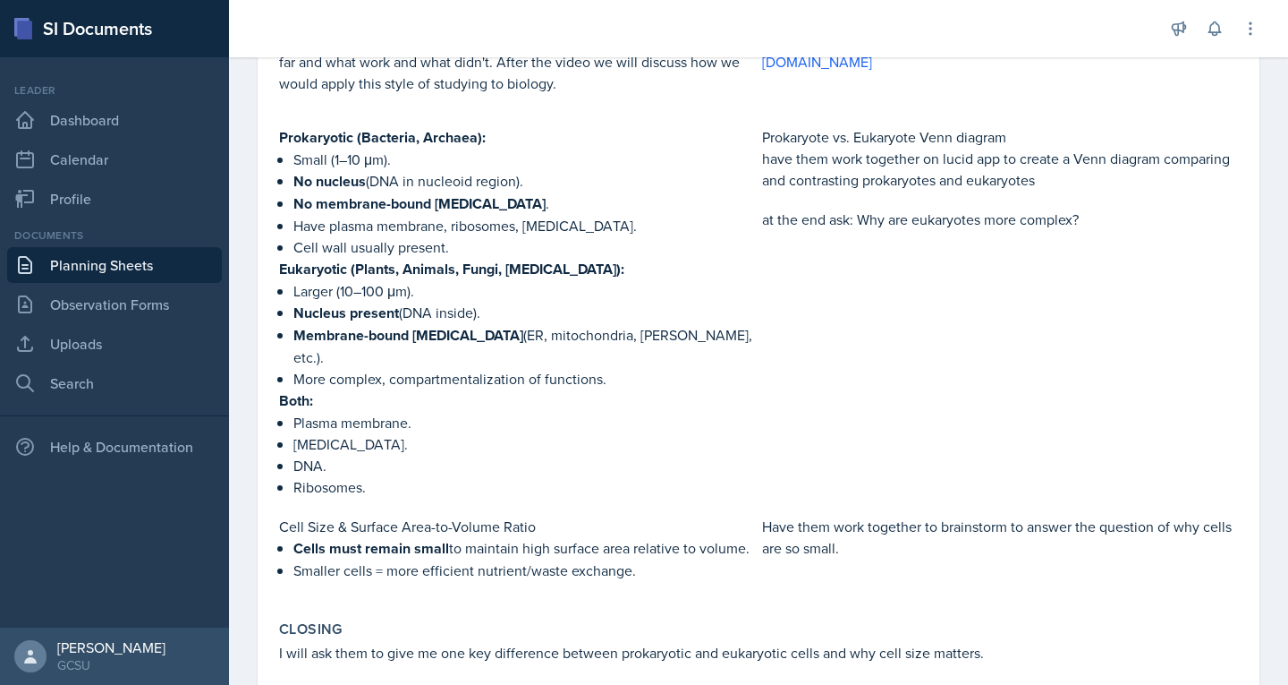
scroll to position [480, 0]
click at [377, 336] on strong "Membrane-bound [MEDICAL_DATA]" at bounding box center [408, 336] width 230 height 21
